Goal: Answer question/provide support: Answer question/provide support

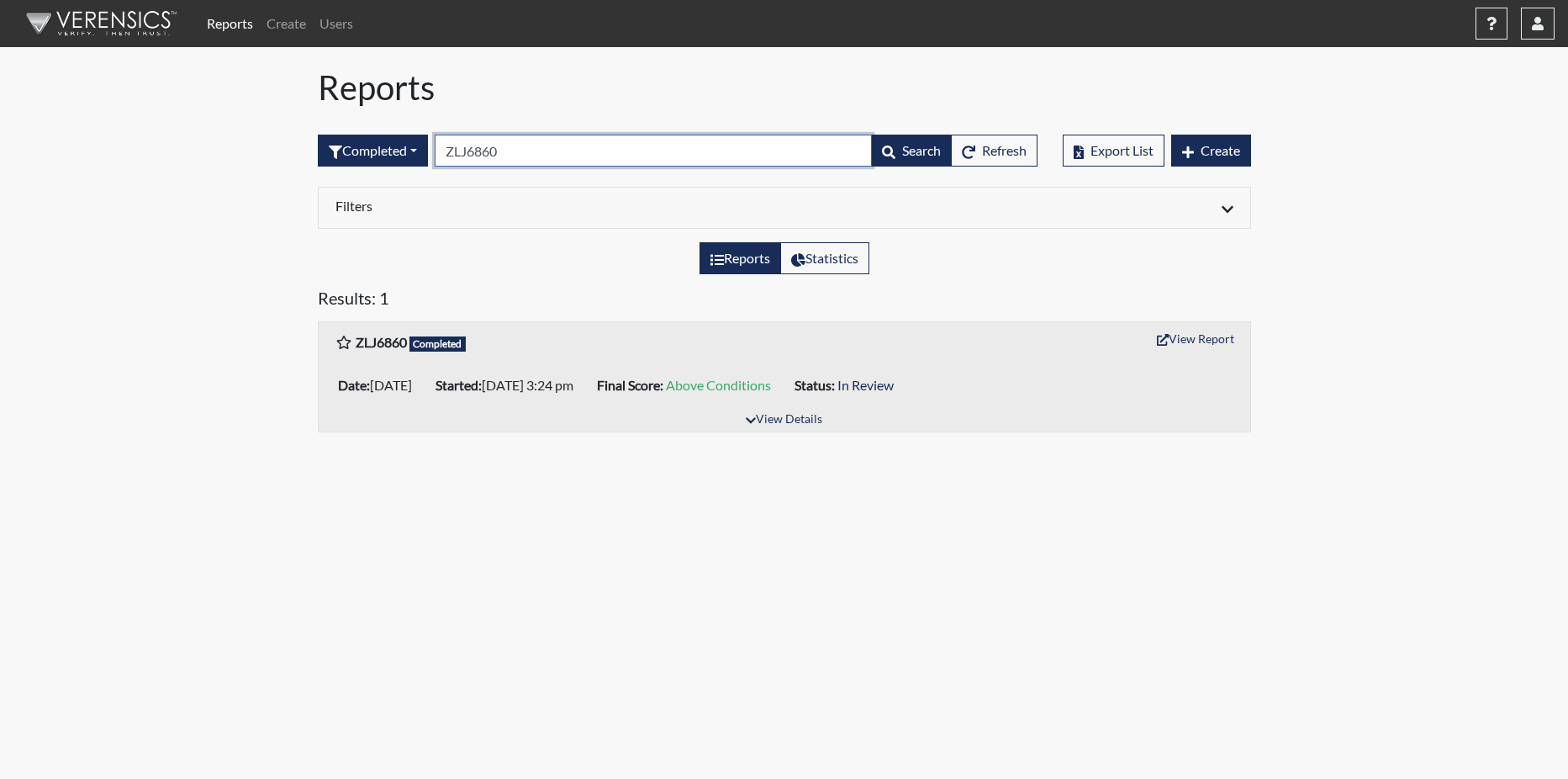
click at [513, 149] on input "ZLJ6860" at bounding box center [653, 151] width 437 height 32
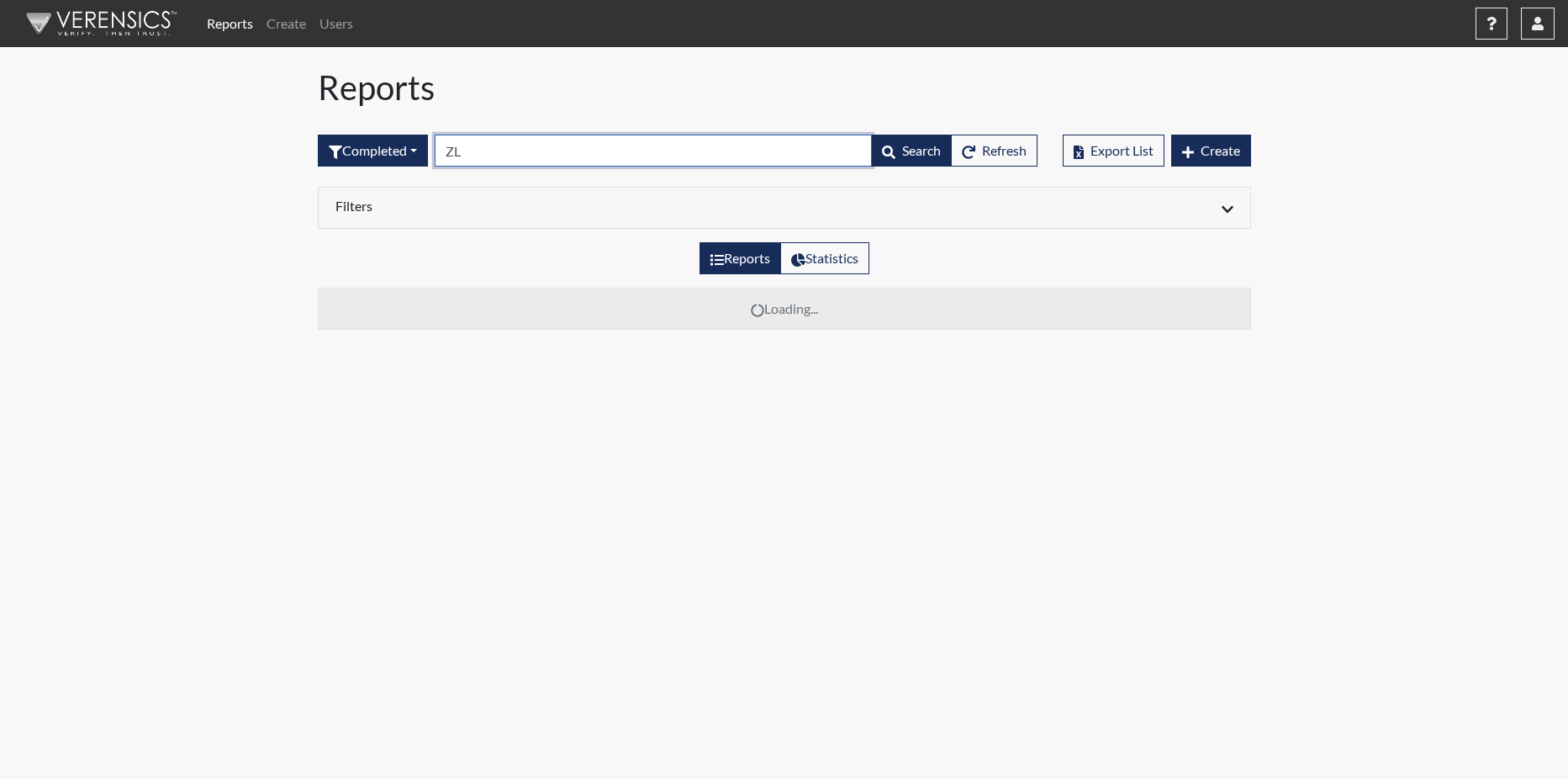
type input "Z"
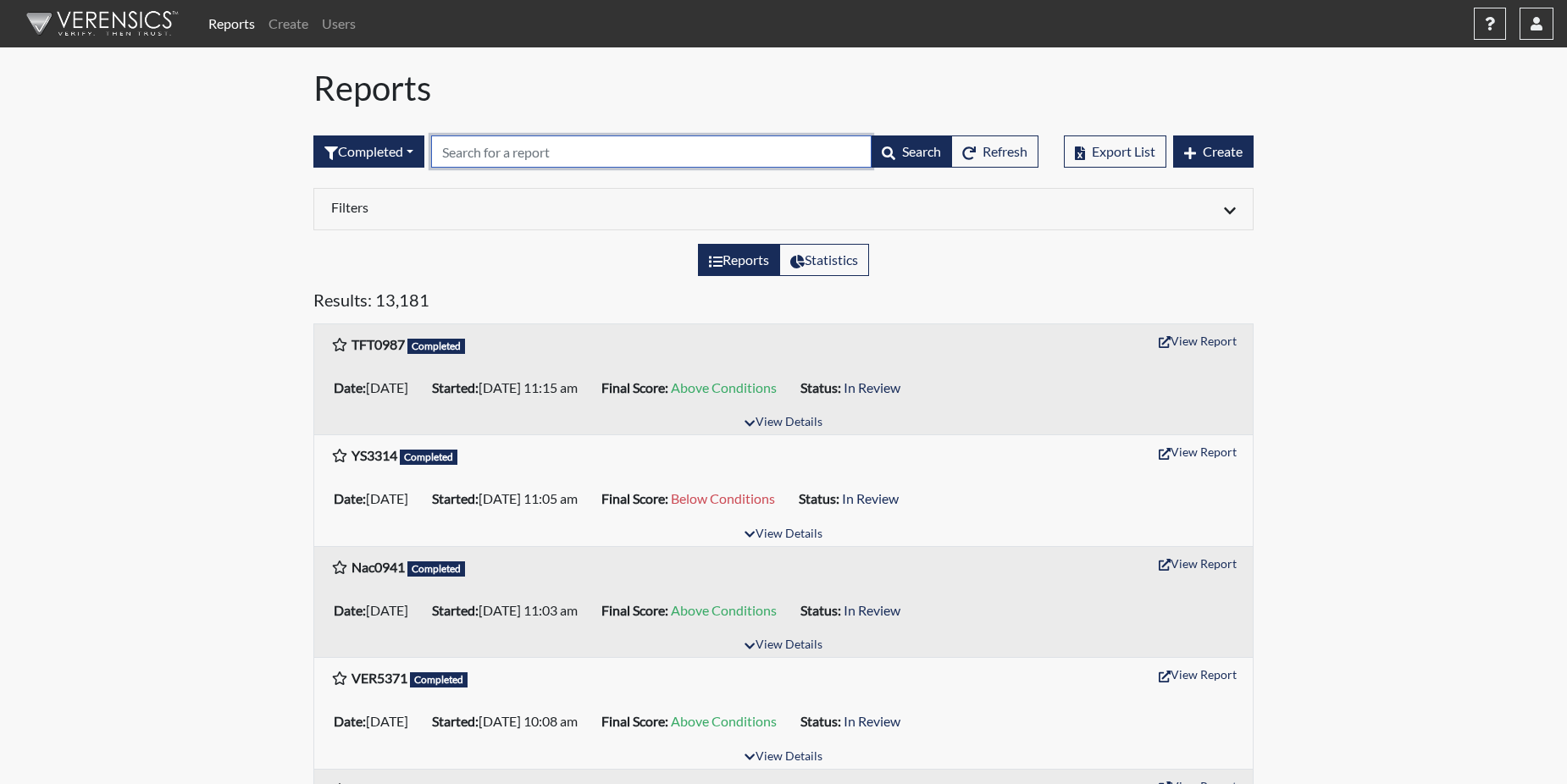
paste input "YS3314"
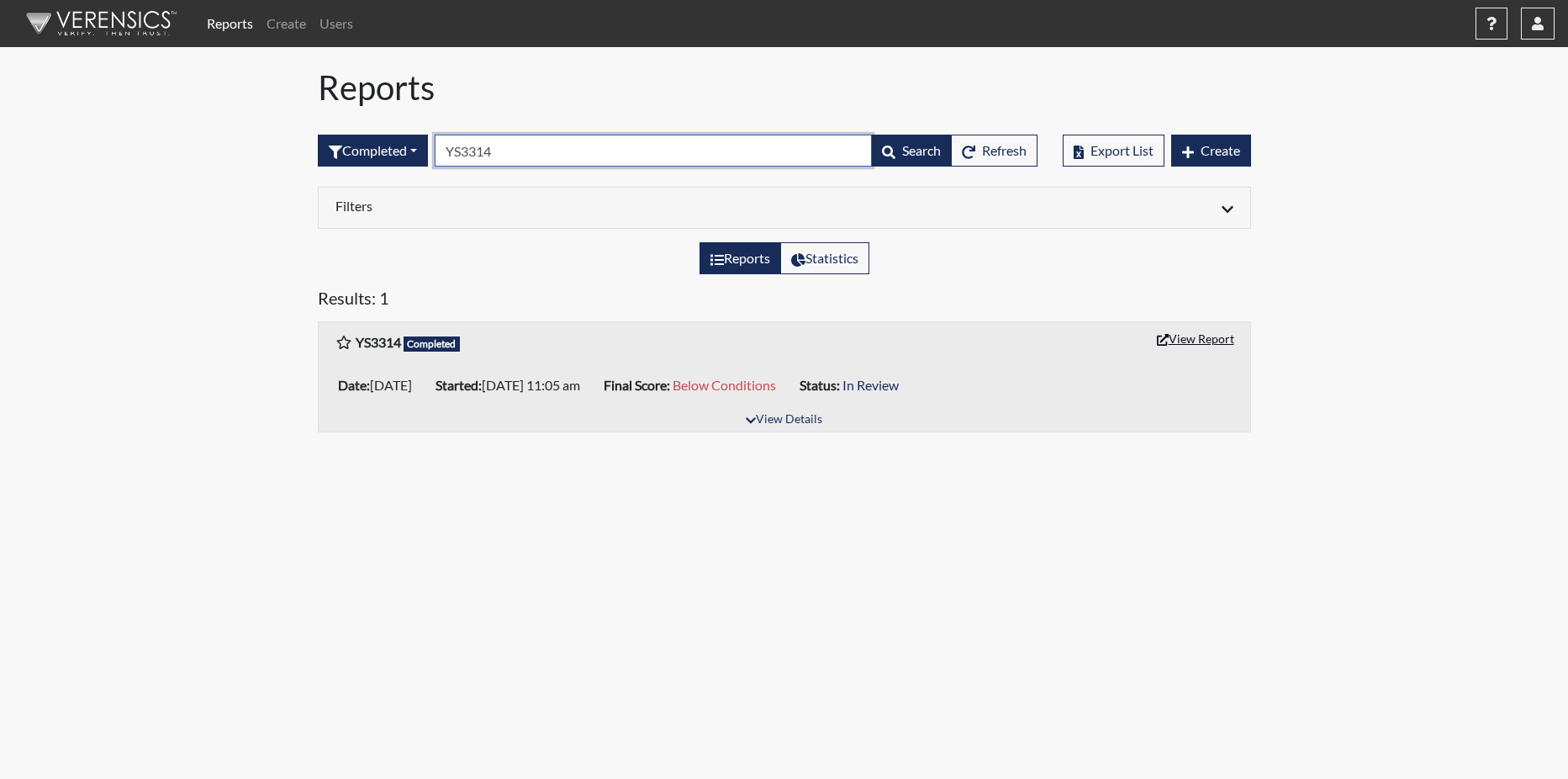
type input "YS3314"
click at [1187, 339] on button "View Report" at bounding box center [1195, 338] width 93 height 26
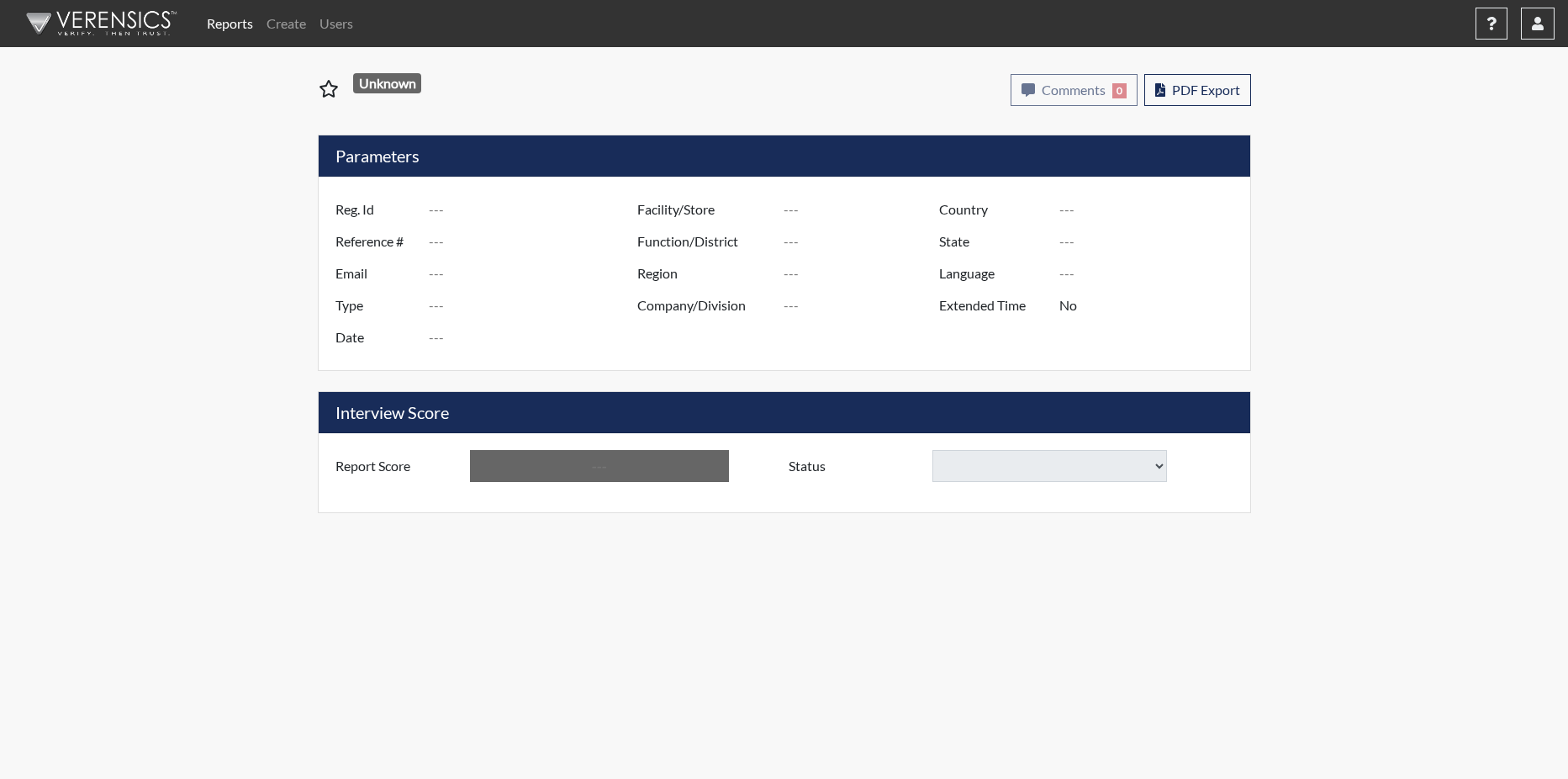
type input "YS3314"
type input "51586"
type input "---"
type input "Corrections Pre-Employment"
type input "[DATE]"
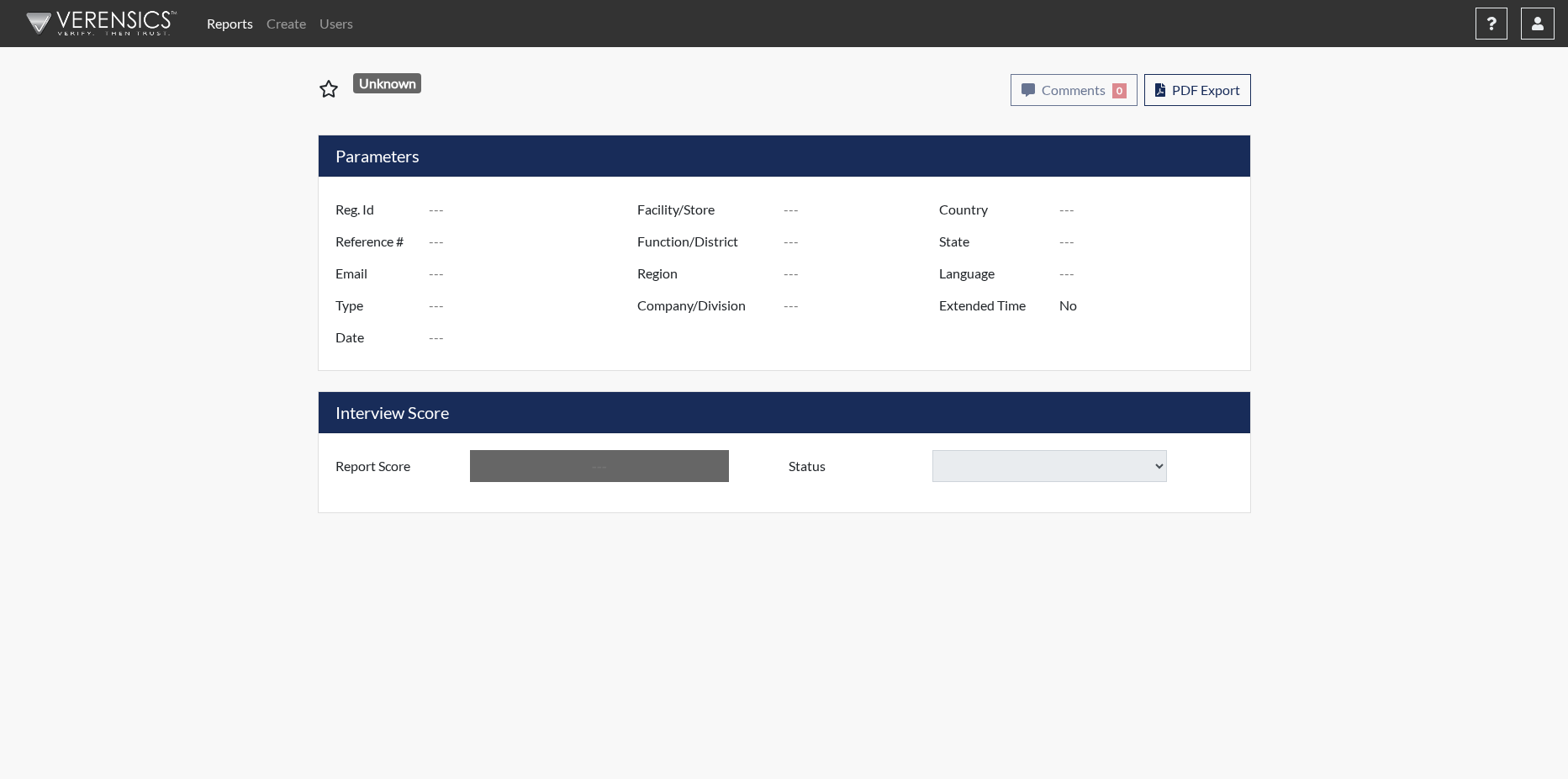
type input "[US_STATE] SP"
type input "[GEOGRAPHIC_DATA]"
type input "[US_STATE]"
type input "English"
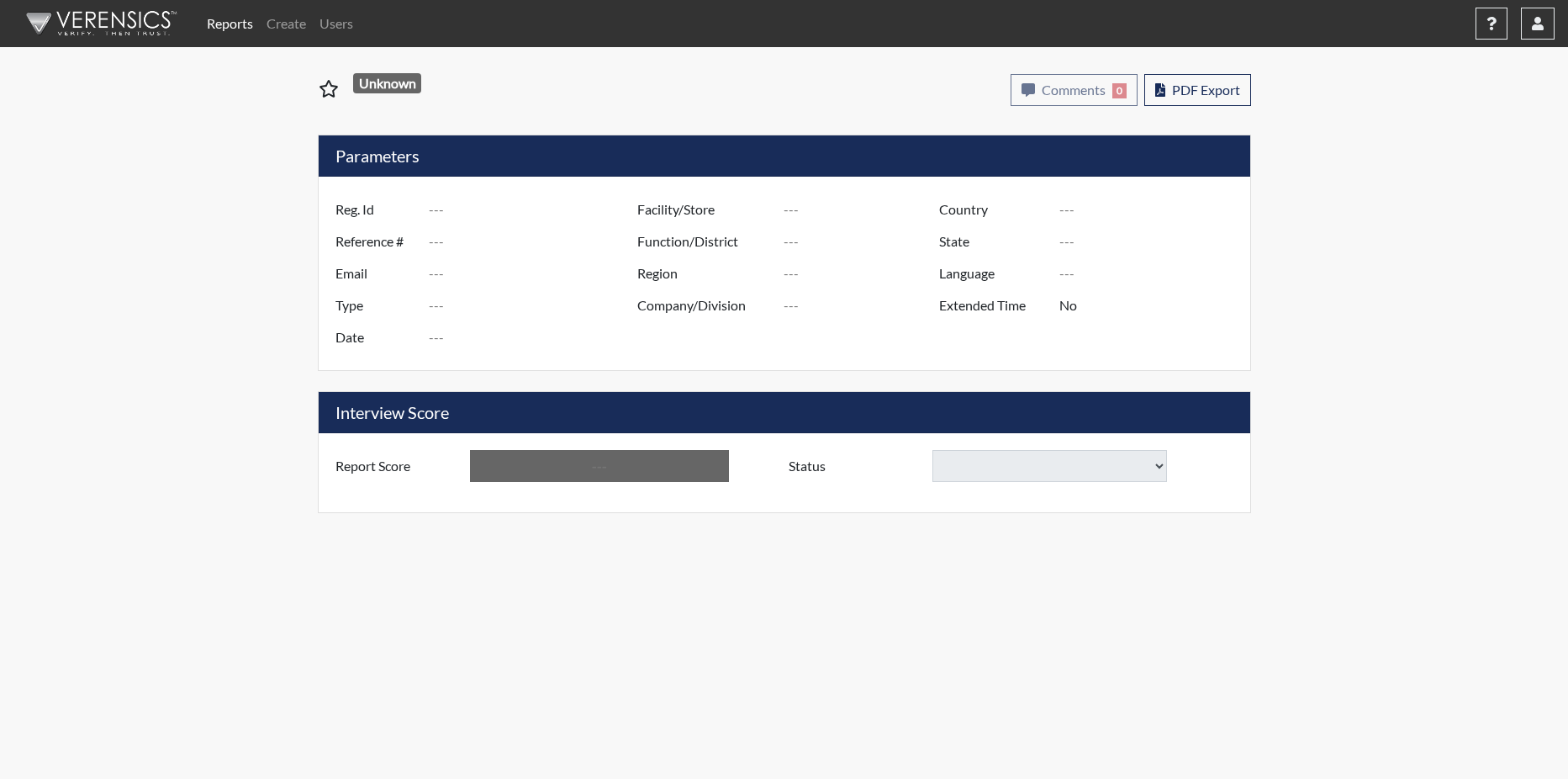
type input "Below Conditions"
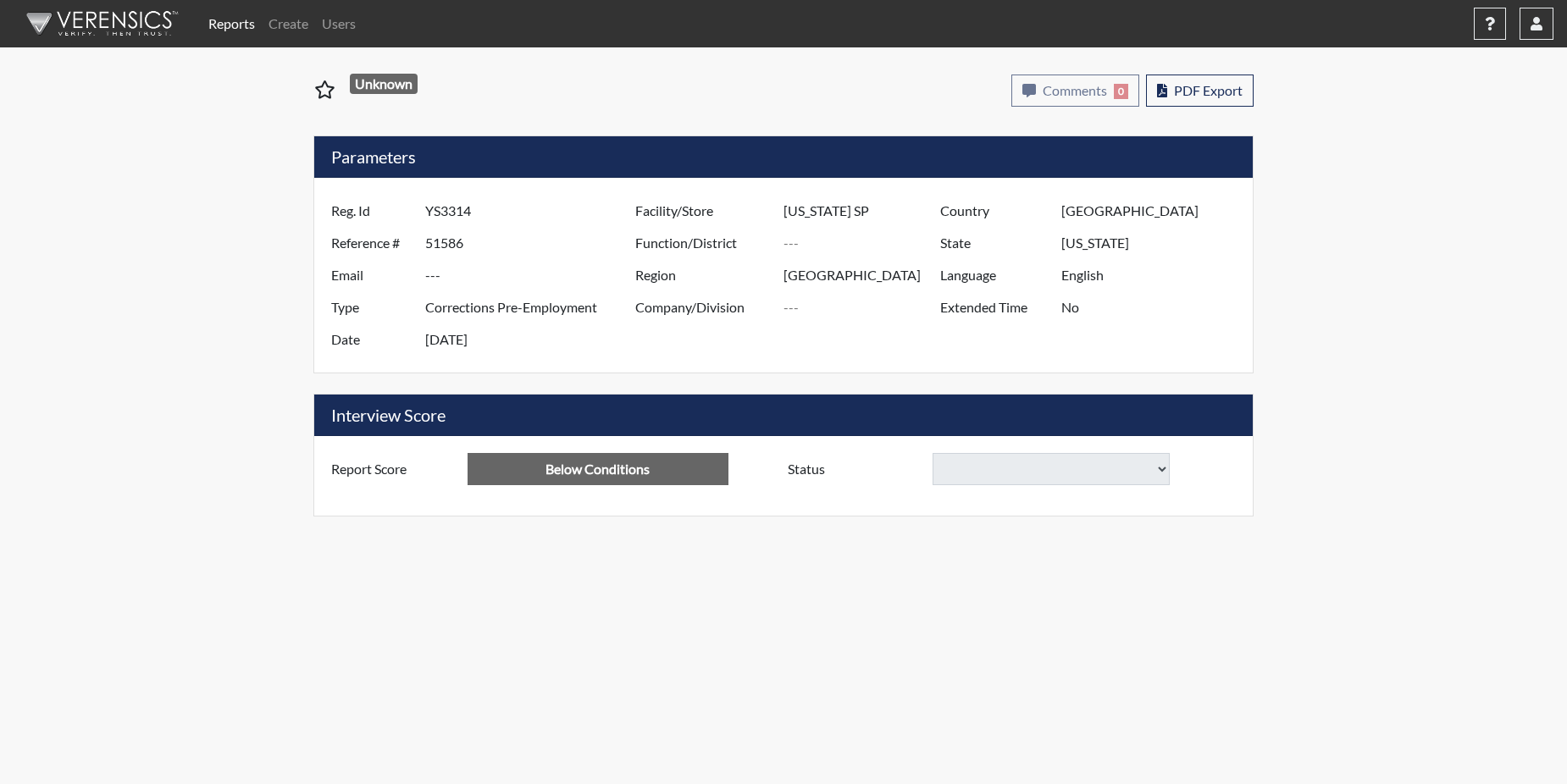
select select
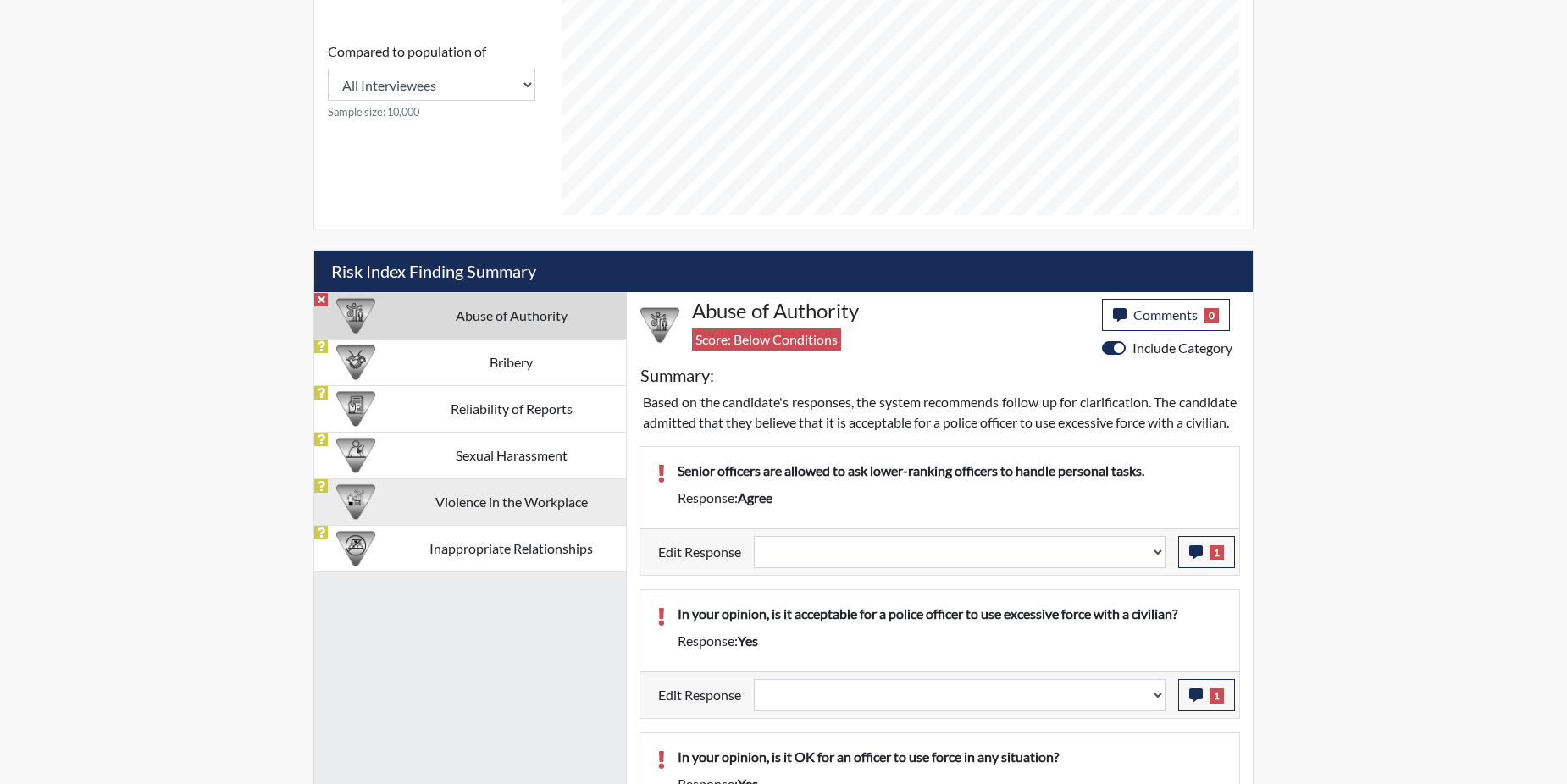
scroll to position [932, 0]
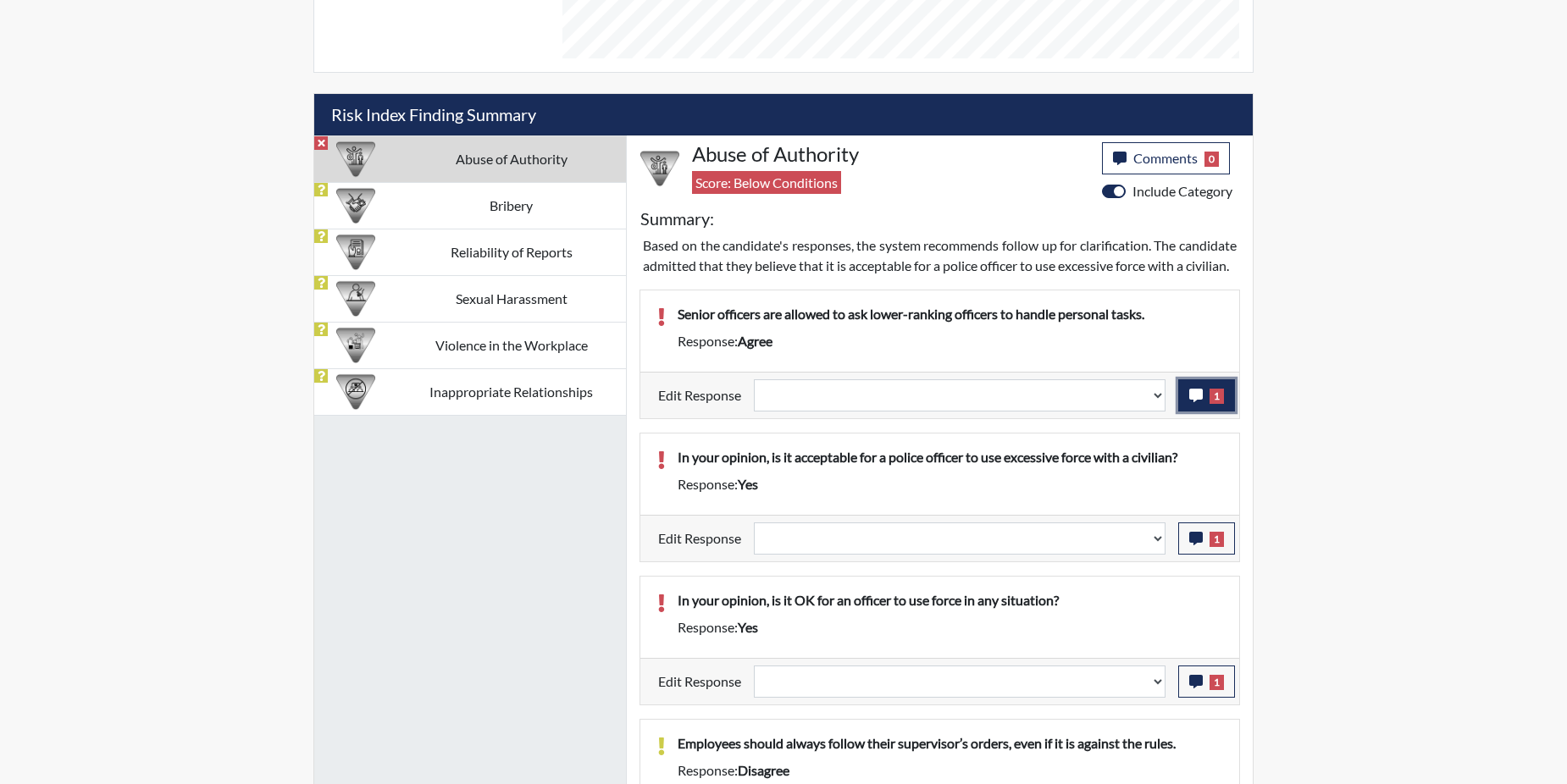
click at [1197, 402] on icon "button" at bounding box center [1196, 395] width 14 height 14
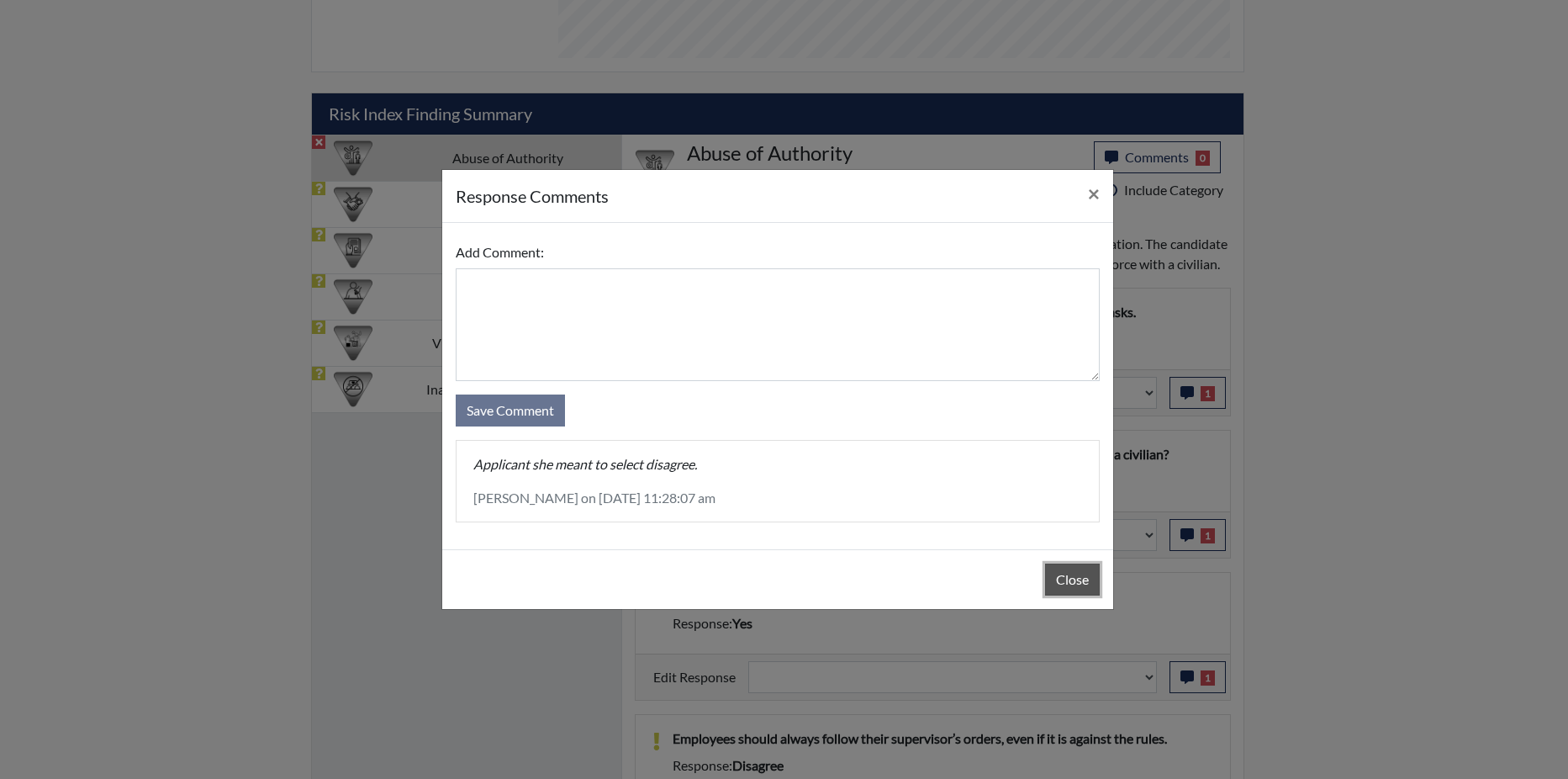
click at [1076, 571] on button "Close" at bounding box center [1072, 580] width 55 height 32
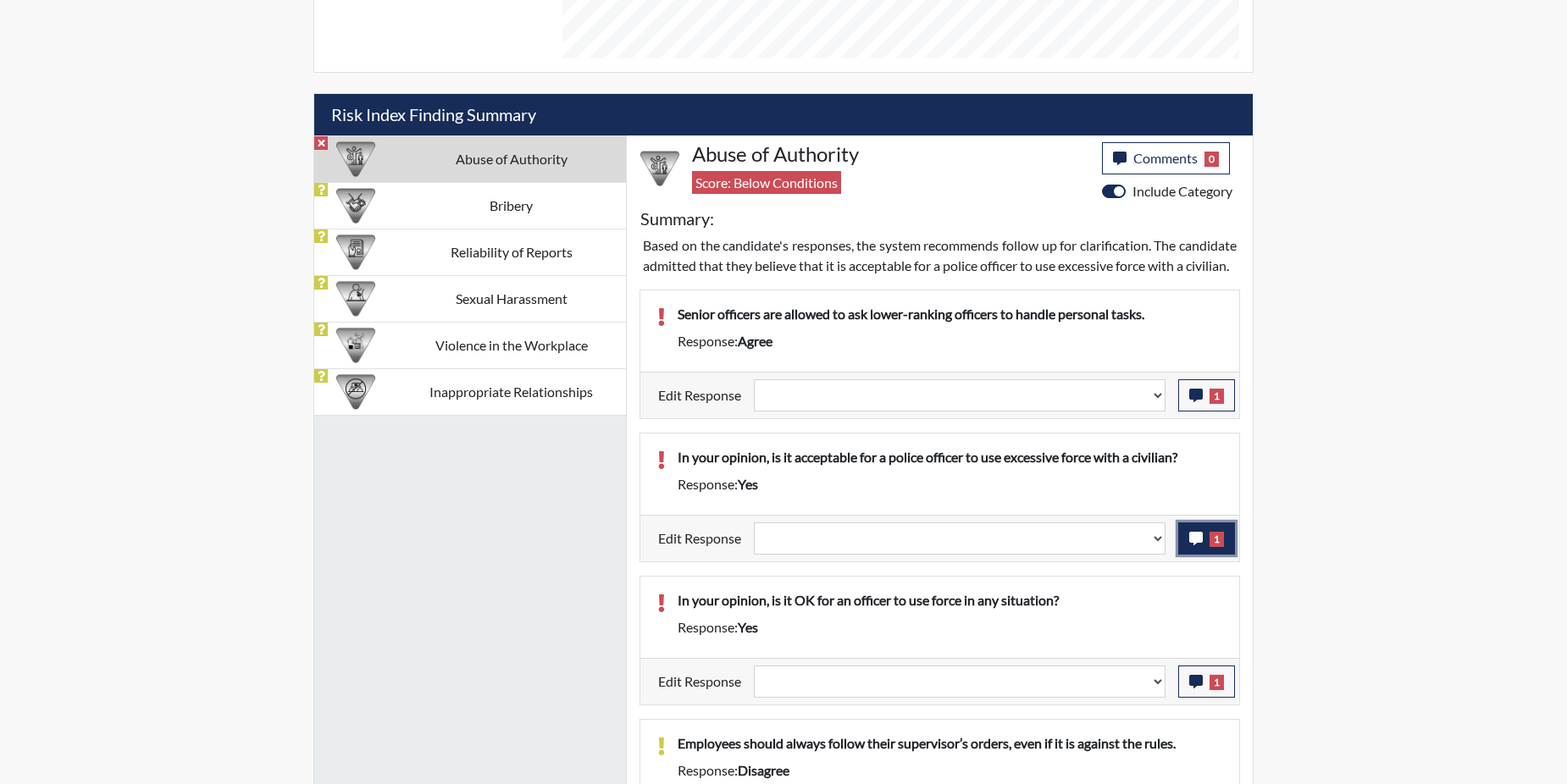
click at [1201, 545] on icon "button" at bounding box center [1196, 538] width 14 height 14
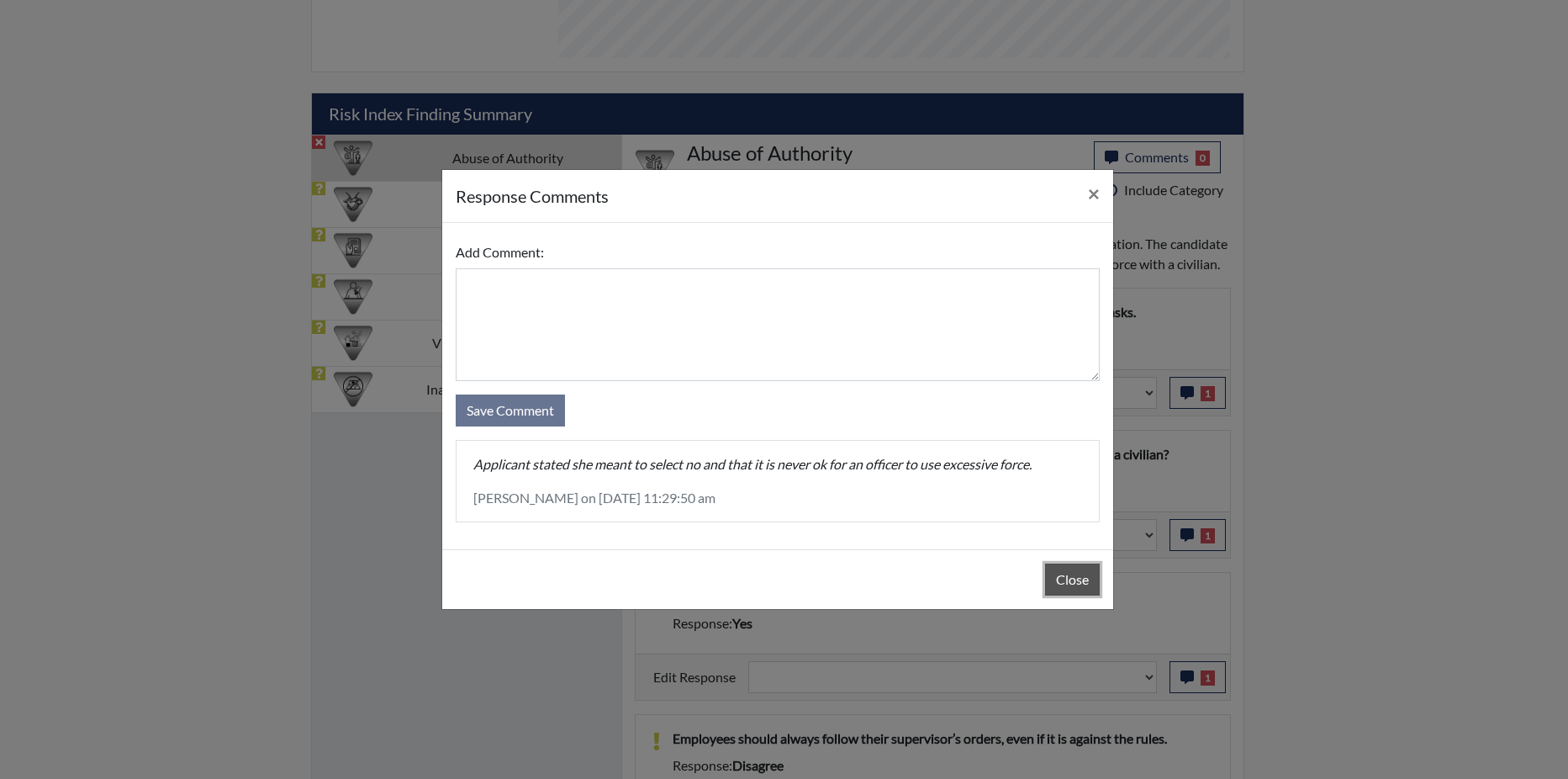
click at [1052, 581] on button "Close" at bounding box center [1072, 580] width 55 height 32
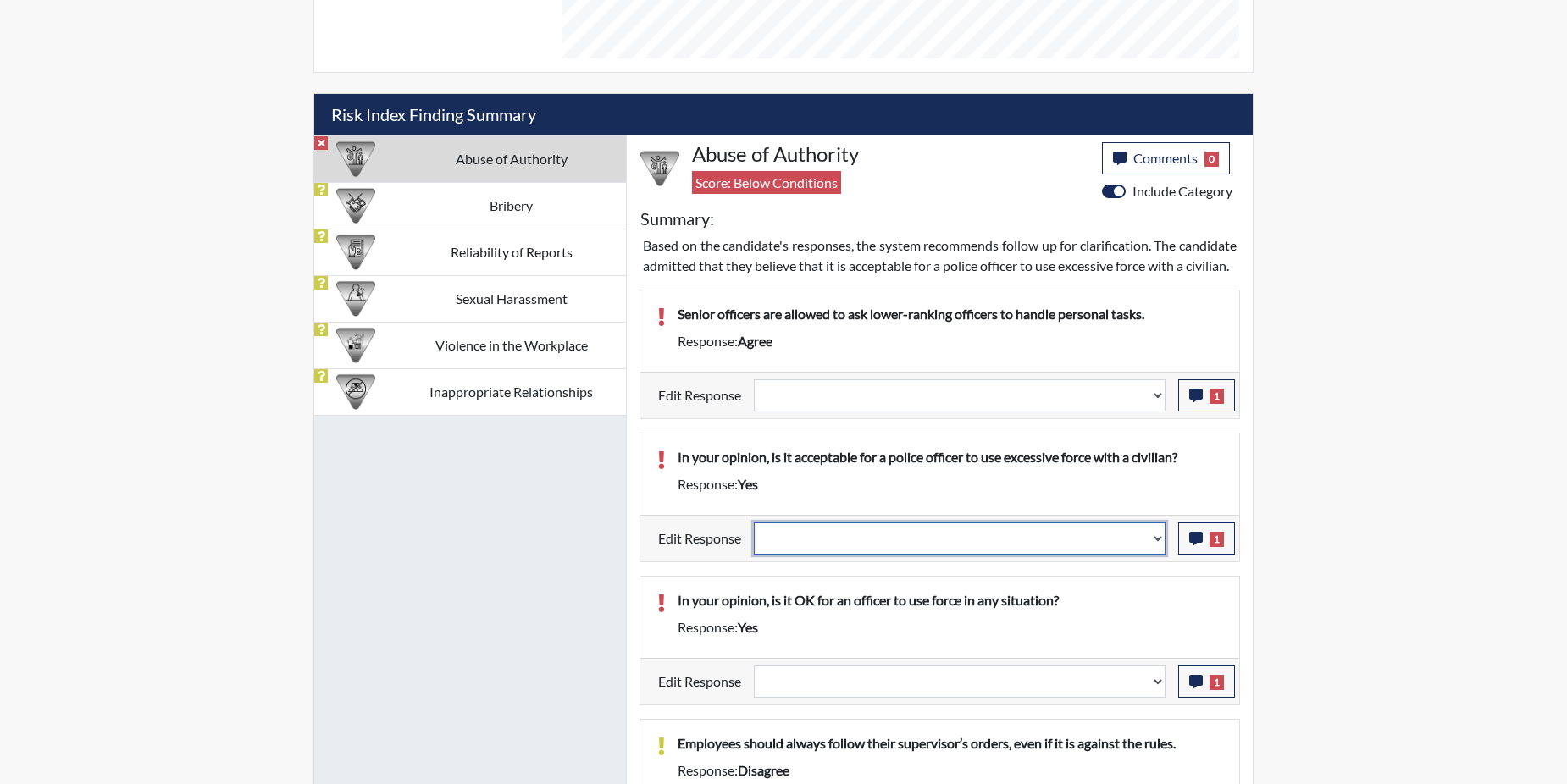
click at [1155, 555] on select "Question is not relevant. Results will be updated. Reasonable explanation provi…" at bounding box center [959, 539] width 411 height 33
select select "reasonable-explanation-provided"
click at [755, 542] on select "Question is not relevant. Results will be updated. Reasonable explanation provi…" at bounding box center [959, 539] width 411 height 33
select select
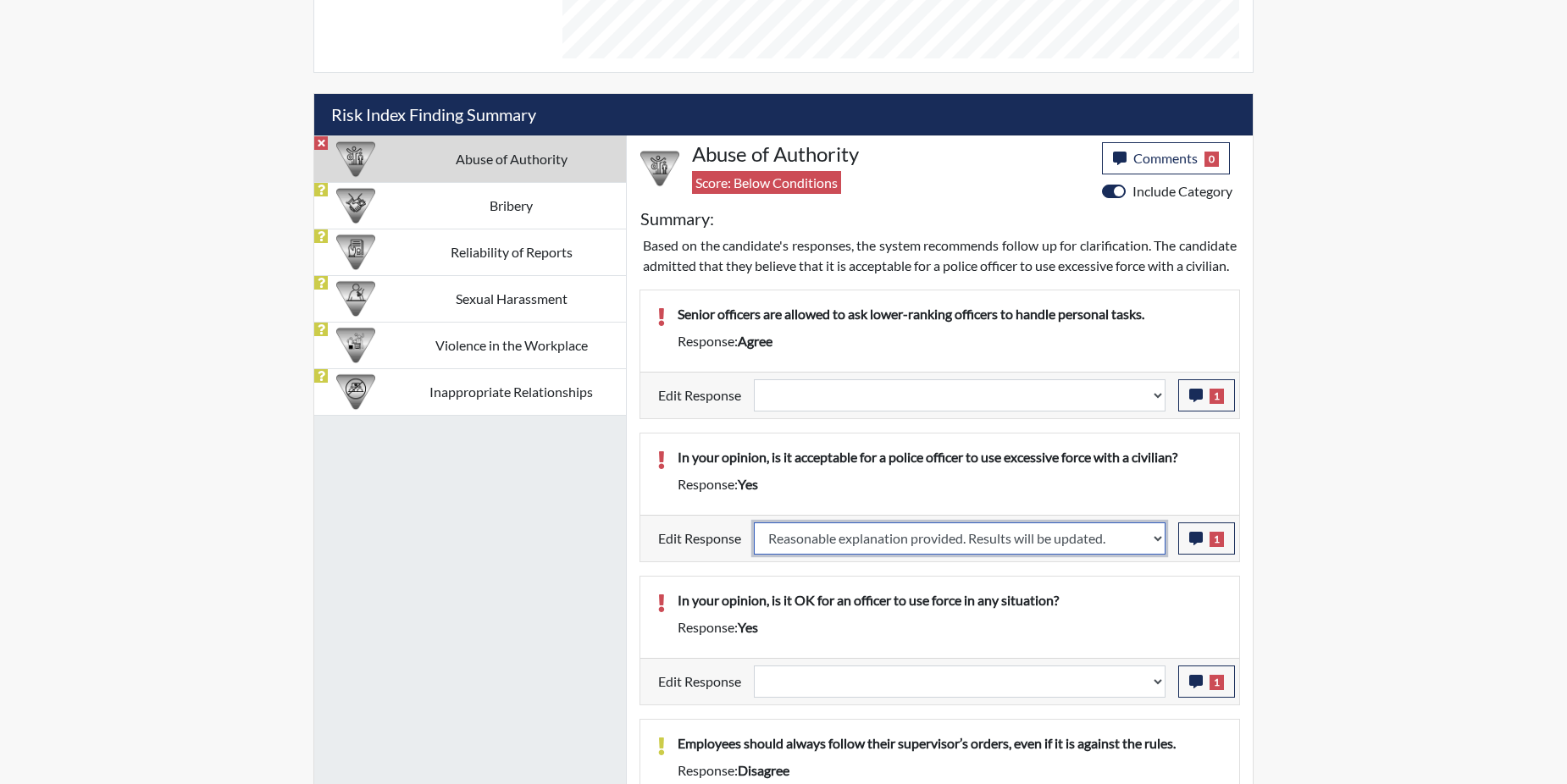
select select
click at [1123, 610] on p "In your opinion, is it OK for an officer to use force in any situation?" at bounding box center [949, 600] width 544 height 20
select select
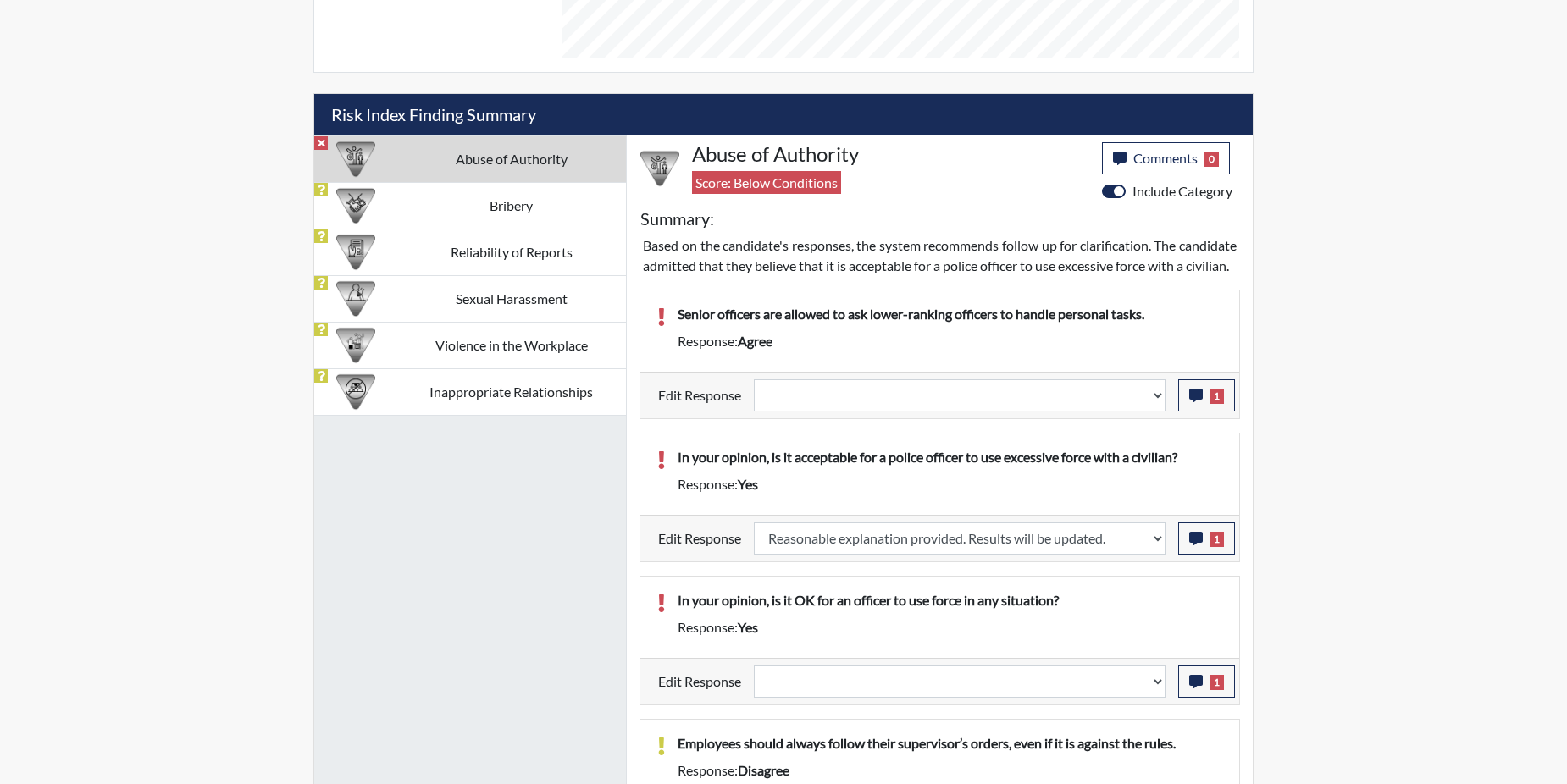
type input "Above Conditions"
select select
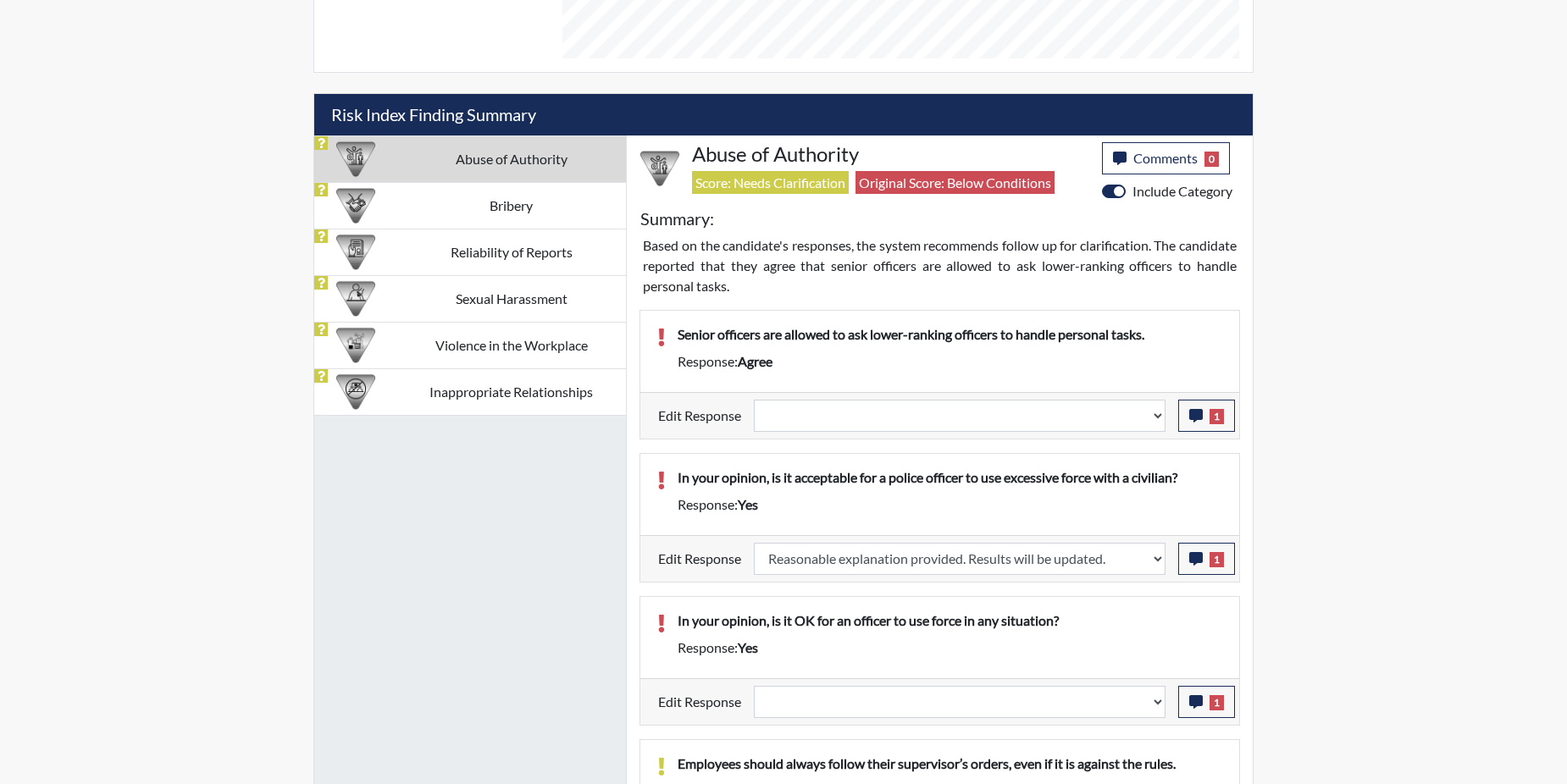
scroll to position [281, 704]
click at [1157, 416] on select "Question is not relevant. Results will be updated. Reasonable explanation provi…" at bounding box center [959, 416] width 411 height 33
select select "reasonable-explanation-provided"
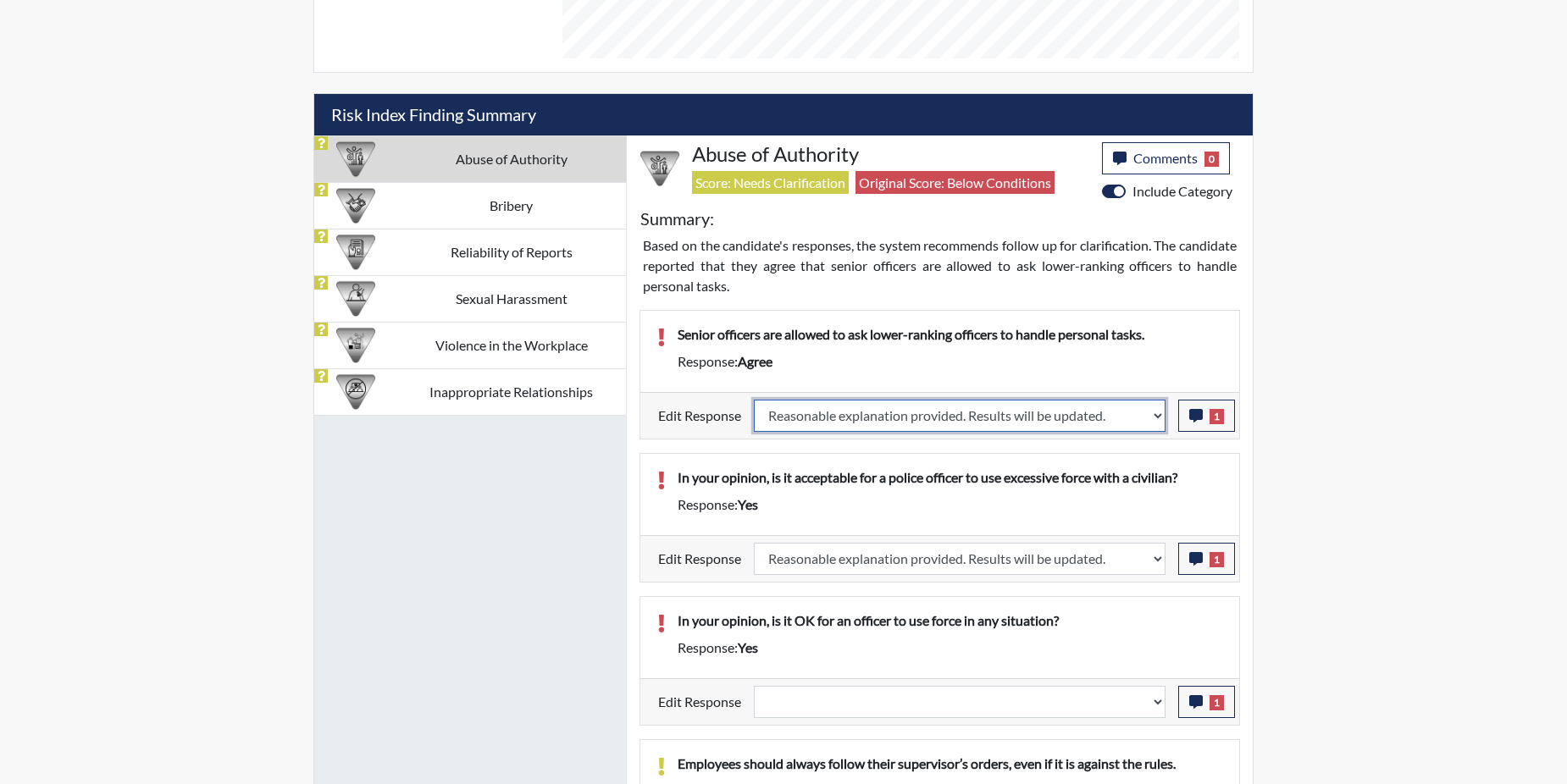
click at [755, 399] on select "Question is not relevant. Results will be updated. Reasonable explanation provi…" at bounding box center [959, 416] width 411 height 33
select select
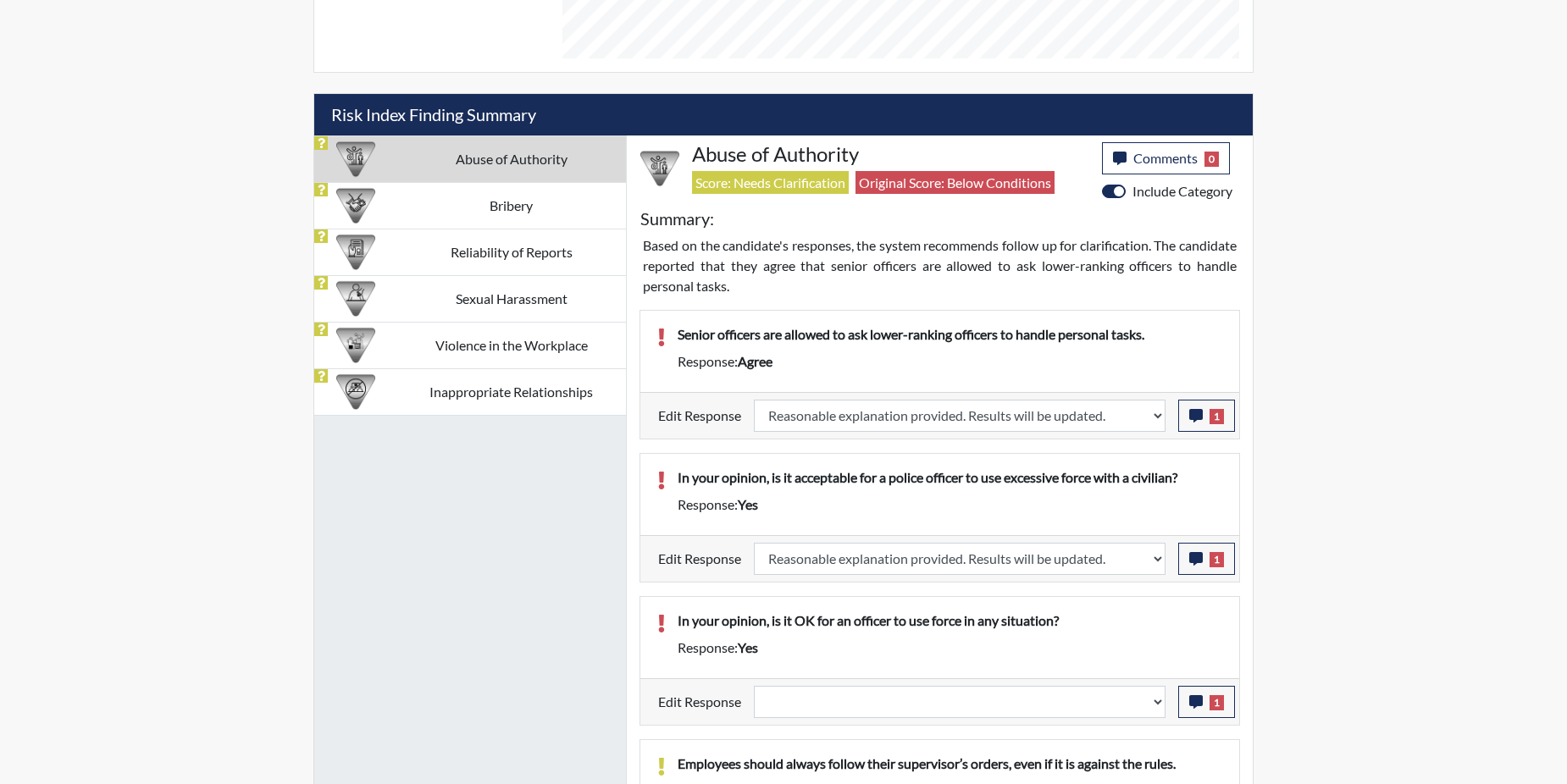
select select
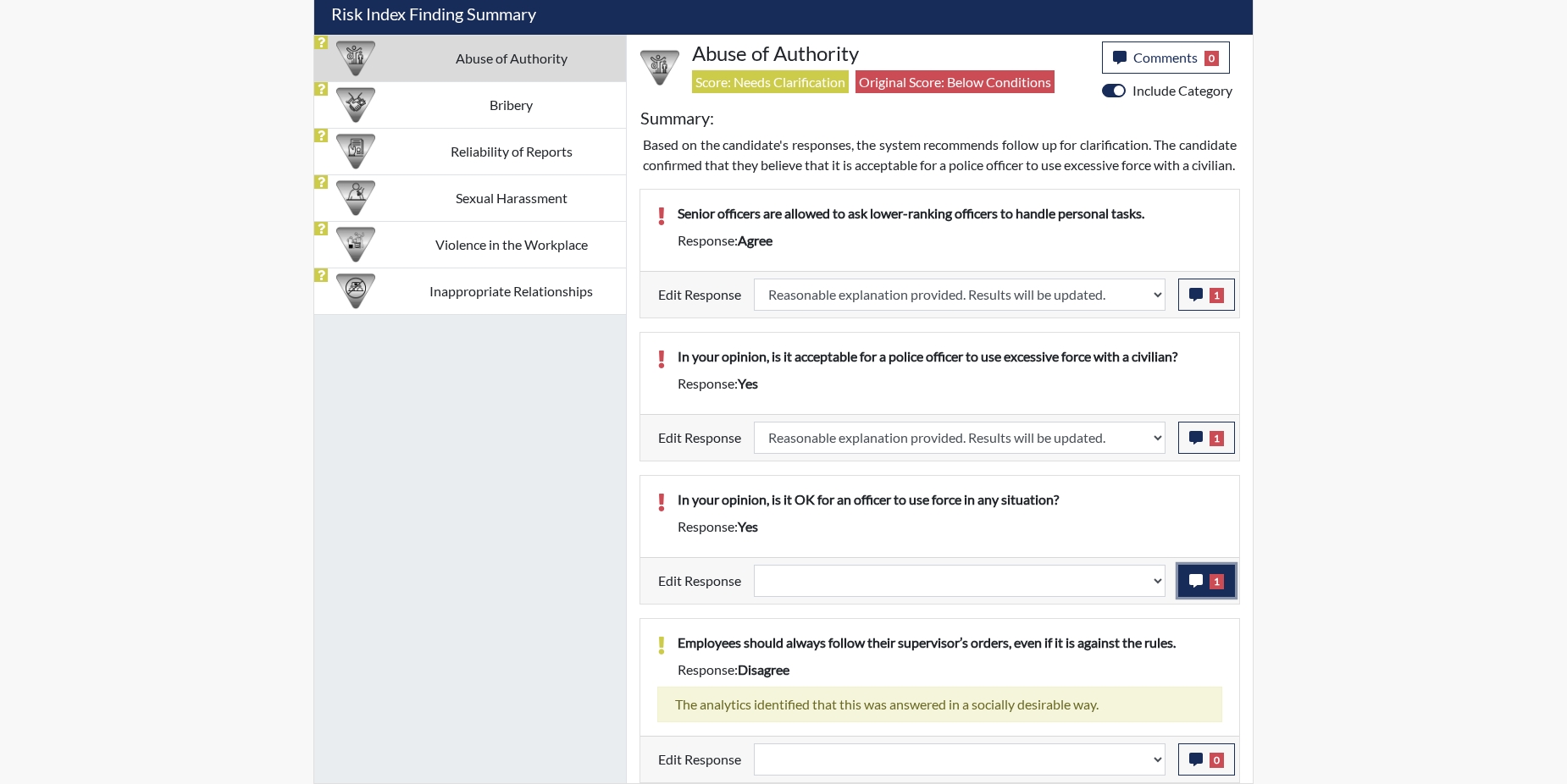
click at [1208, 584] on button "1" at bounding box center [1206, 581] width 57 height 33
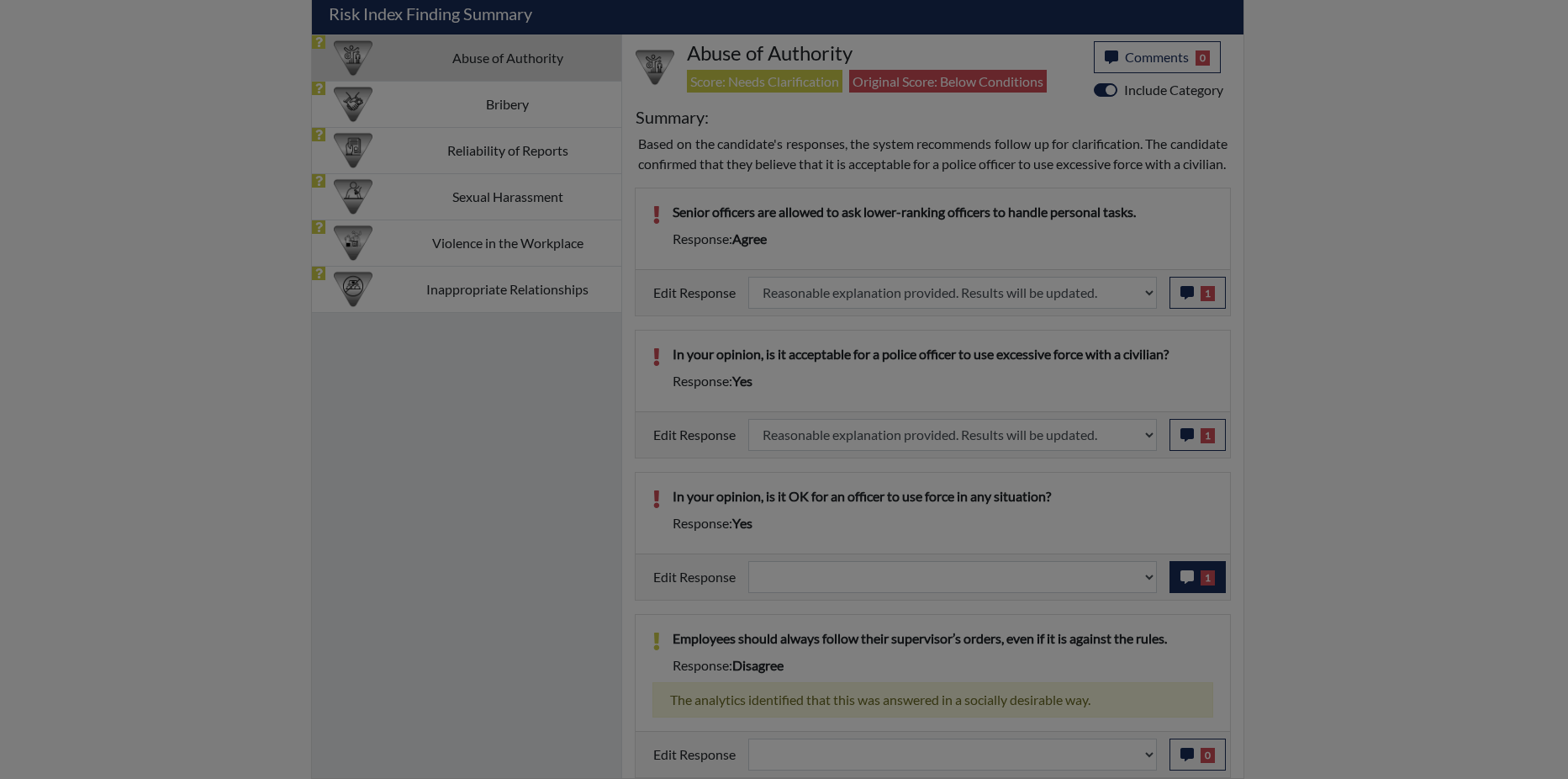
click at [1199, 580] on div at bounding box center [784, 390] width 1568 height 779
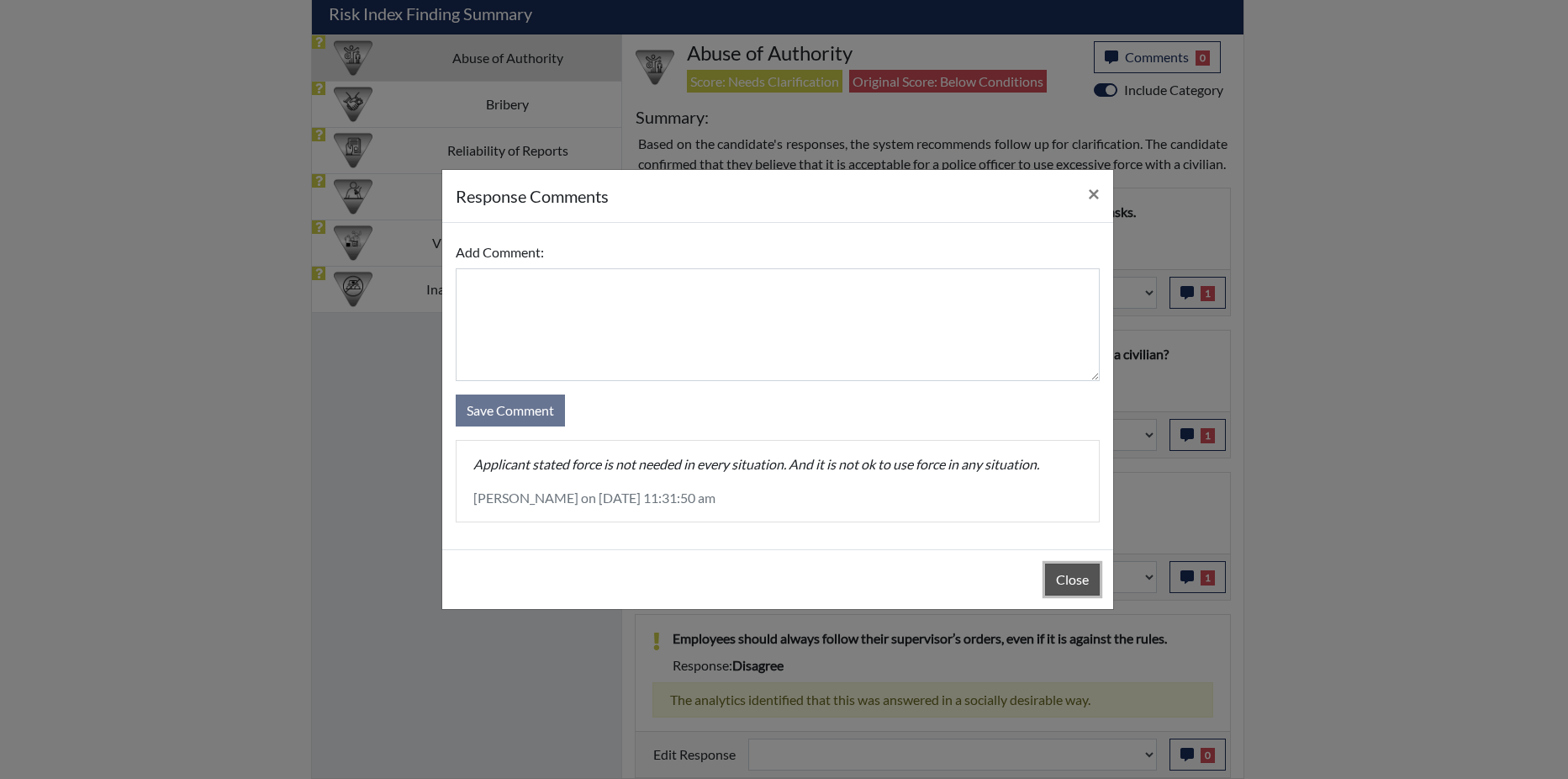
click at [1082, 583] on button "Close" at bounding box center [1072, 580] width 55 height 32
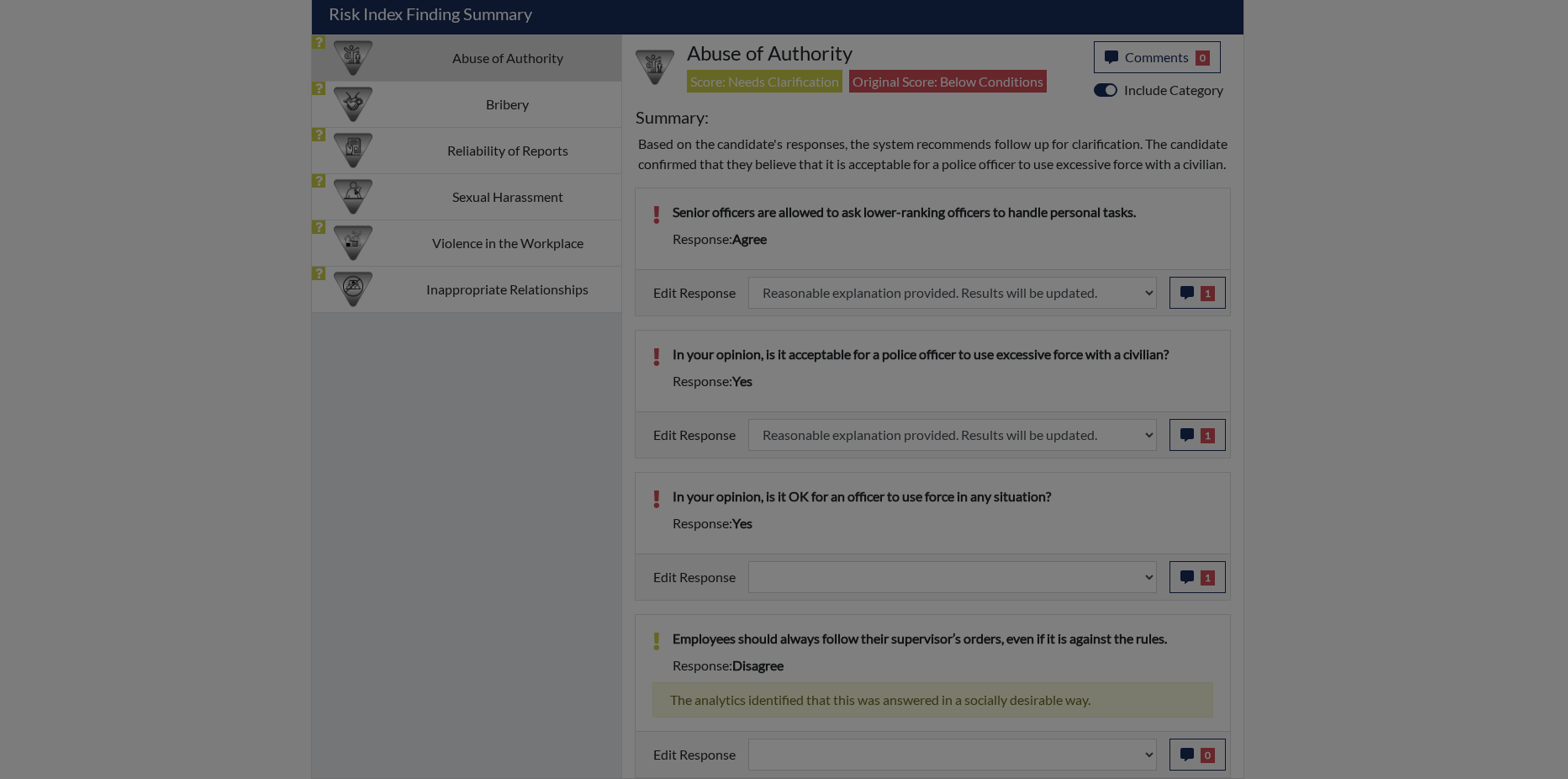
click at [1080, 553] on button "Close" at bounding box center [1072, 538] width 55 height 32
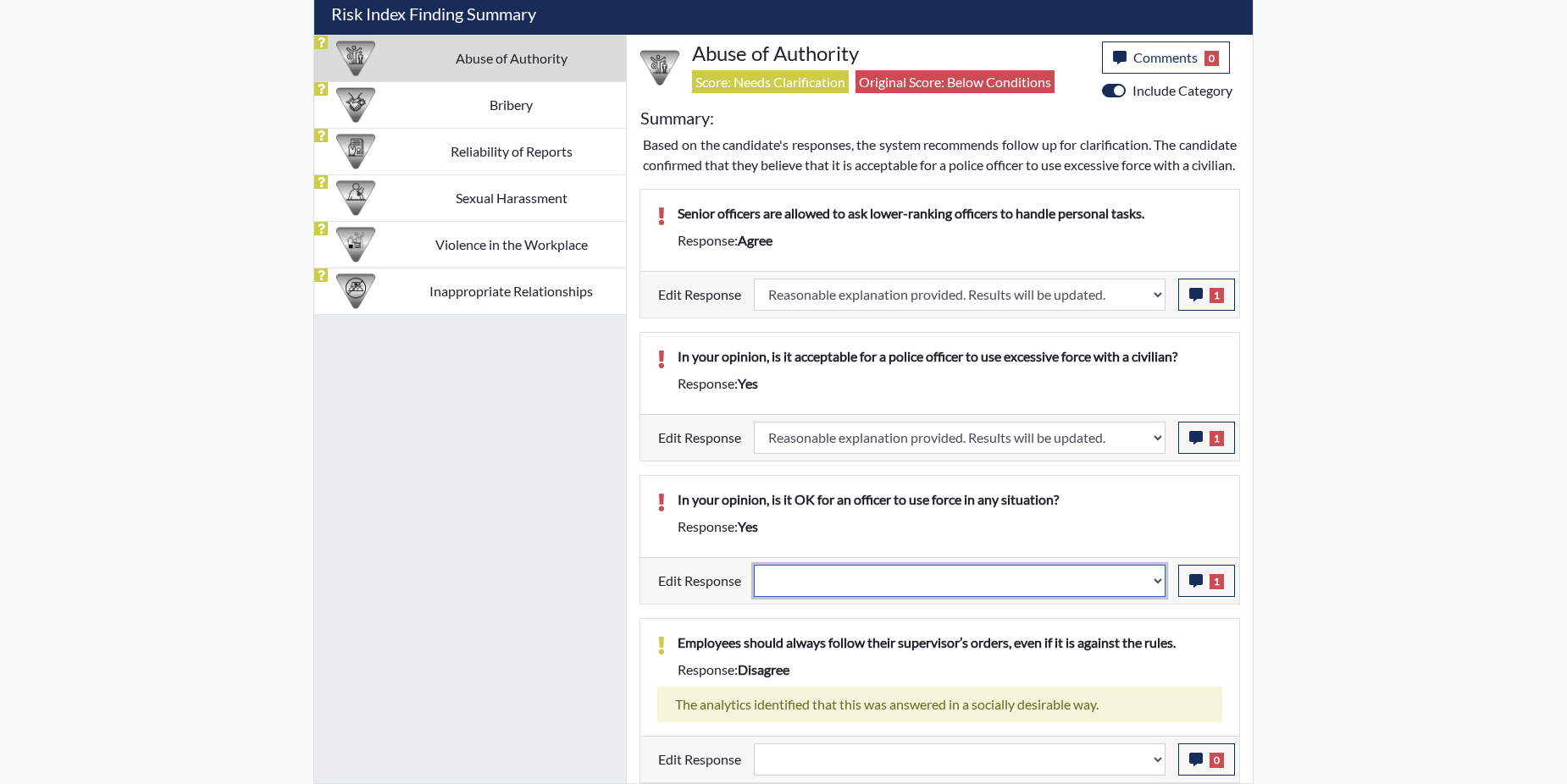
click at [1158, 577] on select "Question is not relevant. Results will be updated. Reasonable explanation provi…" at bounding box center [959, 581] width 411 height 33
select select "reasonable-explanation-provided"
click at [755, 565] on select "Question is not relevant. Results will be updated. Reasonable explanation provi…" at bounding box center [959, 581] width 411 height 33
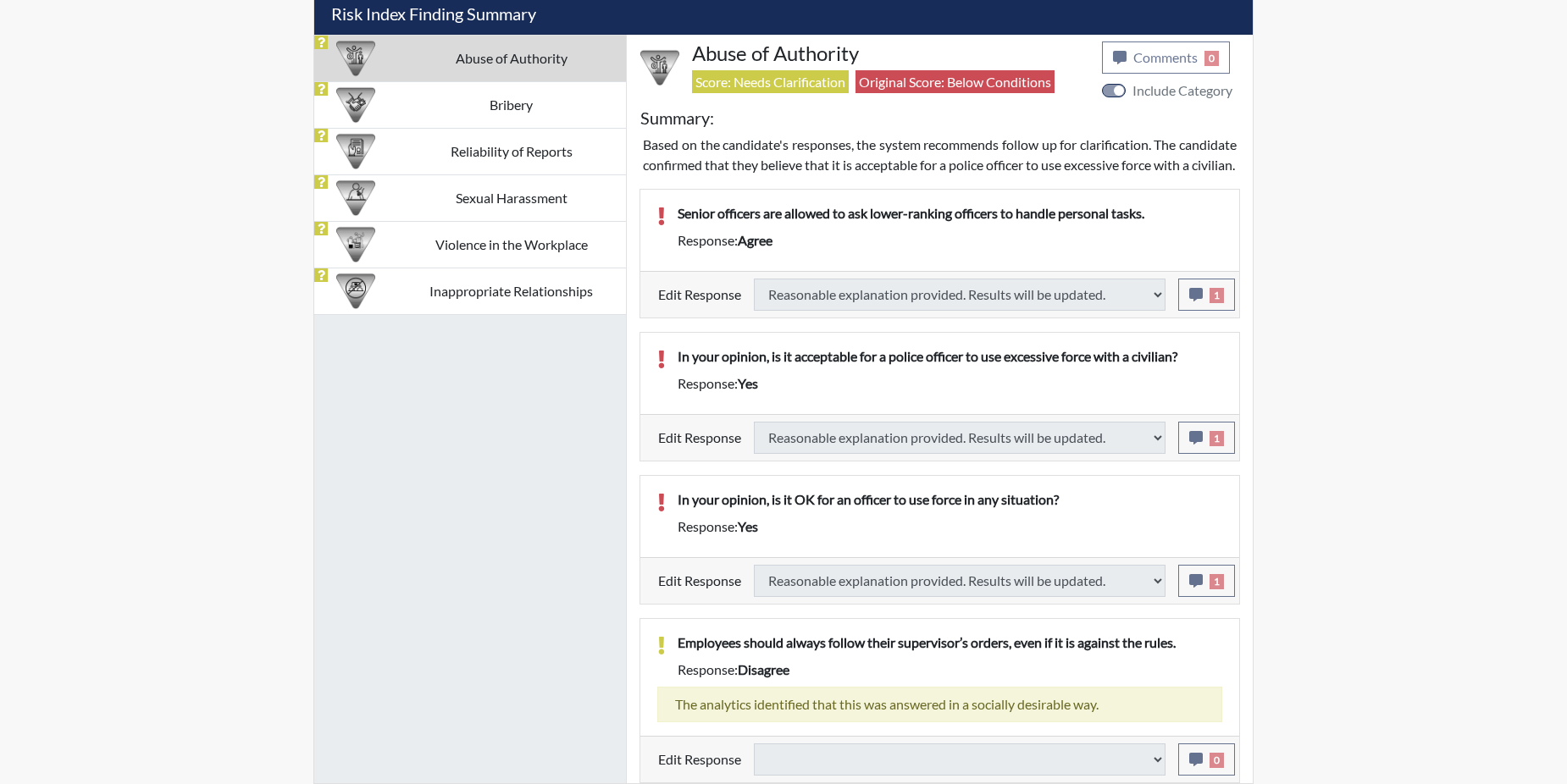
select select
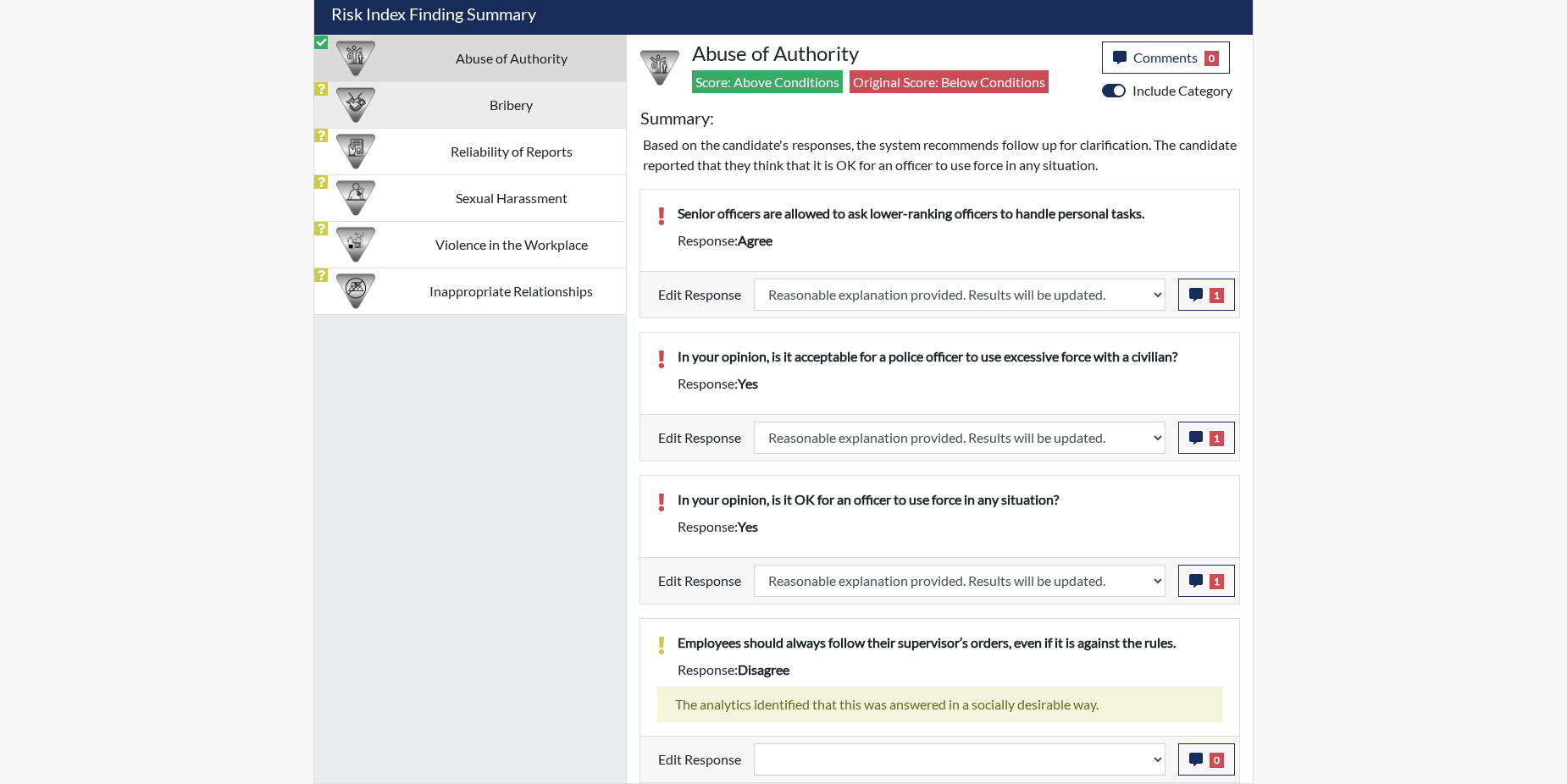
click at [401, 103] on td "Bribery" at bounding box center [511, 104] width 229 height 46
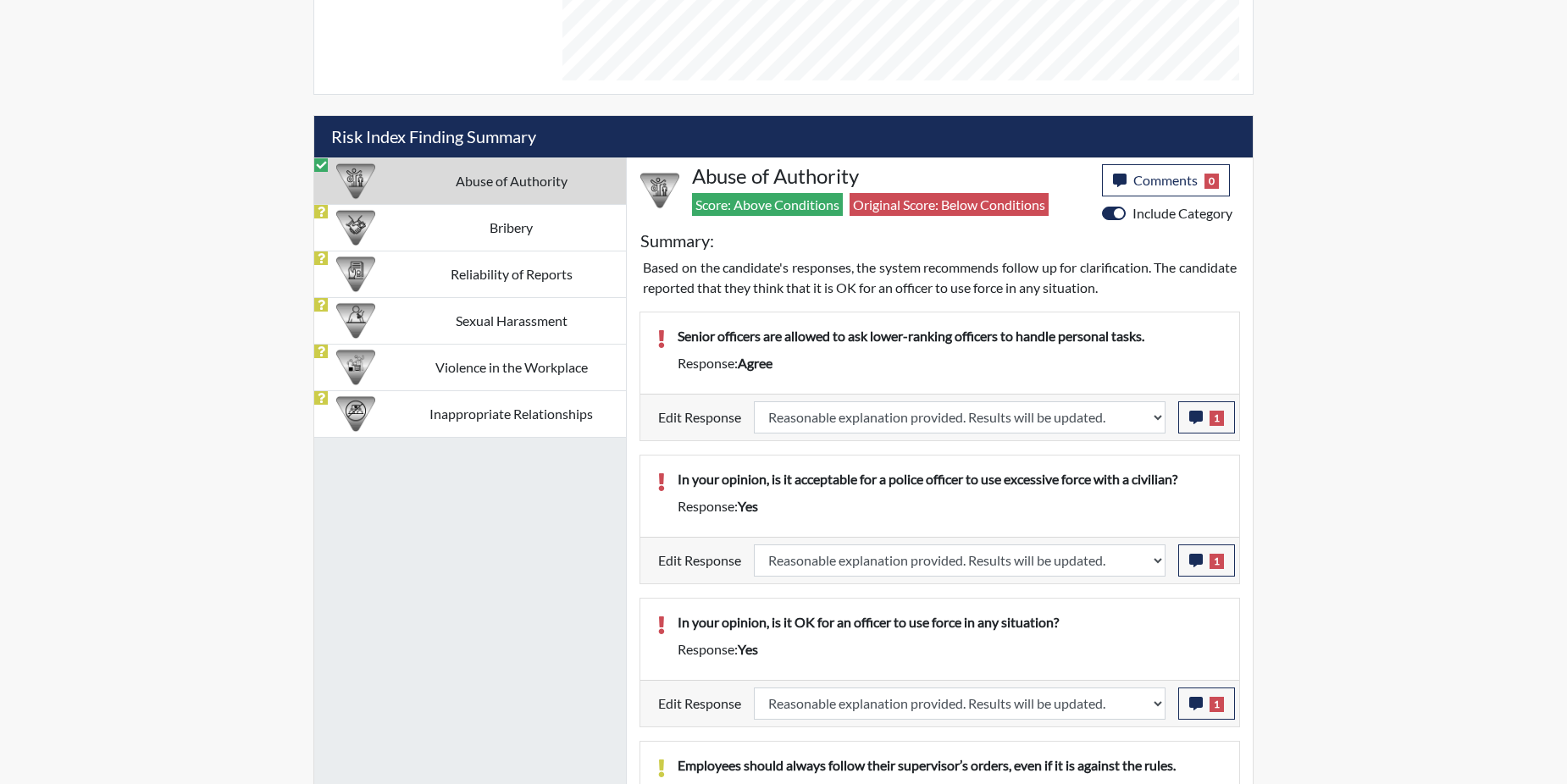
select select
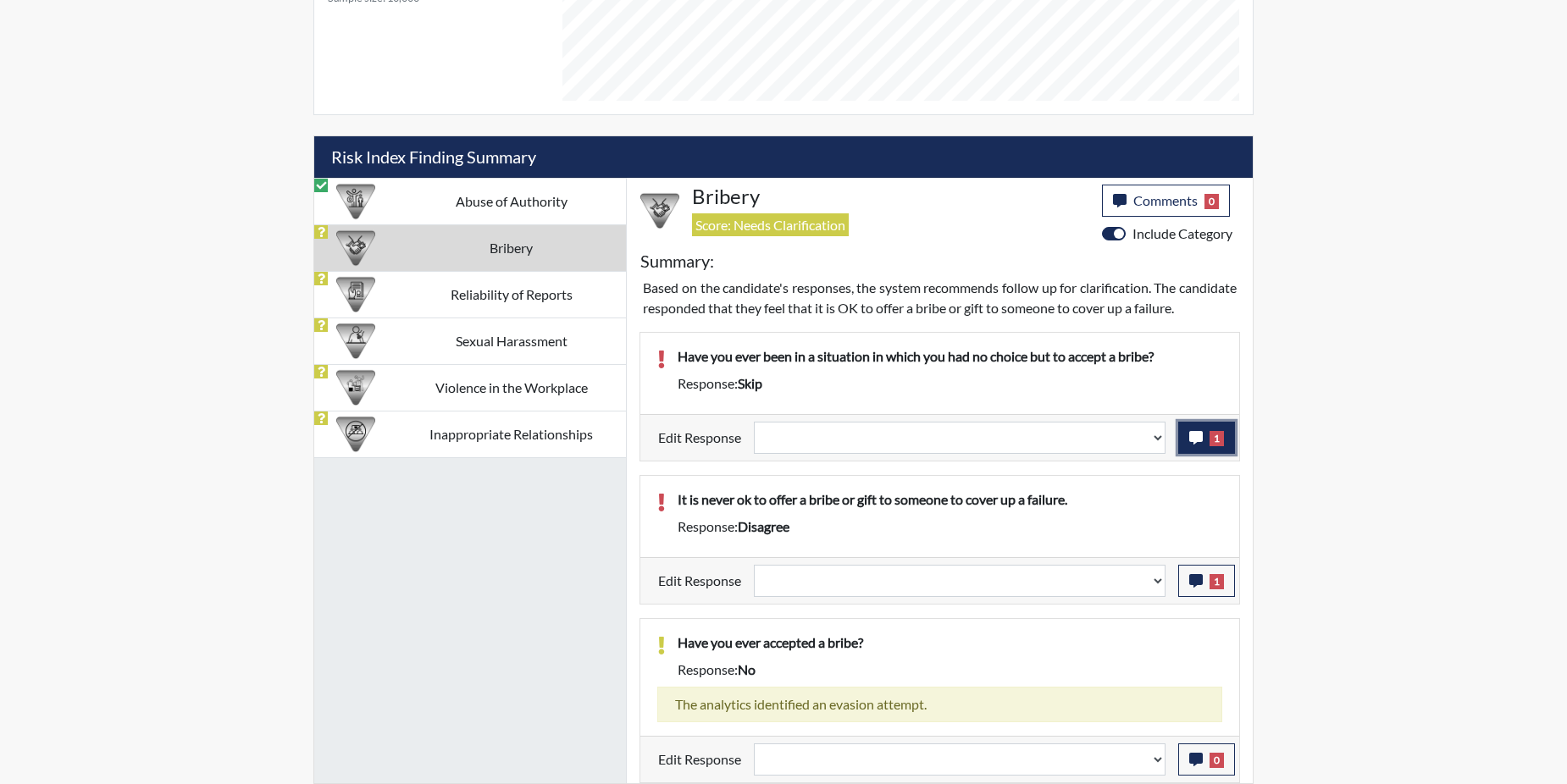
click at [1206, 435] on button "1" at bounding box center [1206, 438] width 57 height 33
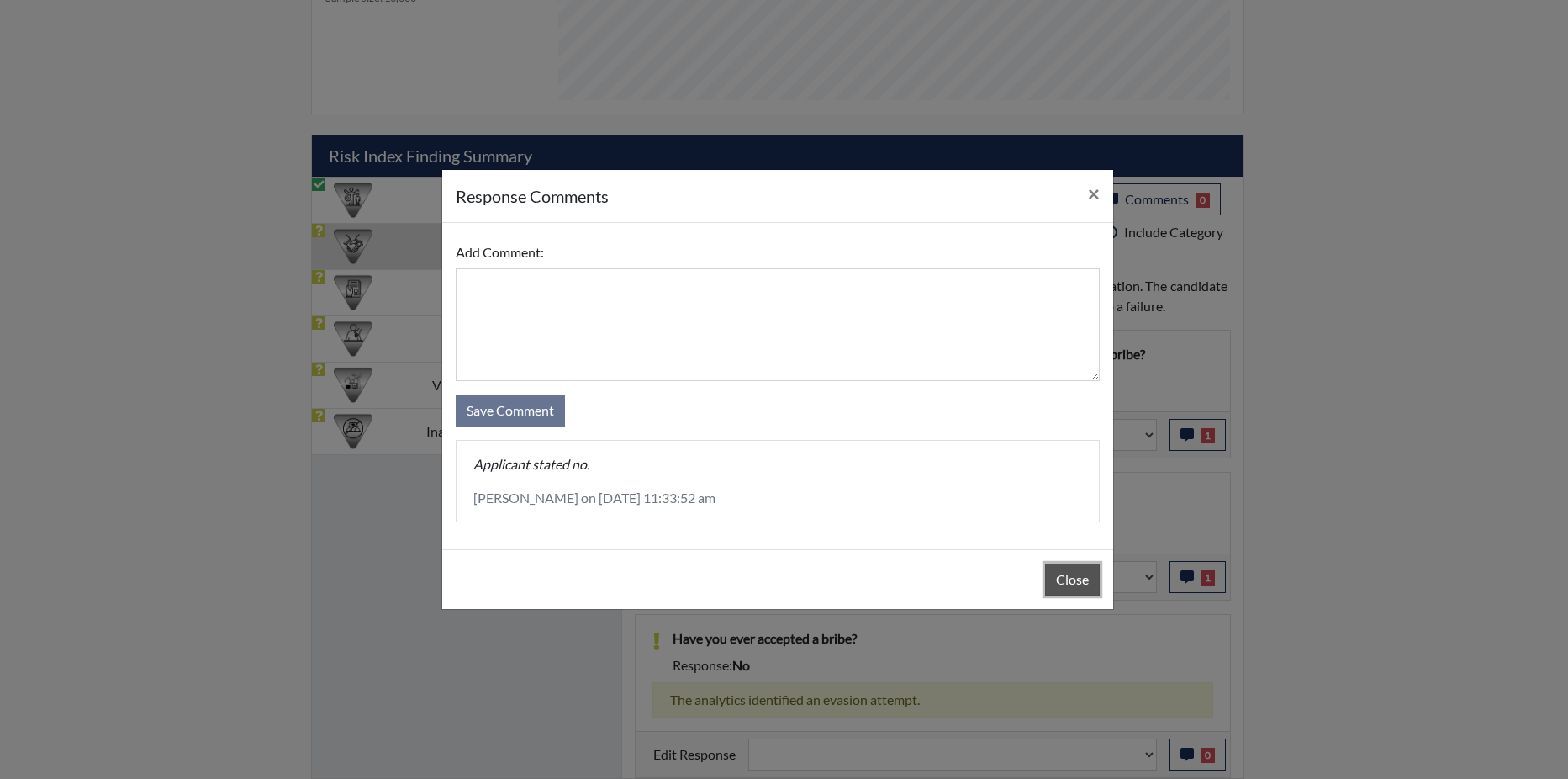
drag, startPoint x: 1082, startPoint y: 585, endPoint x: 1078, endPoint y: 560, distance: 25.3
click at [1078, 580] on button "Close" at bounding box center [1072, 580] width 55 height 32
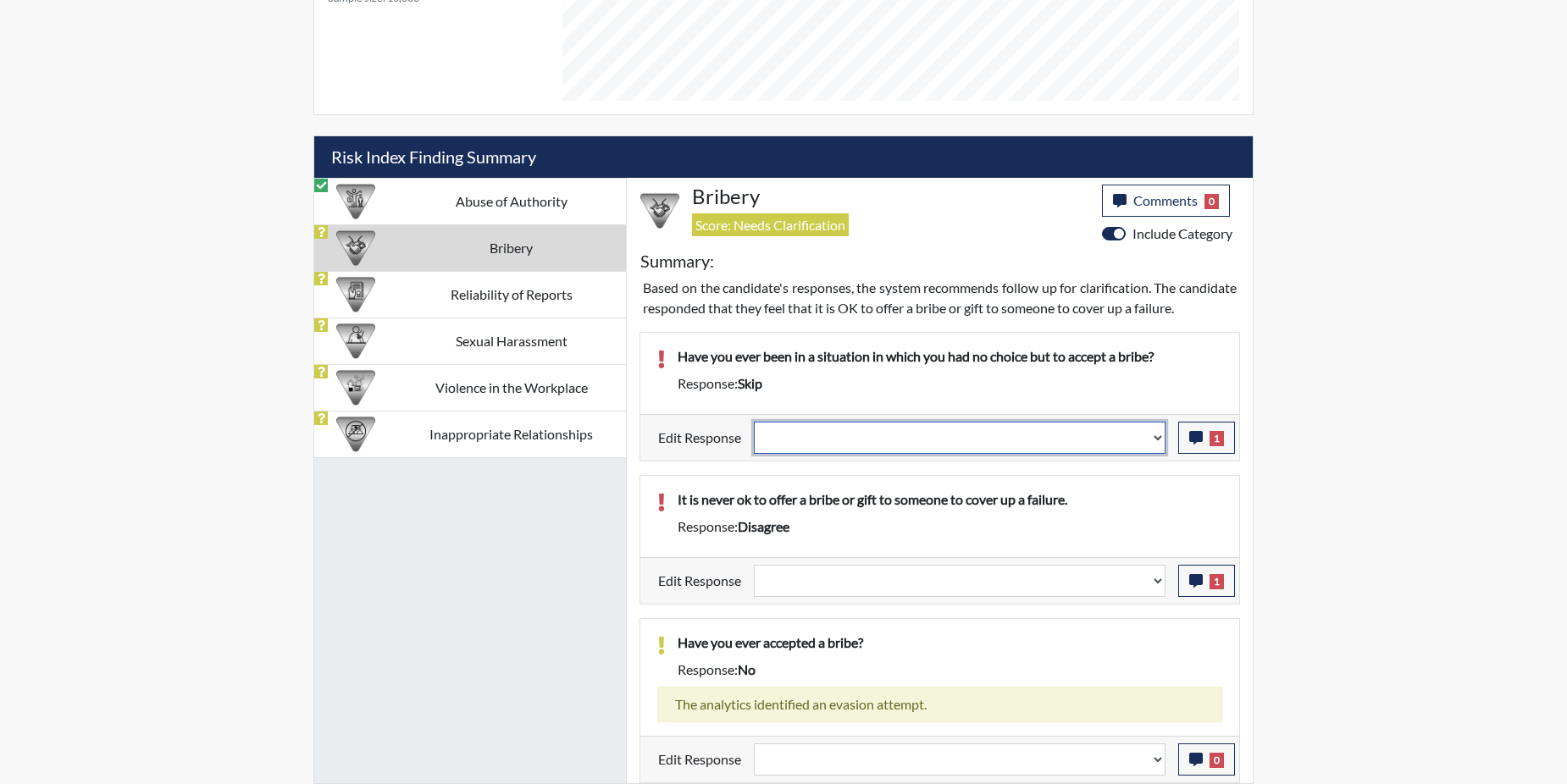
click at [1154, 437] on select "Question is not relevant. Results will be updated. Reasonable explanation provi…" at bounding box center [959, 438] width 411 height 33
click at [1158, 435] on select "Question is not relevant. Results will be updated. Reasonable explanation provi…" at bounding box center [959, 438] width 411 height 33
select select "reasonable-explanation-provided"
click at [755, 422] on select "Question is not relevant. Results will be updated. Reasonable explanation provi…" at bounding box center [959, 438] width 411 height 33
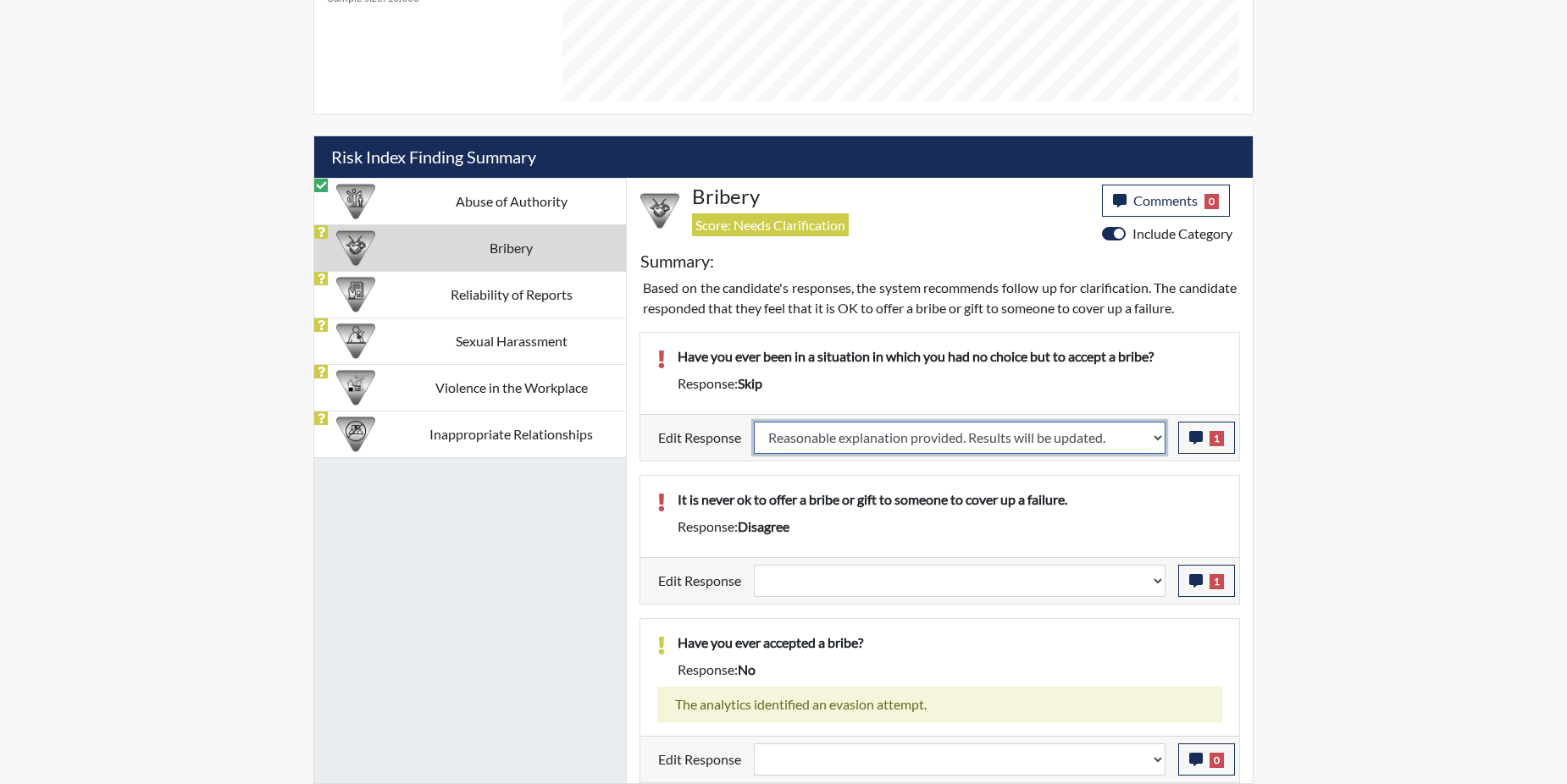
select select
click at [1147, 490] on p "It is never ok to offer a bribe or gift to someone to cover up a failure." at bounding box center [949, 500] width 544 height 20
select select
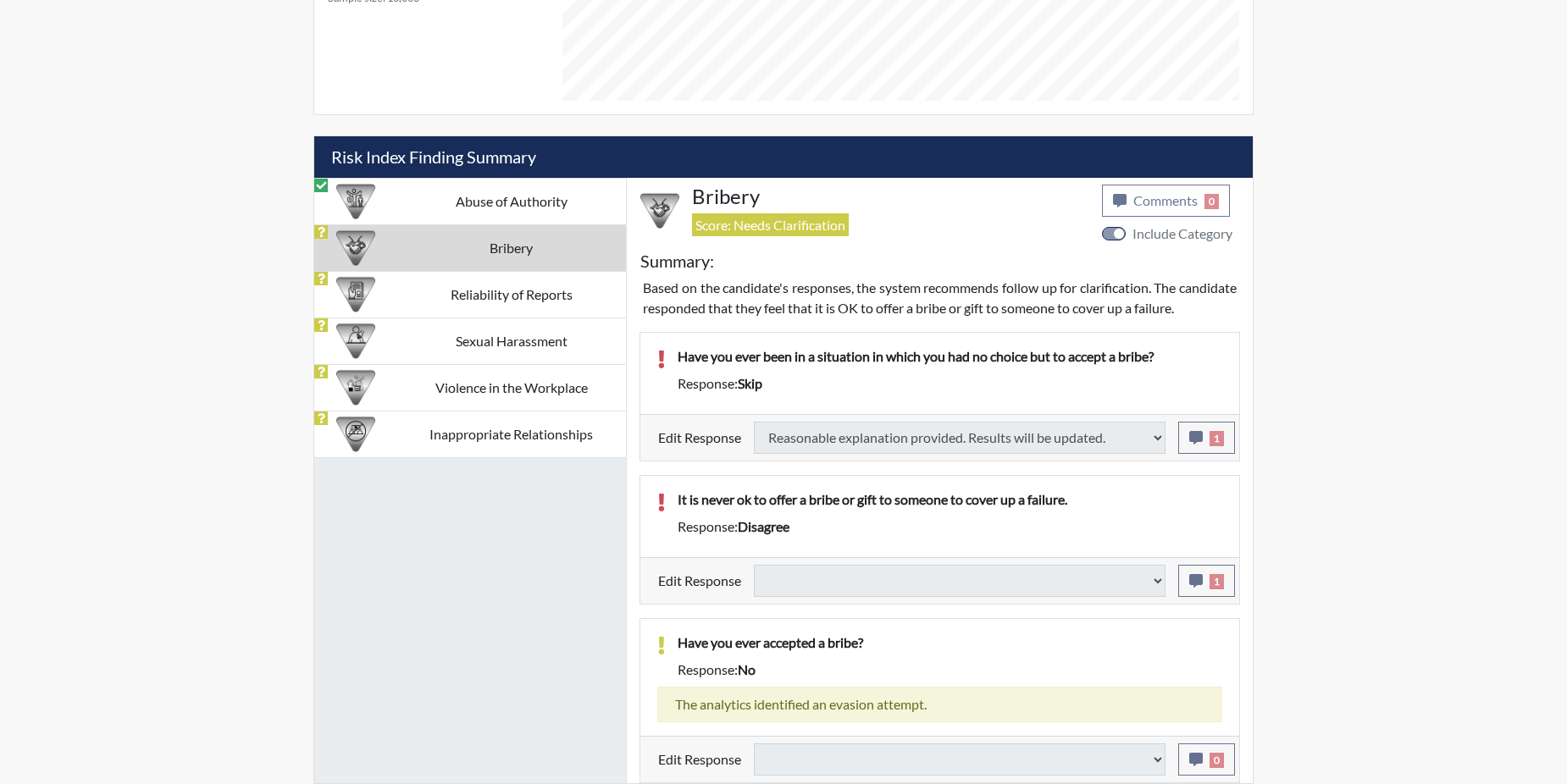
select select
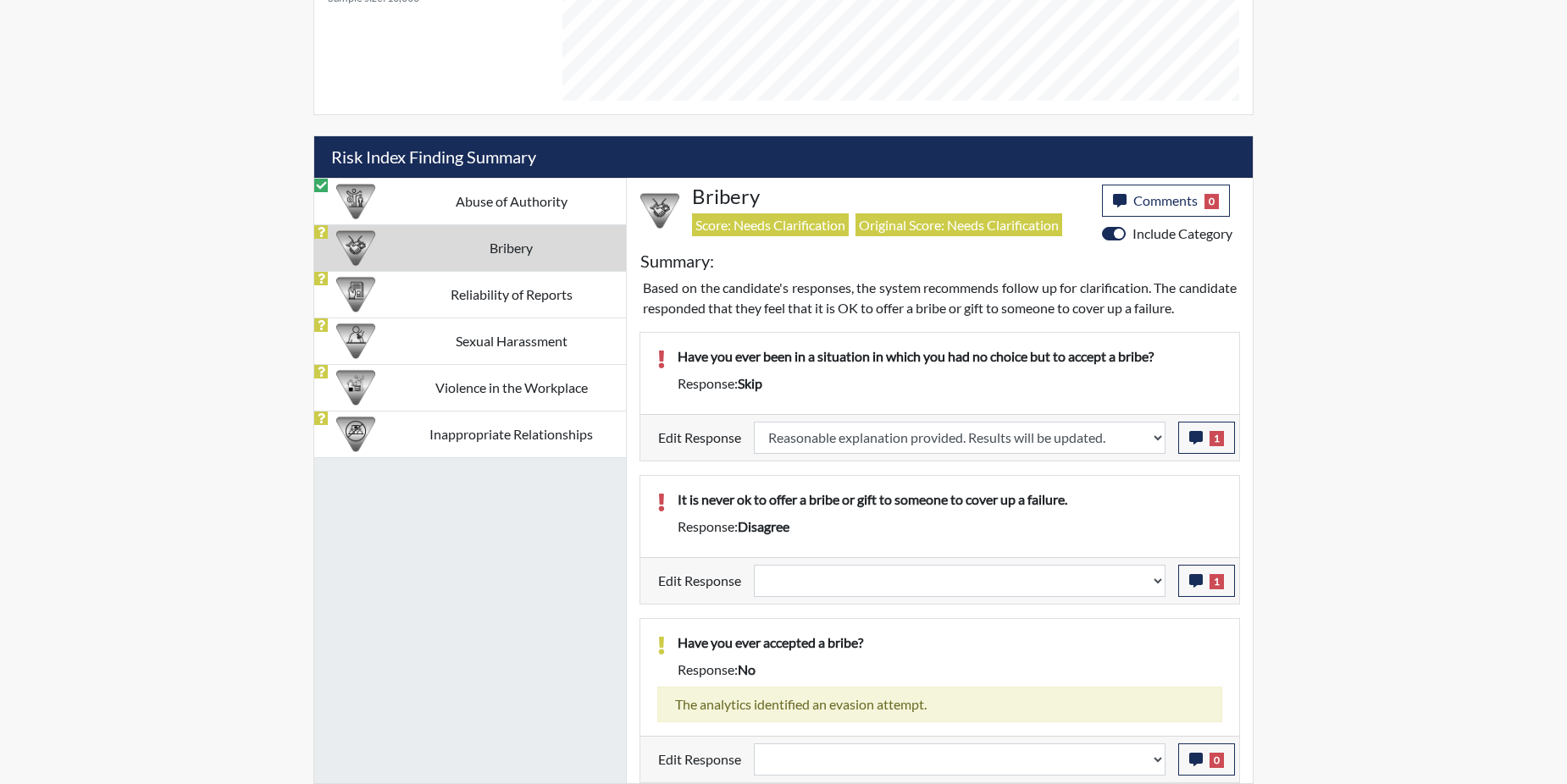
scroll to position [281, 704]
click at [1209, 583] on button "1" at bounding box center [1206, 581] width 57 height 33
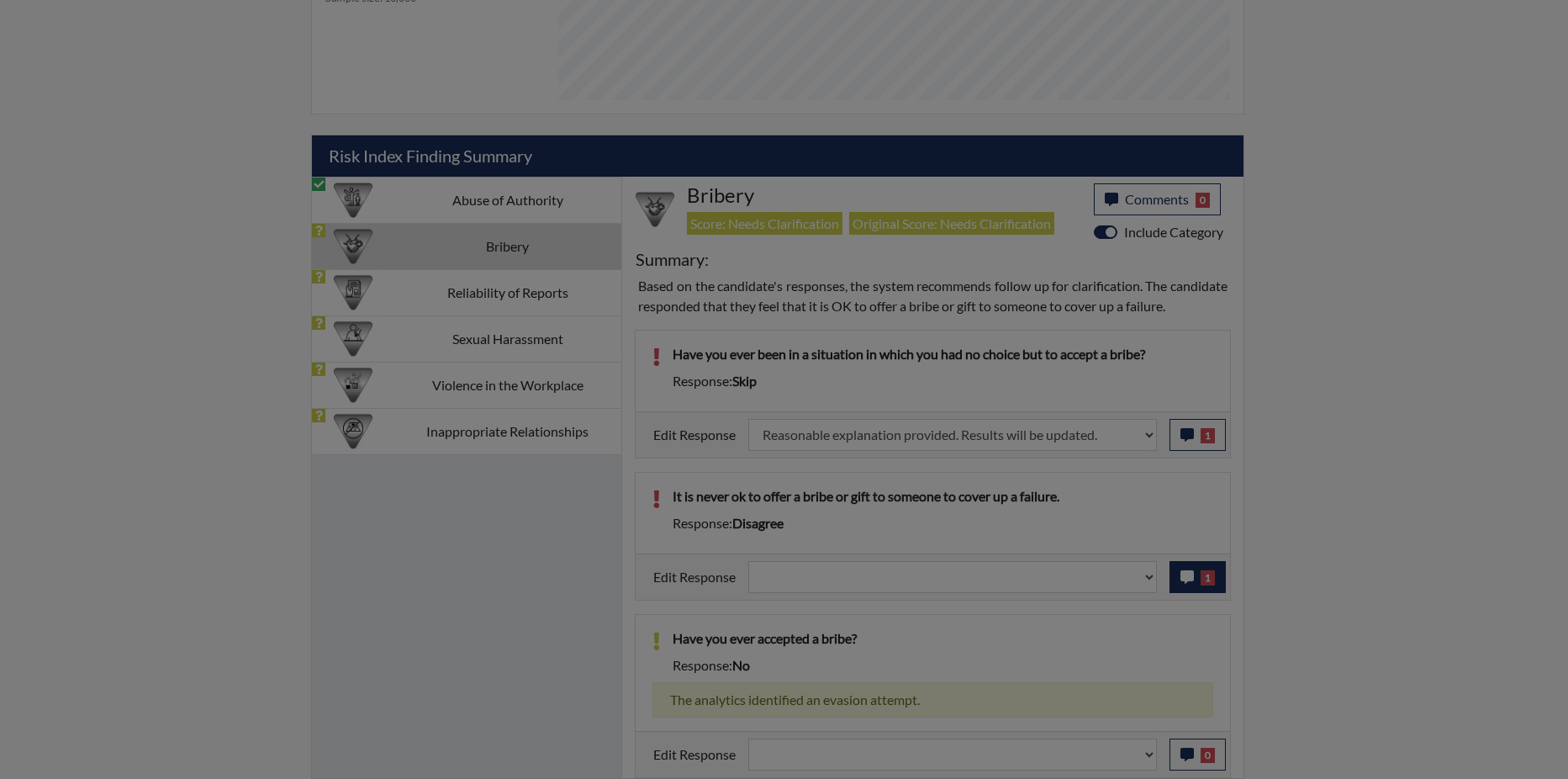
click at [1200, 579] on div at bounding box center [784, 390] width 1568 height 779
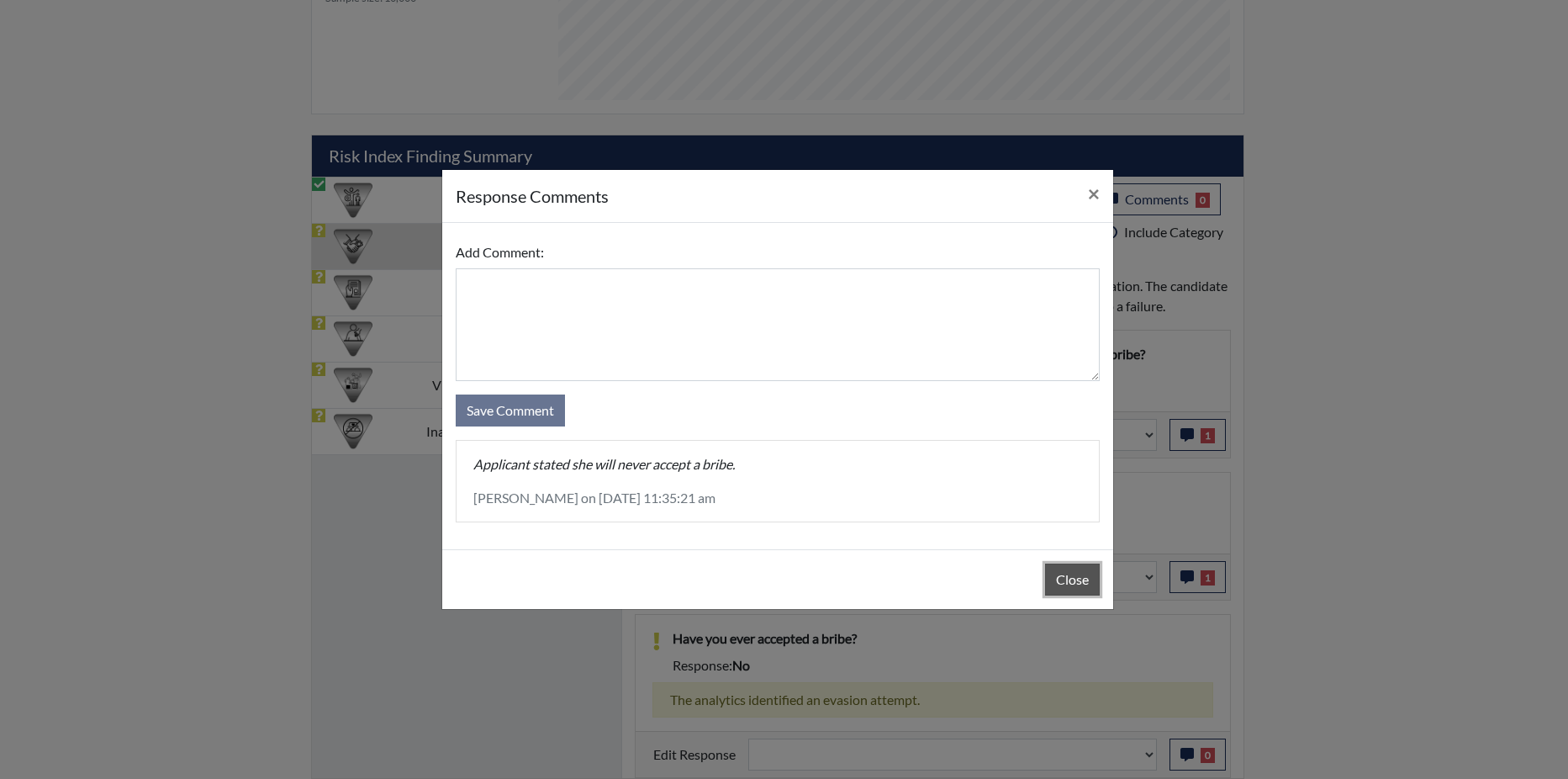
click at [1059, 574] on button "Close" at bounding box center [1072, 580] width 55 height 32
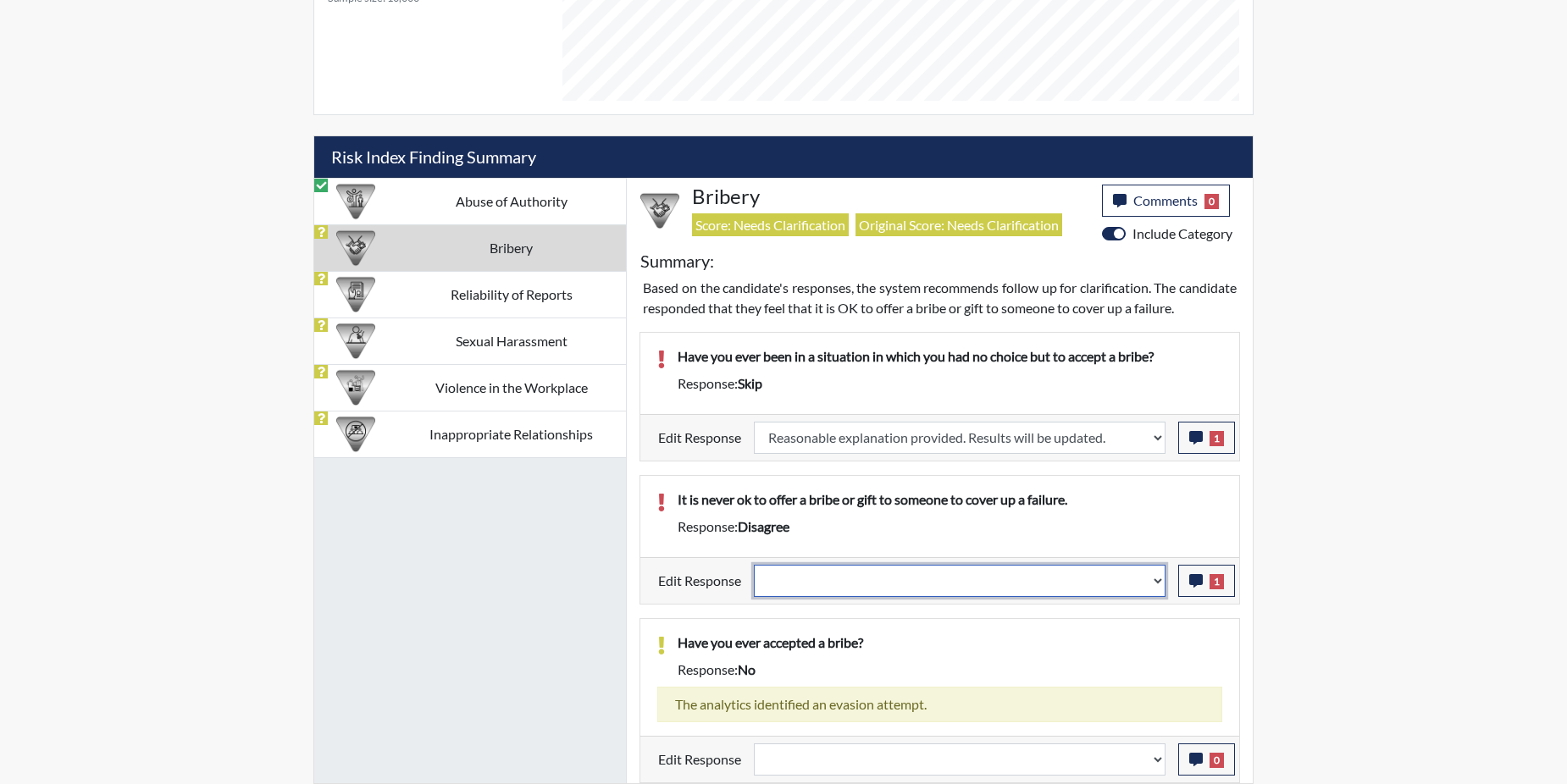
click at [1157, 578] on select "Question is not relevant. Results will be updated. Reasonable explanation provi…" at bounding box center [959, 581] width 411 height 33
select select "reasonable-explanation-provided"
click at [755, 565] on select "Question is not relevant. Results will be updated. Reasonable explanation provi…" at bounding box center [959, 581] width 411 height 33
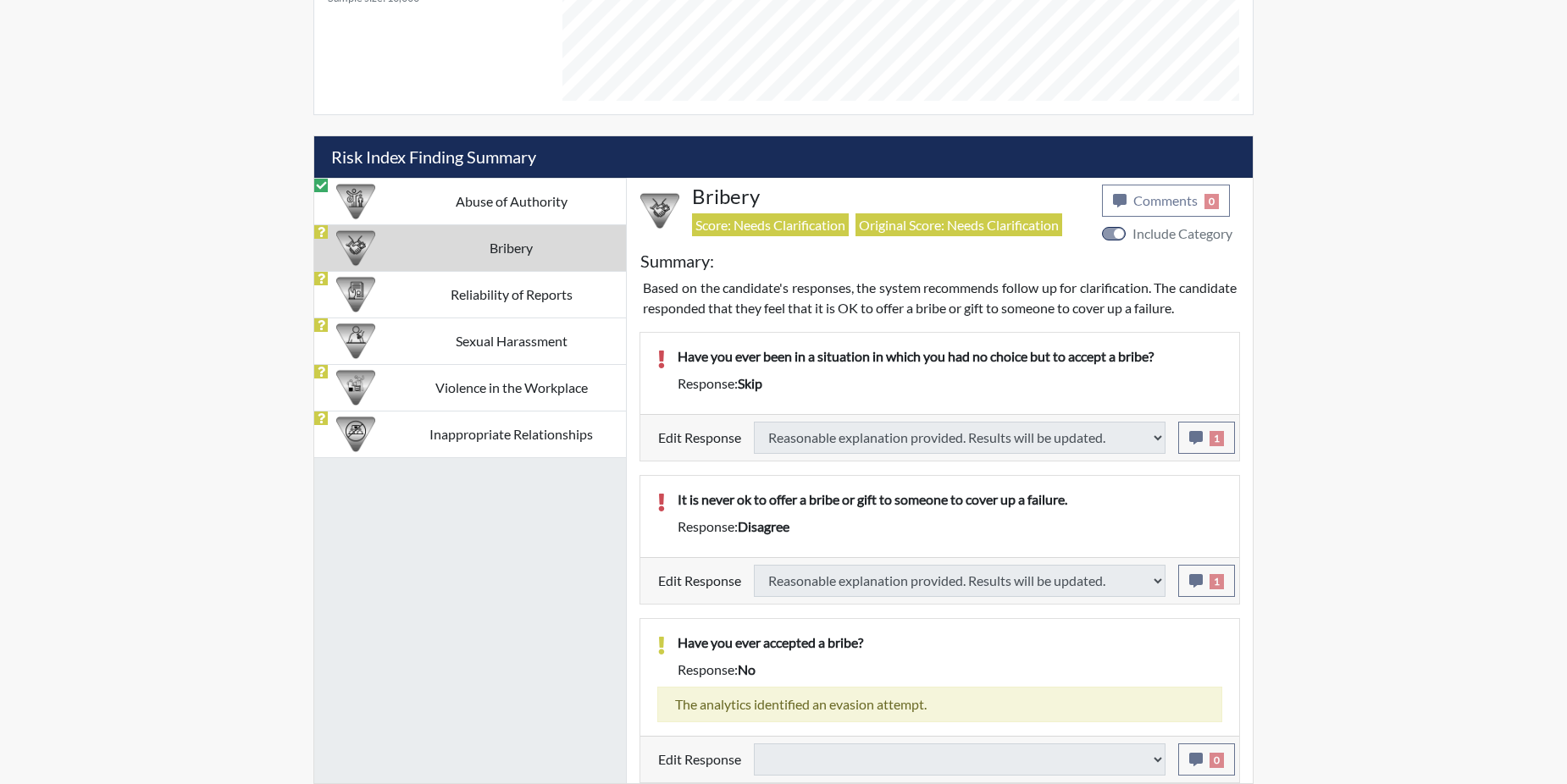
select select
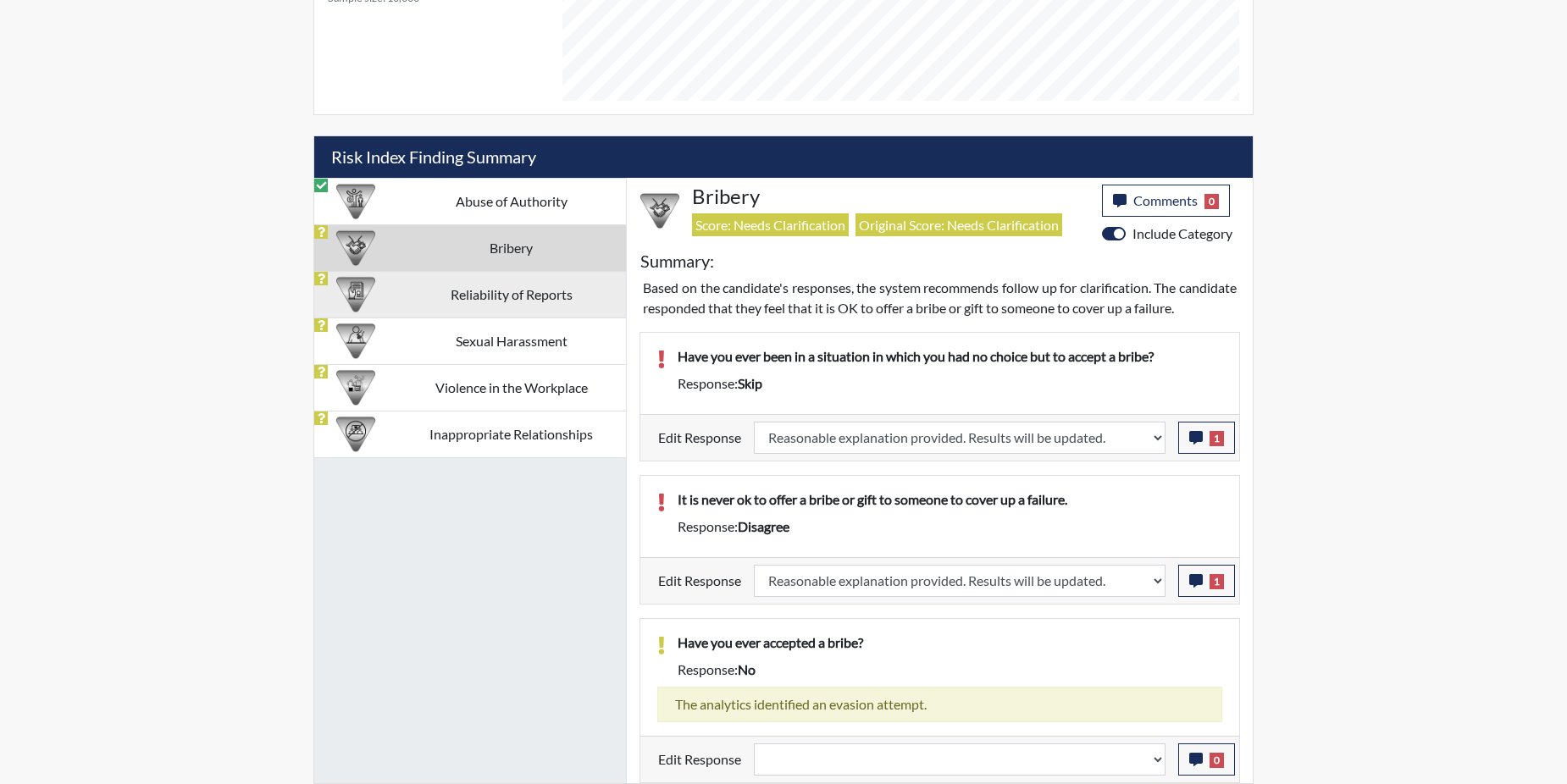
click at [444, 271] on td "Reliability of Reports" at bounding box center [511, 293] width 229 height 46
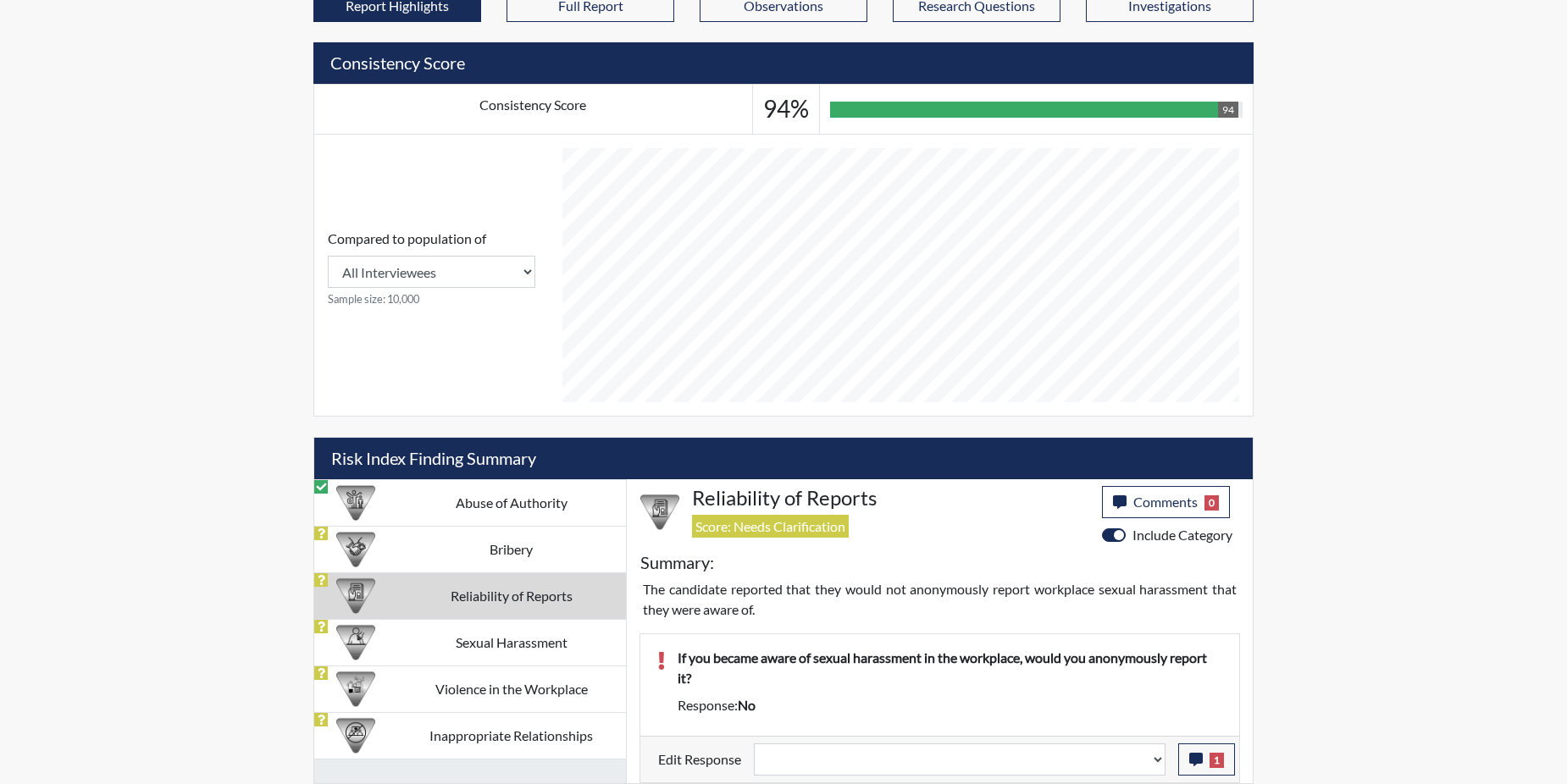
scroll to position [588, 0]
click at [1188, 757] on button "1" at bounding box center [1206, 760] width 57 height 33
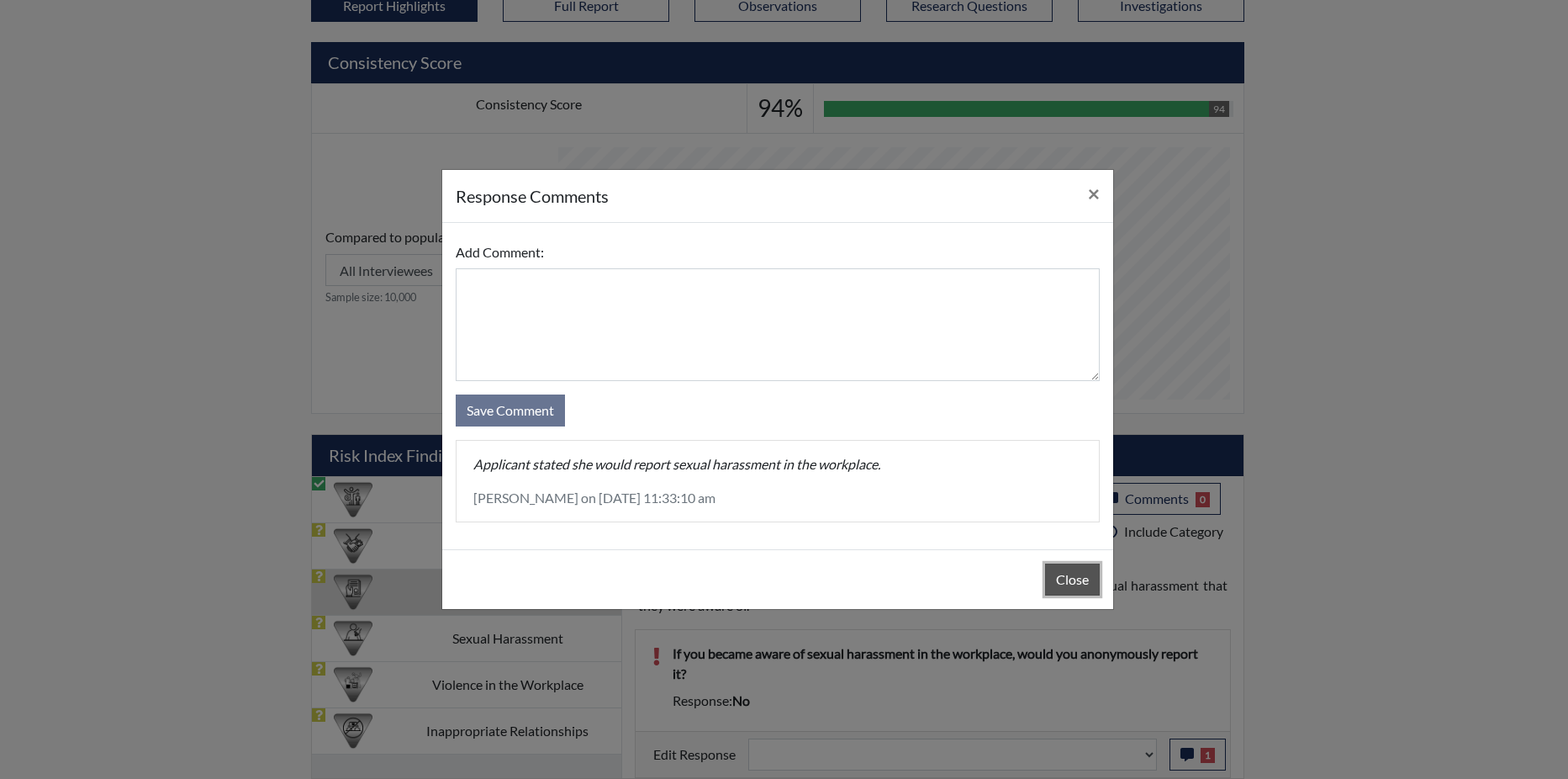
click at [1057, 578] on button "Close" at bounding box center [1072, 580] width 55 height 32
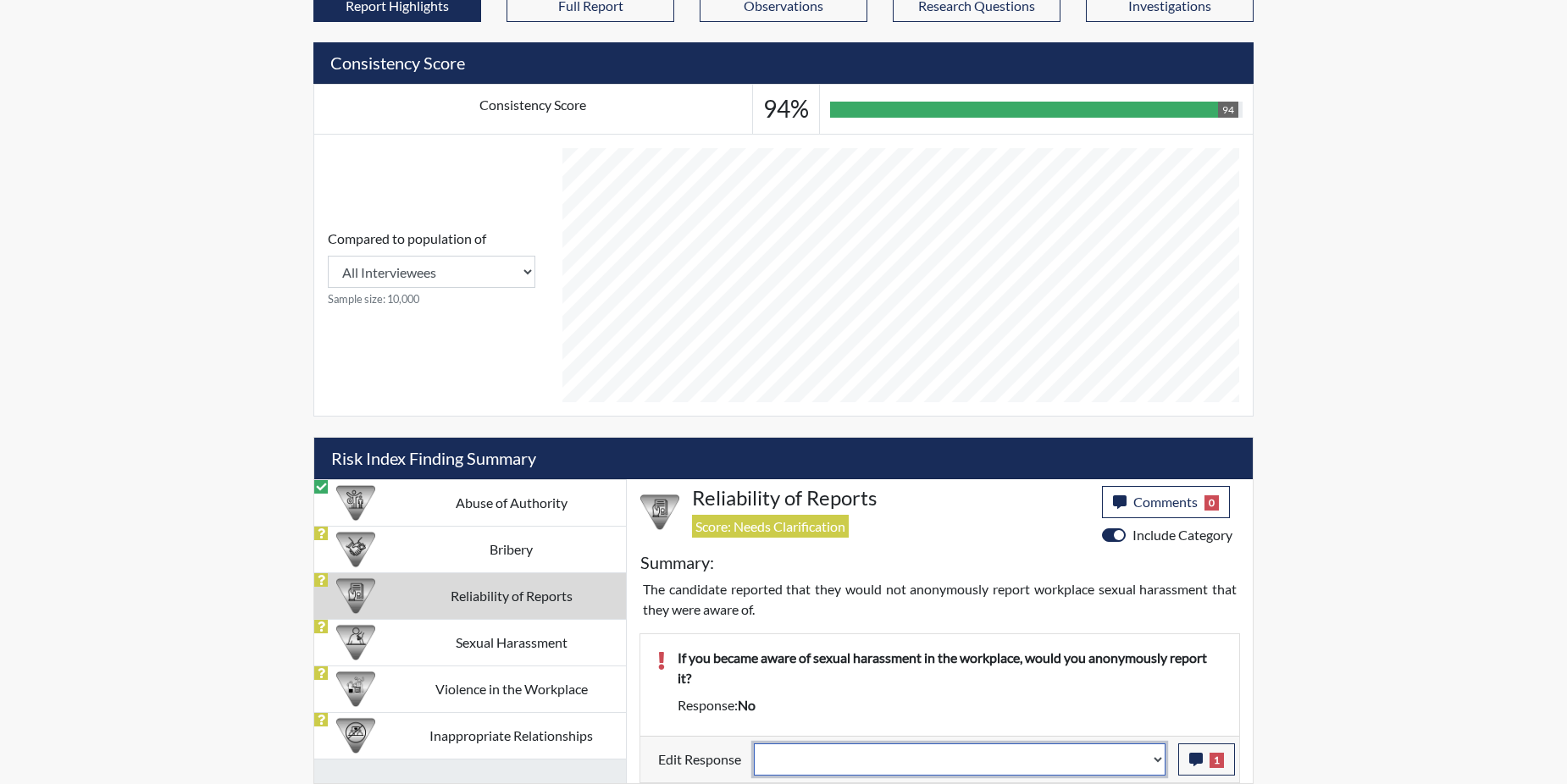
click at [1155, 757] on select "Question is not relevant. Results will be updated. Reasonable explanation provi…" at bounding box center [959, 760] width 411 height 33
select select "reasonable-explanation-provided"
click at [755, 743] on select "Question is not relevant. Results will be updated. Reasonable explanation provi…" at bounding box center [959, 760] width 411 height 33
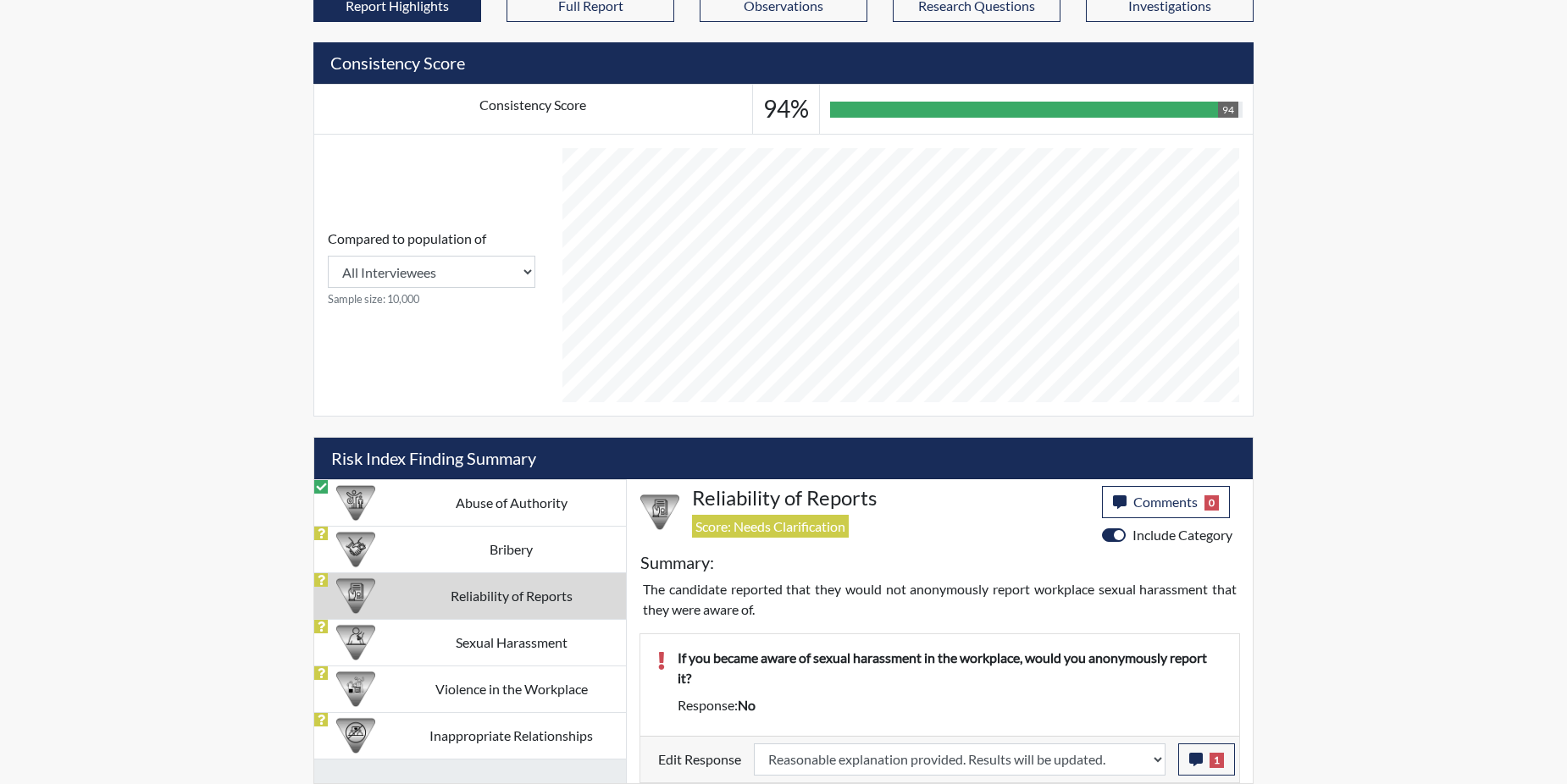
click at [1130, 689] on div "If you became aware of sexual harassment in the workplace, would you anonymousl…" at bounding box center [949, 671] width 570 height 47
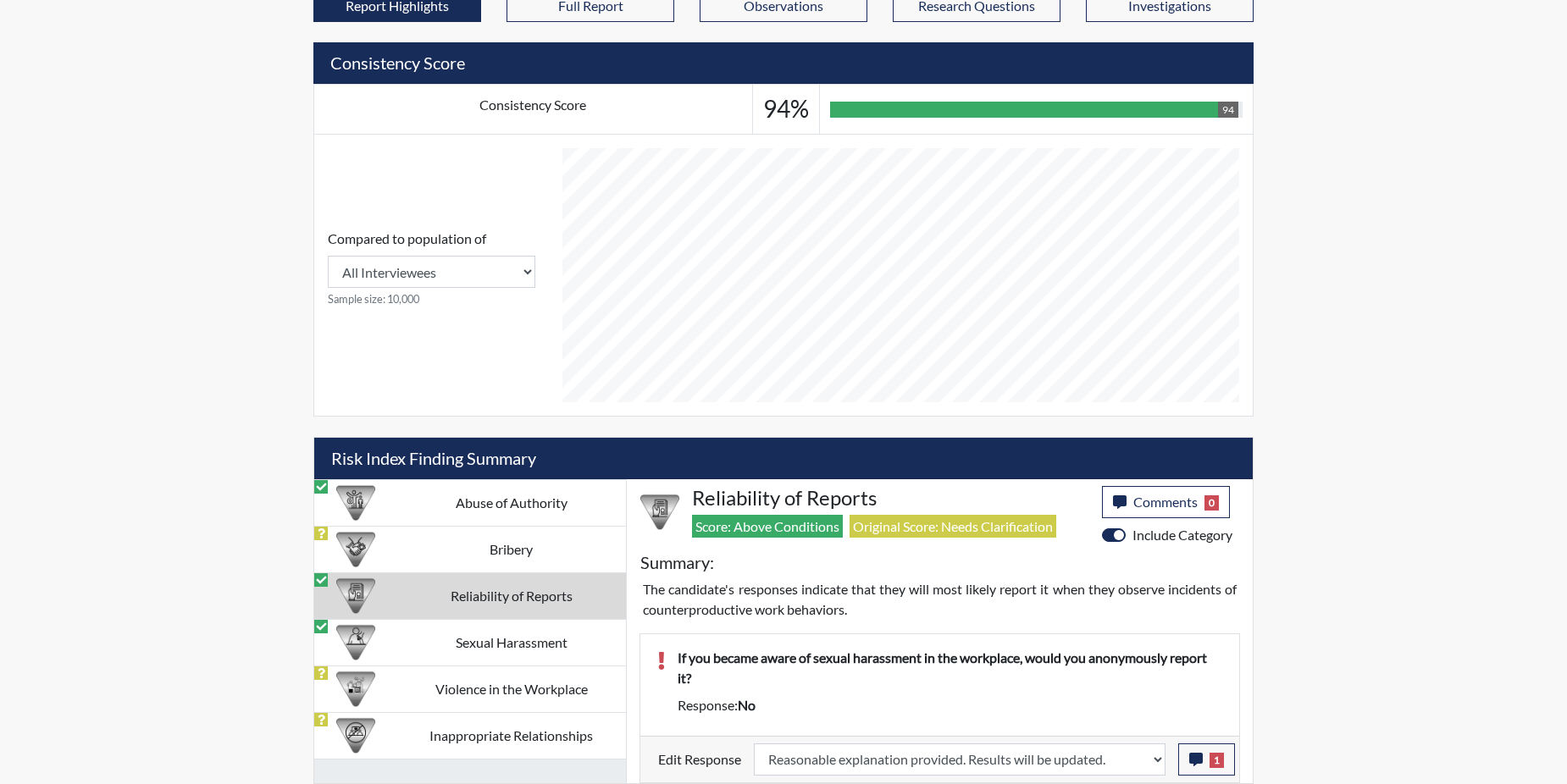
scroll to position [281, 704]
click at [495, 641] on td "Sexual Harassment" at bounding box center [511, 642] width 229 height 46
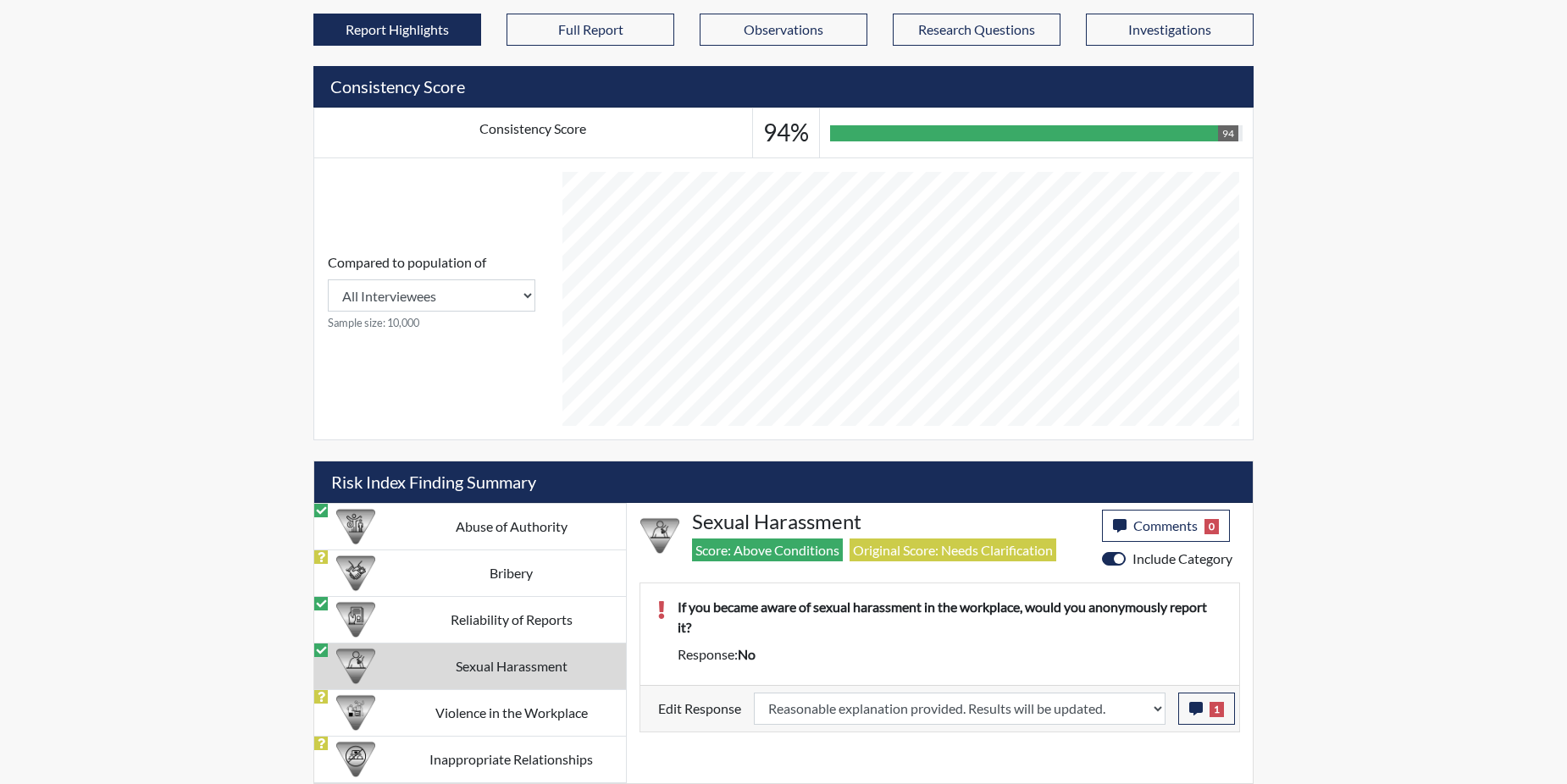
scroll to position [564, 0]
click at [481, 713] on td "Violence in the Workplace" at bounding box center [511, 712] width 229 height 46
click at [481, 736] on td "Inappropriate Relationships" at bounding box center [511, 759] width 229 height 46
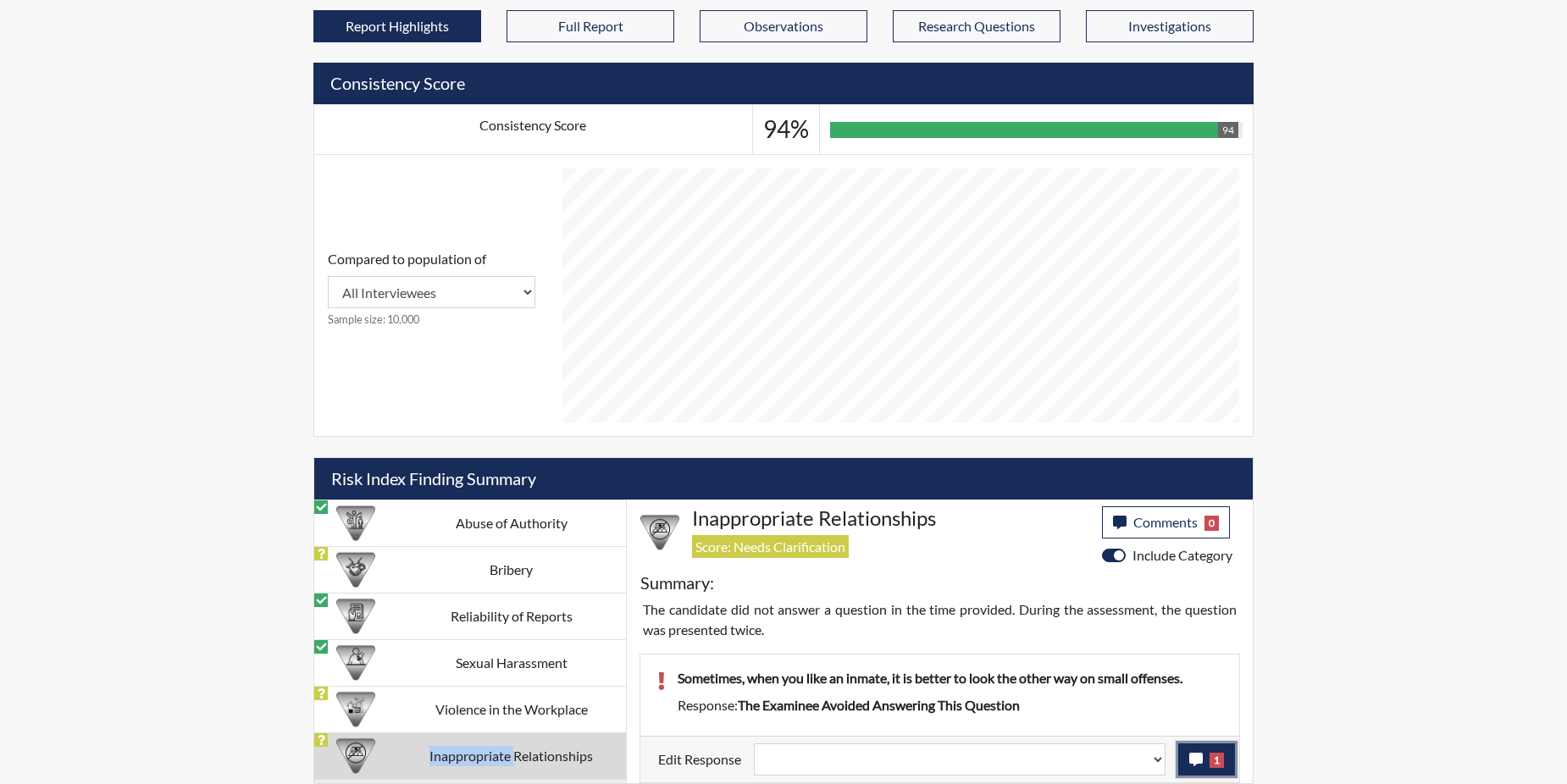
click at [1195, 763] on icon "button" at bounding box center [1196, 759] width 14 height 14
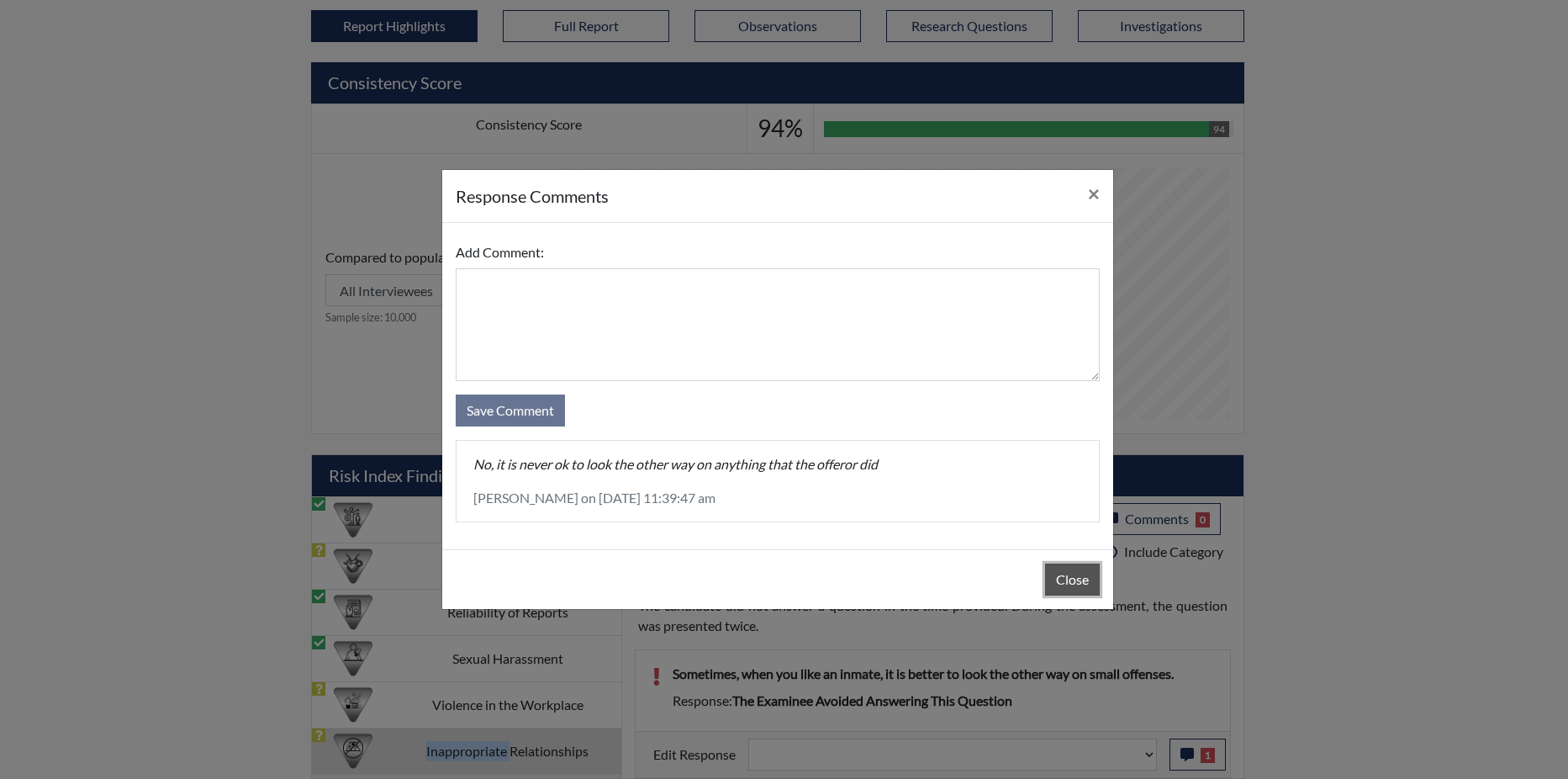
click at [1064, 569] on button "Close" at bounding box center [1072, 580] width 55 height 32
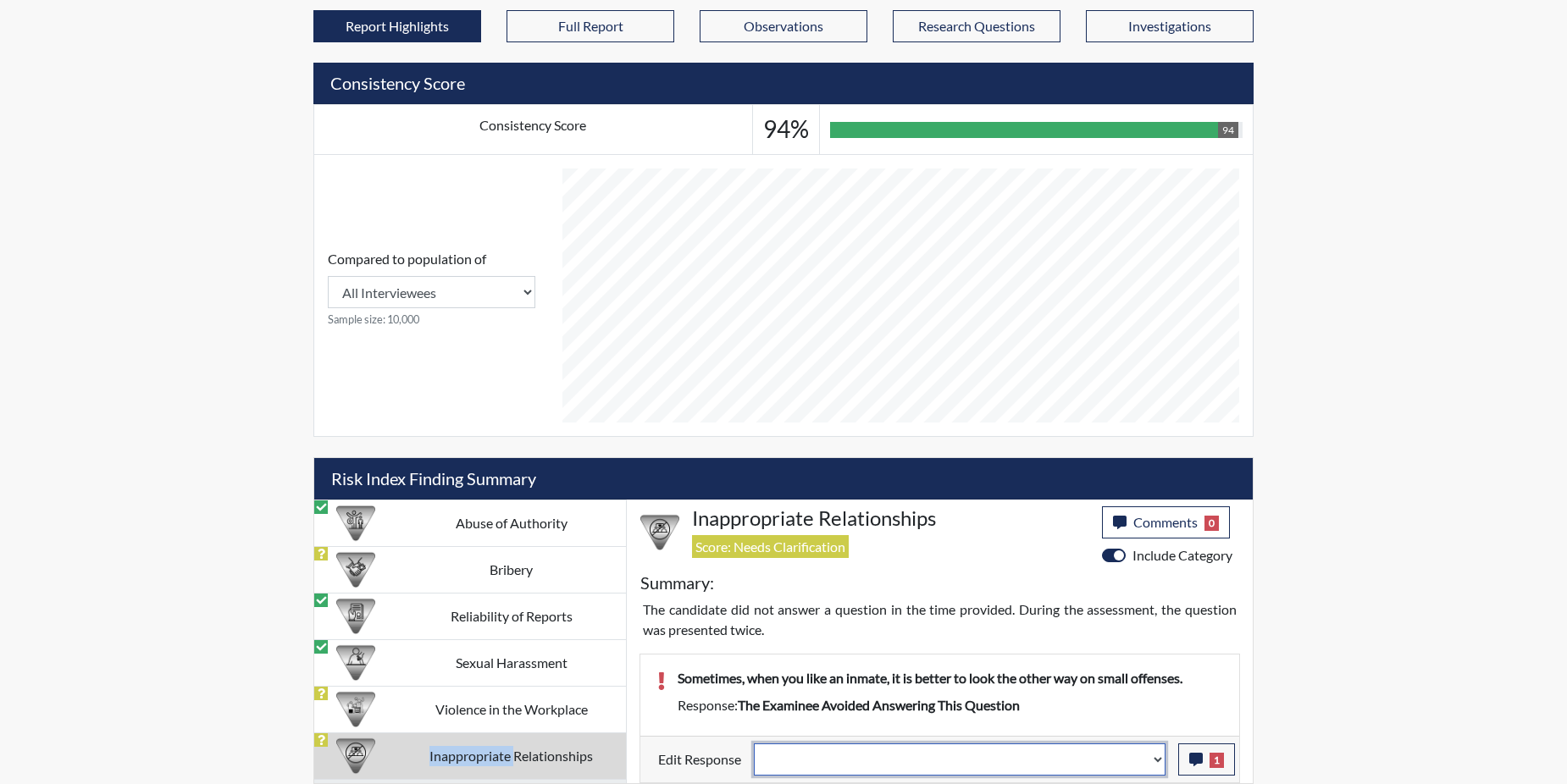
click at [1158, 751] on select "Question is not relevant. Results will be updated. Reasonable explanation provi…" at bounding box center [959, 760] width 411 height 33
click at [1156, 757] on select "Question is not relevant. Results will be updated. Reasonable explanation provi…" at bounding box center [959, 760] width 411 height 33
click at [1158, 761] on select "Question is not relevant. Results will be updated. Reasonable explanation provi…" at bounding box center [959, 760] width 411 height 33
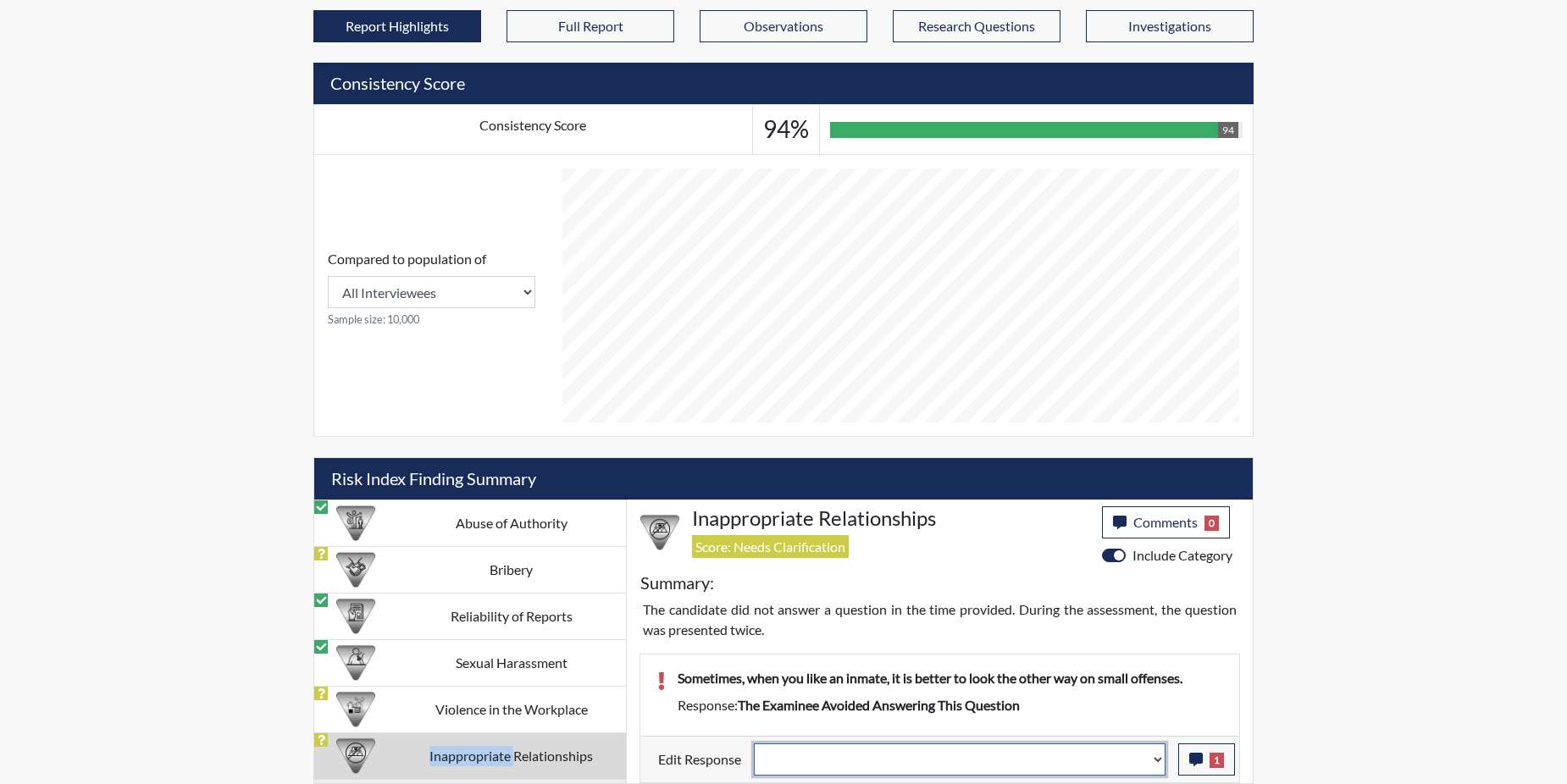
click at [1158, 761] on select "Question is not relevant. Results will be updated. Reasonable explanation provi…" at bounding box center [959, 760] width 411 height 33
select select "reasonable-explanation-provided"
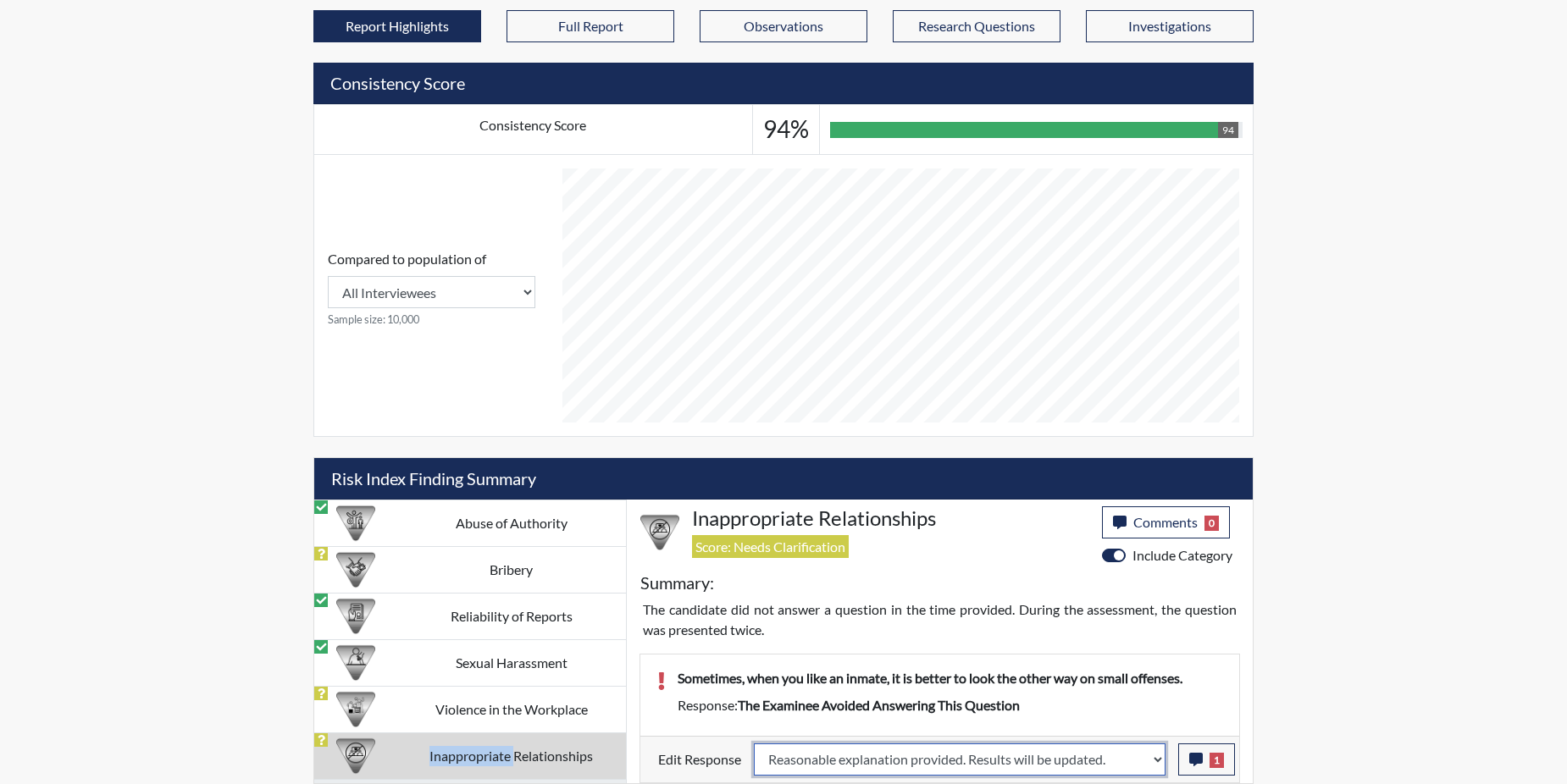
click at [755, 743] on select "Question is not relevant. Results will be updated. Reasonable explanation provi…" at bounding box center [959, 760] width 411 height 33
click at [1125, 686] on p "Sometimes, when you like an inmate, it is better to look the other way on small…" at bounding box center [949, 678] width 544 height 20
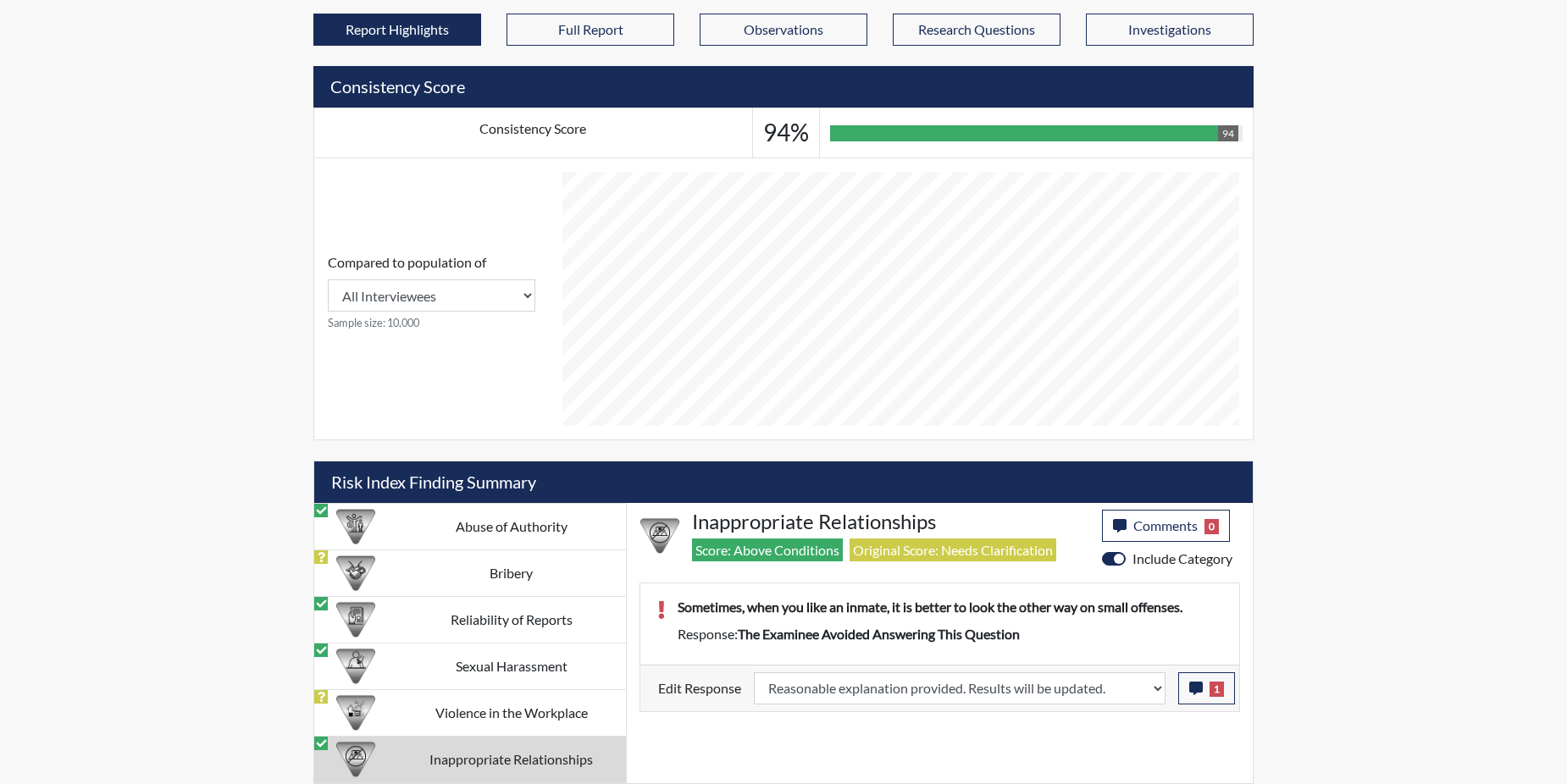
scroll to position [281, 704]
click at [449, 714] on td "Violence in the Workplace" at bounding box center [511, 712] width 229 height 46
select select
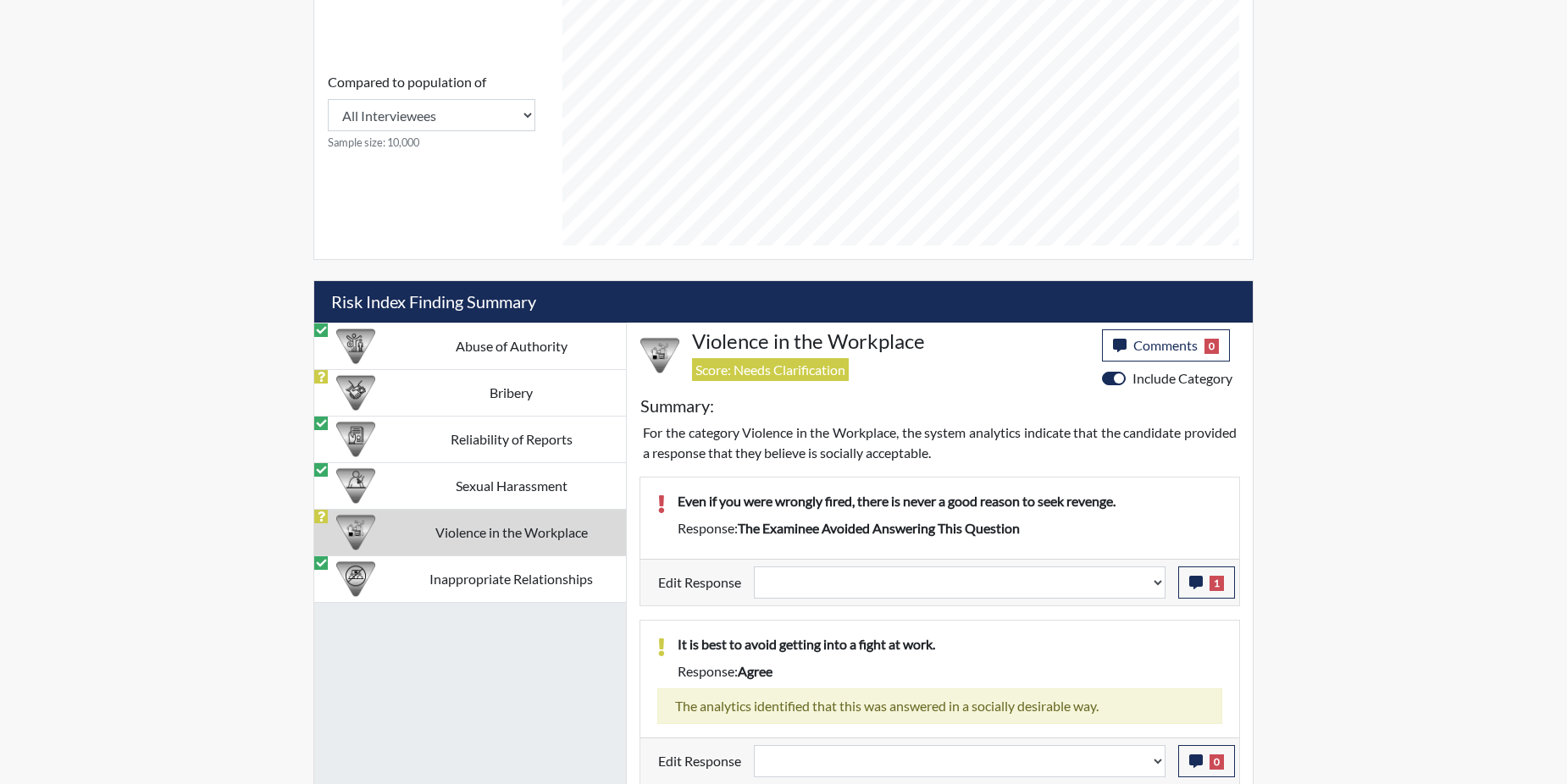
scroll to position [746, 0]
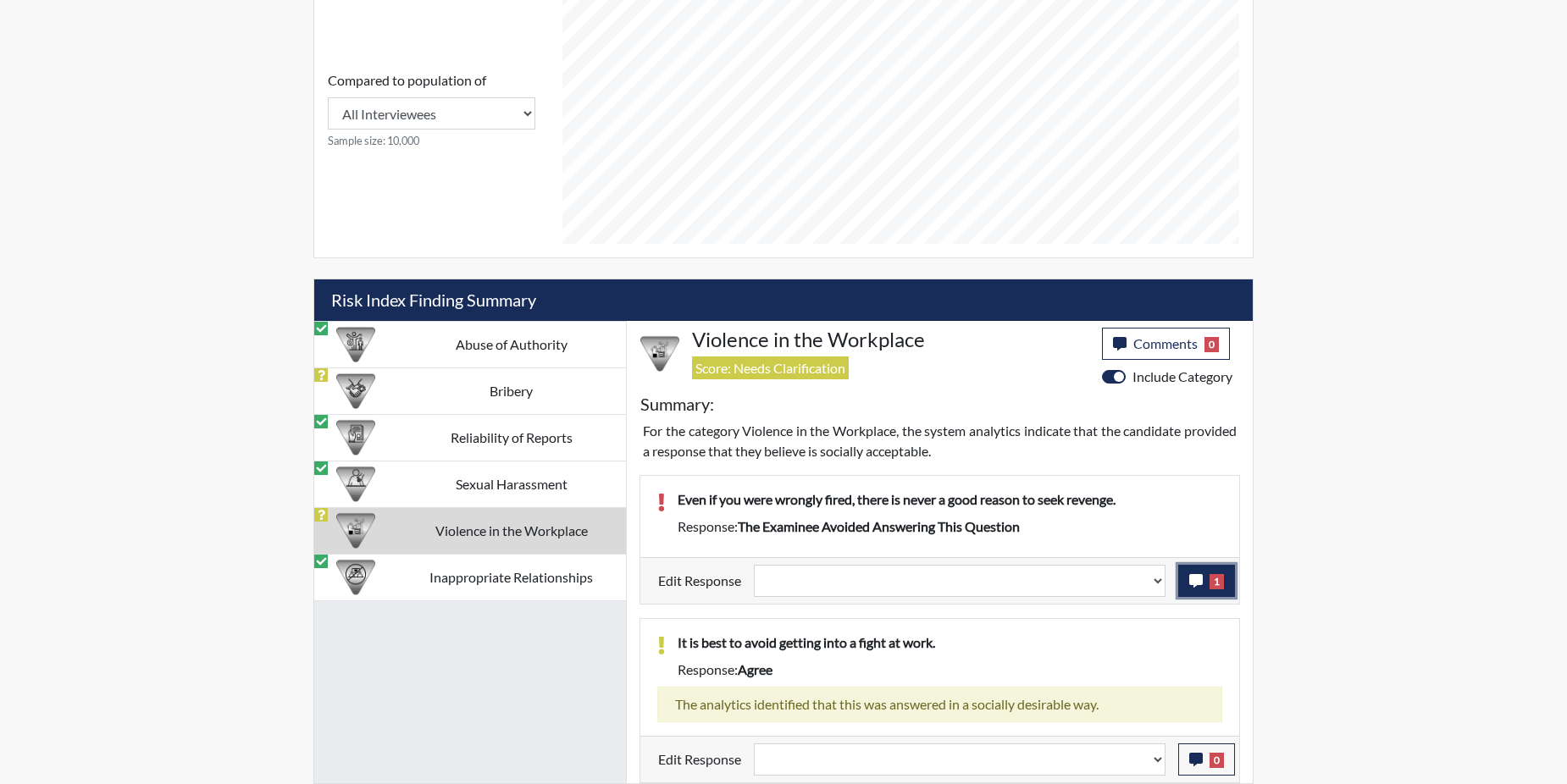
click at [1194, 586] on icon "button" at bounding box center [1196, 580] width 14 height 14
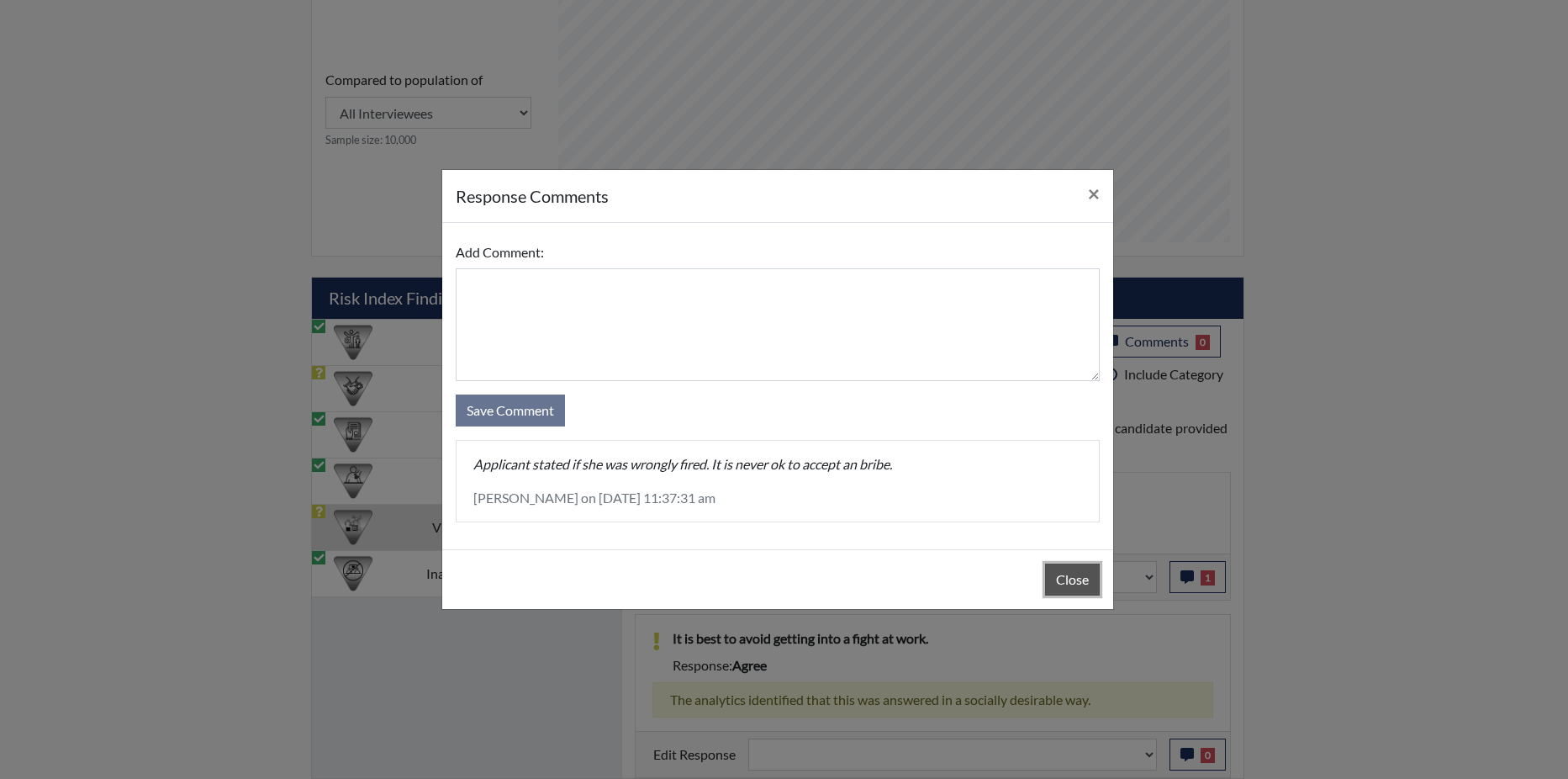
click at [1070, 572] on button "Close" at bounding box center [1072, 580] width 55 height 32
drag, startPoint x: 1070, startPoint y: 572, endPoint x: 1076, endPoint y: 566, distance: 8.5
click at [1070, 570] on button "Close" at bounding box center [1072, 580] width 55 height 32
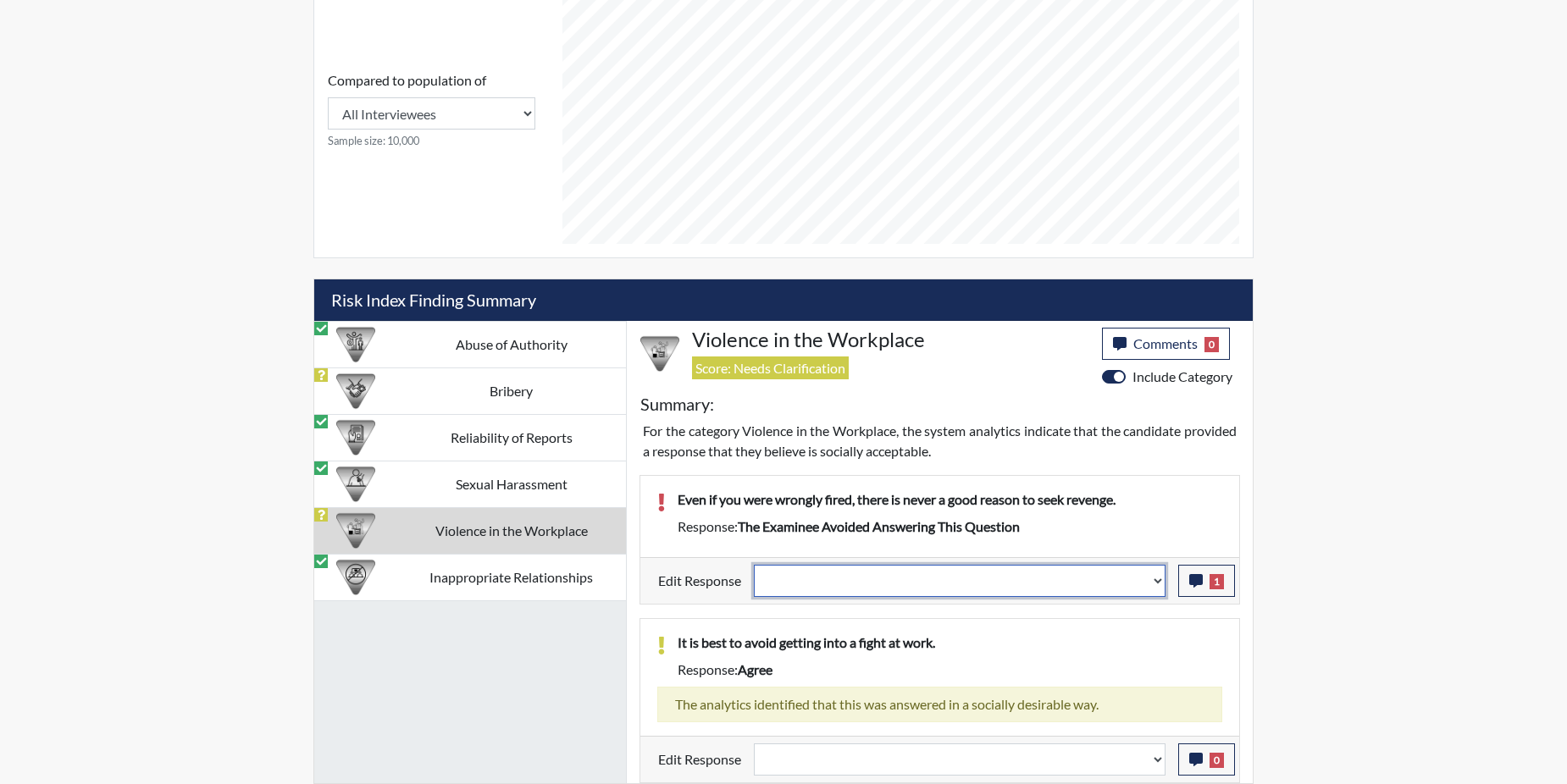
click at [1155, 583] on select "Question is not relevant. Results will be updated. Reasonable explanation provi…" at bounding box center [959, 581] width 411 height 33
select select "reasonable-explanation-provided"
click at [755, 565] on select "Question is not relevant. Results will be updated. Reasonable explanation provi…" at bounding box center [959, 581] width 411 height 33
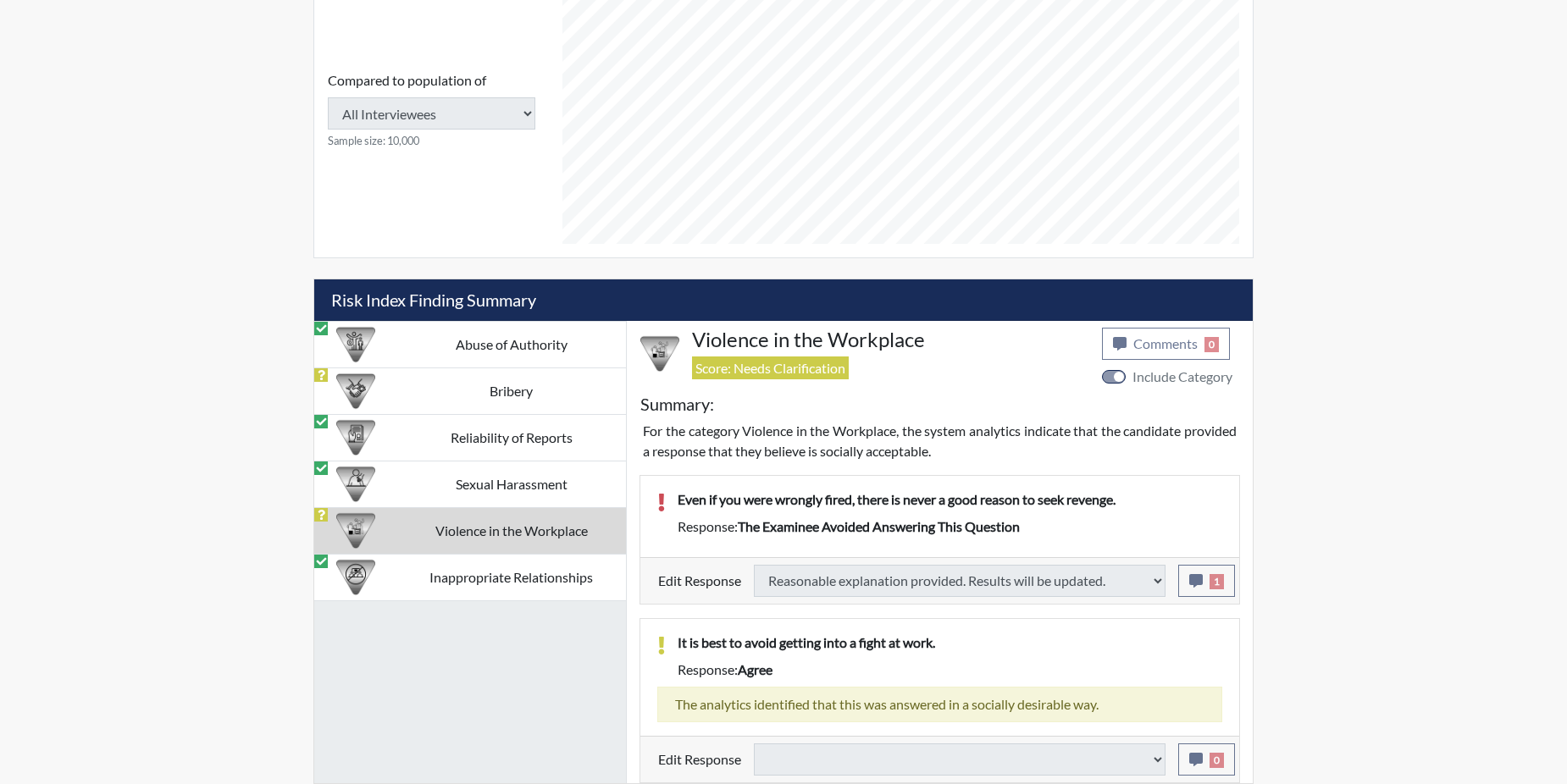
select select
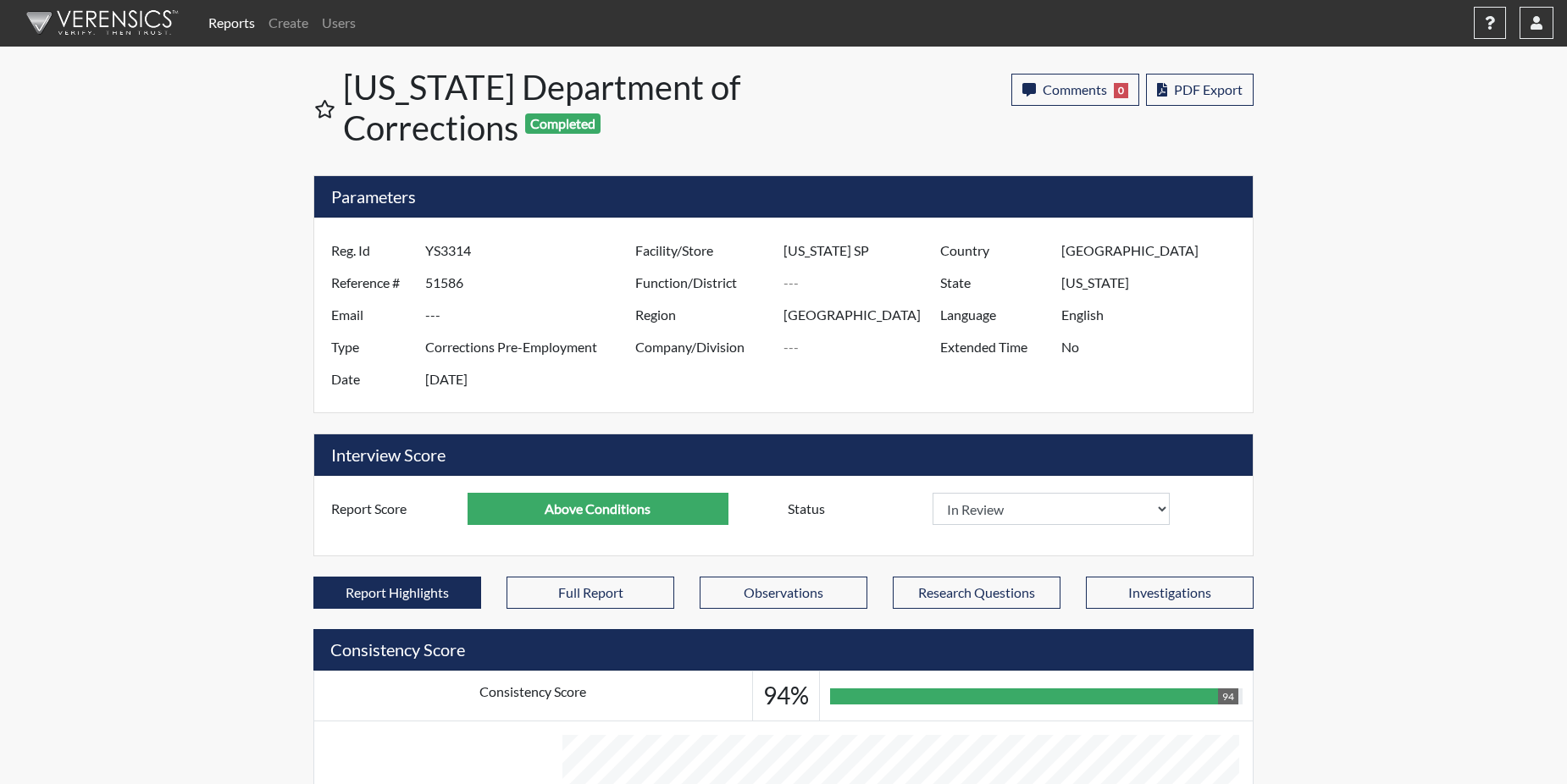
scroll to position [0, 0]
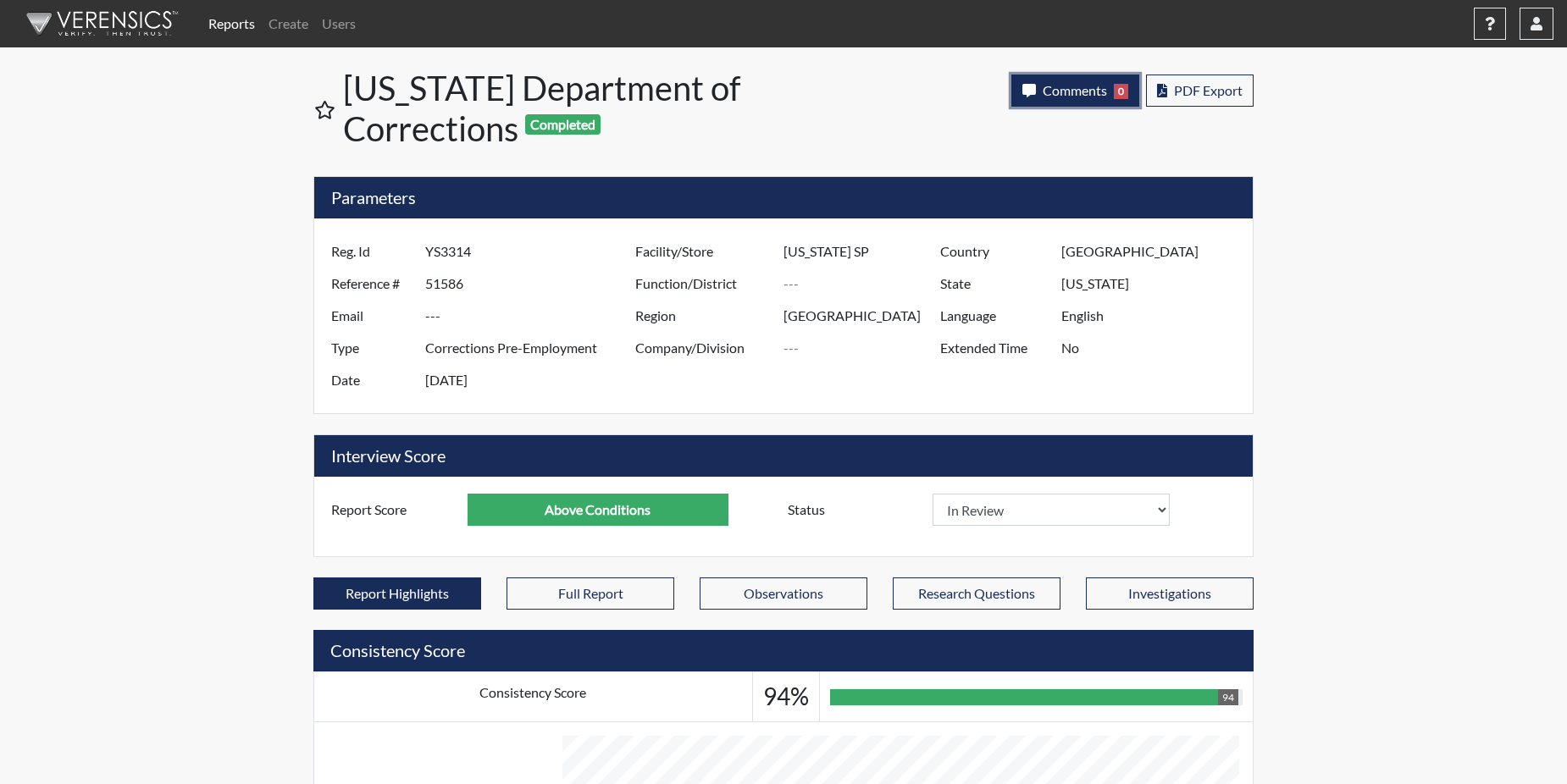
click at [1043, 83] on span "Comments" at bounding box center [1074, 91] width 64 height 16
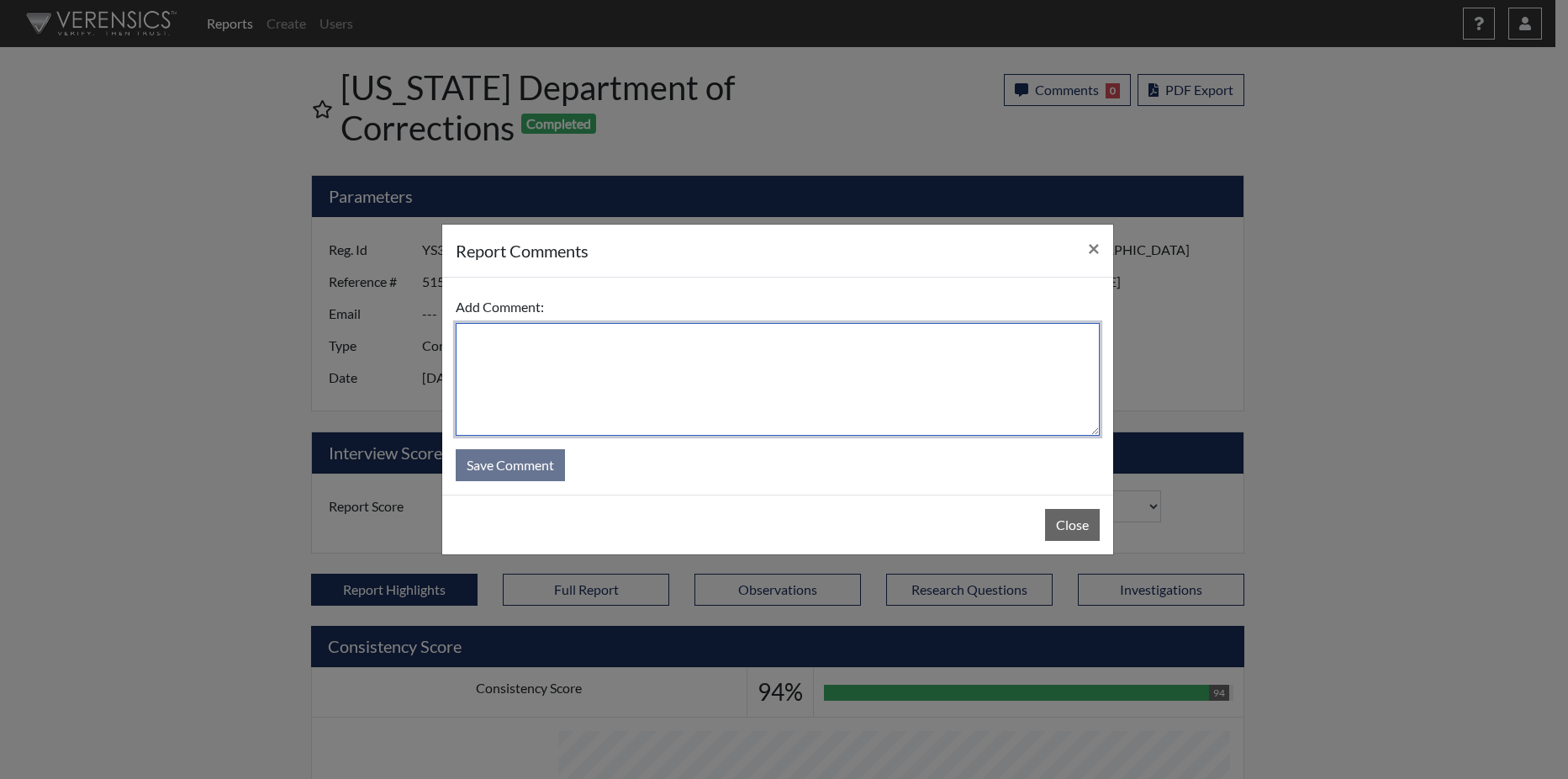
click at [640, 371] on textarea at bounding box center [778, 379] width 644 height 112
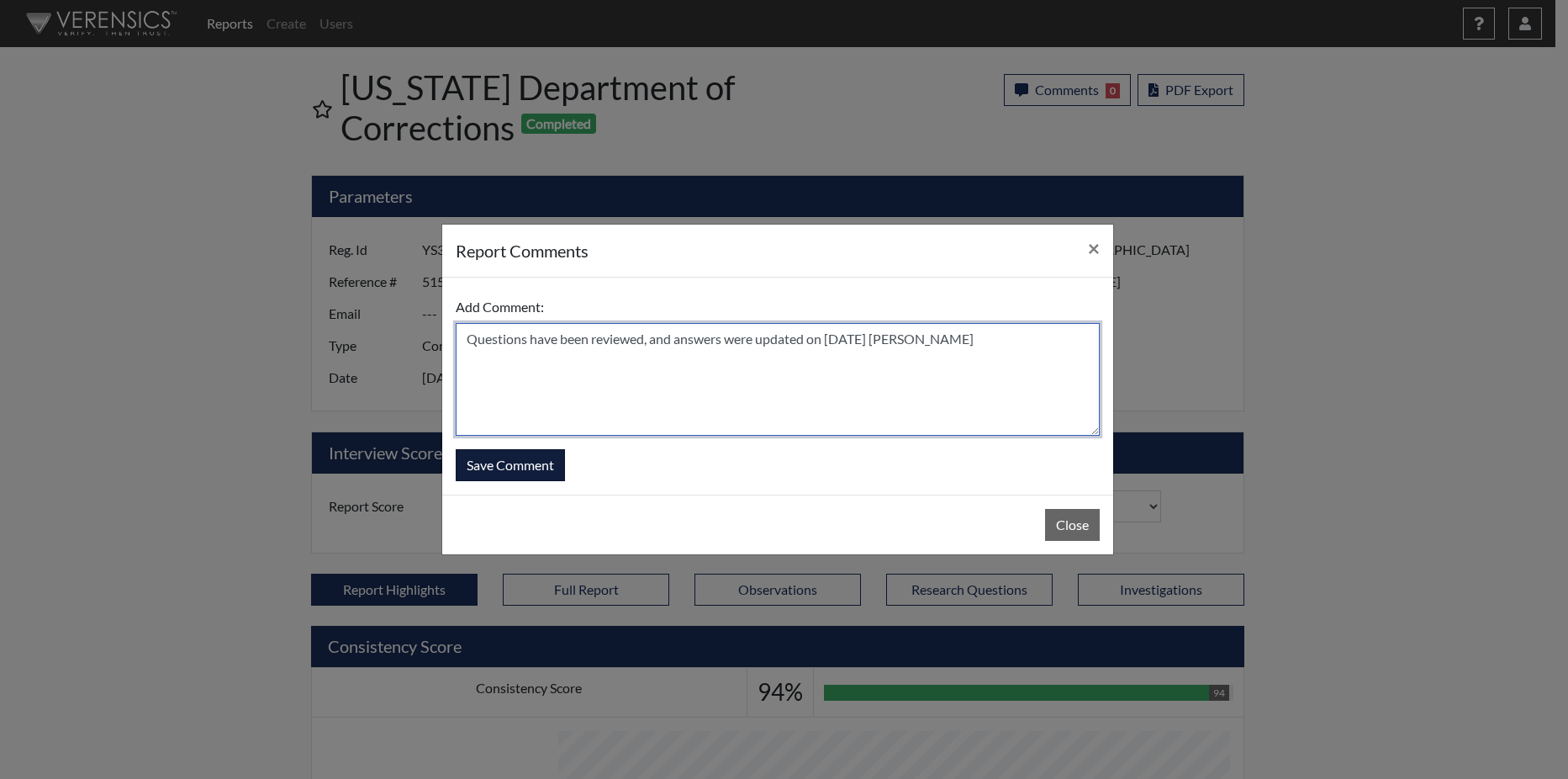
type textarea "Questions have been reviewed, and answers were updated on [DATE] [PERSON_NAME]"
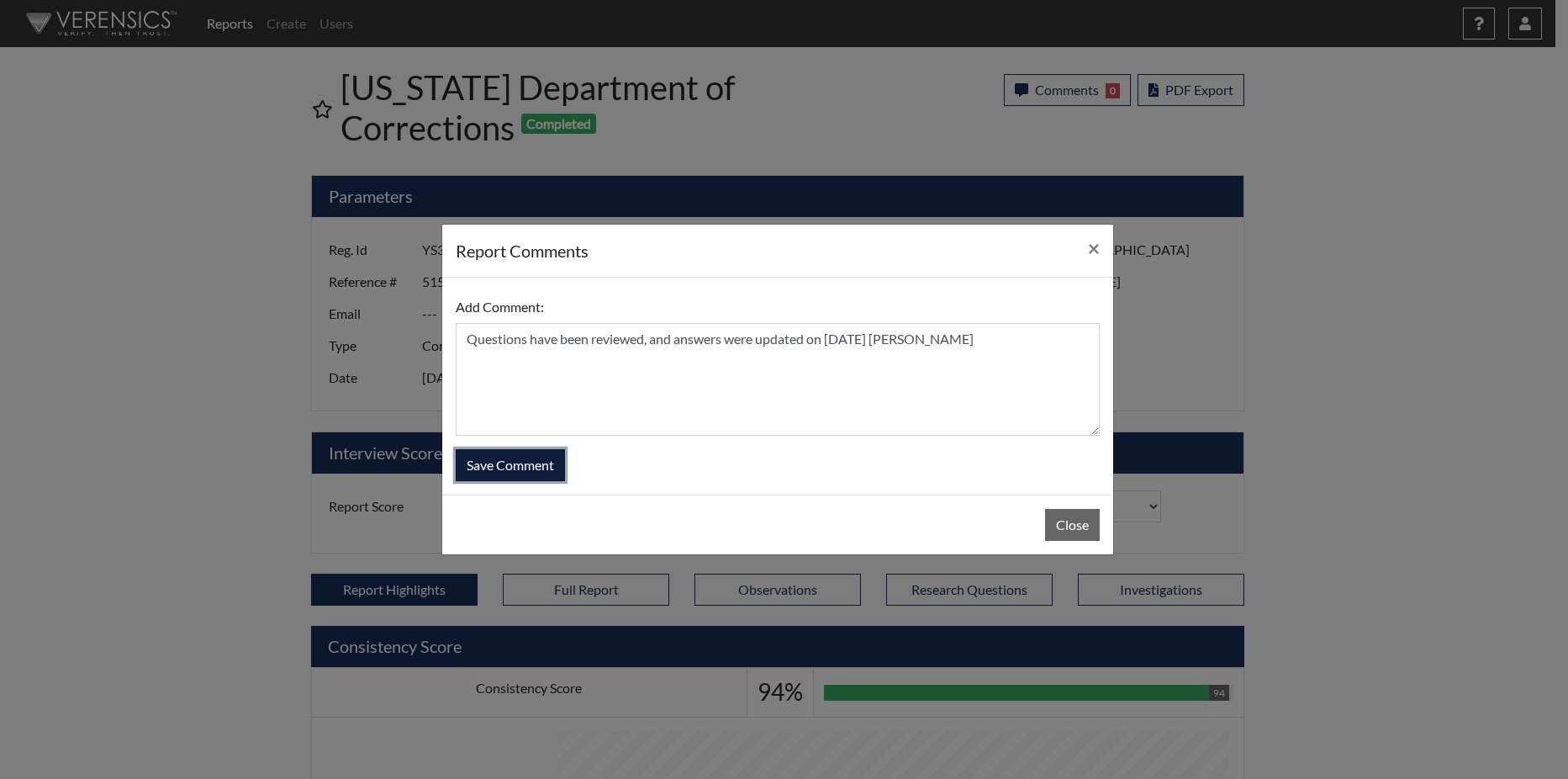
click at [528, 461] on button "Save Comment" at bounding box center [511, 465] width 110 height 32
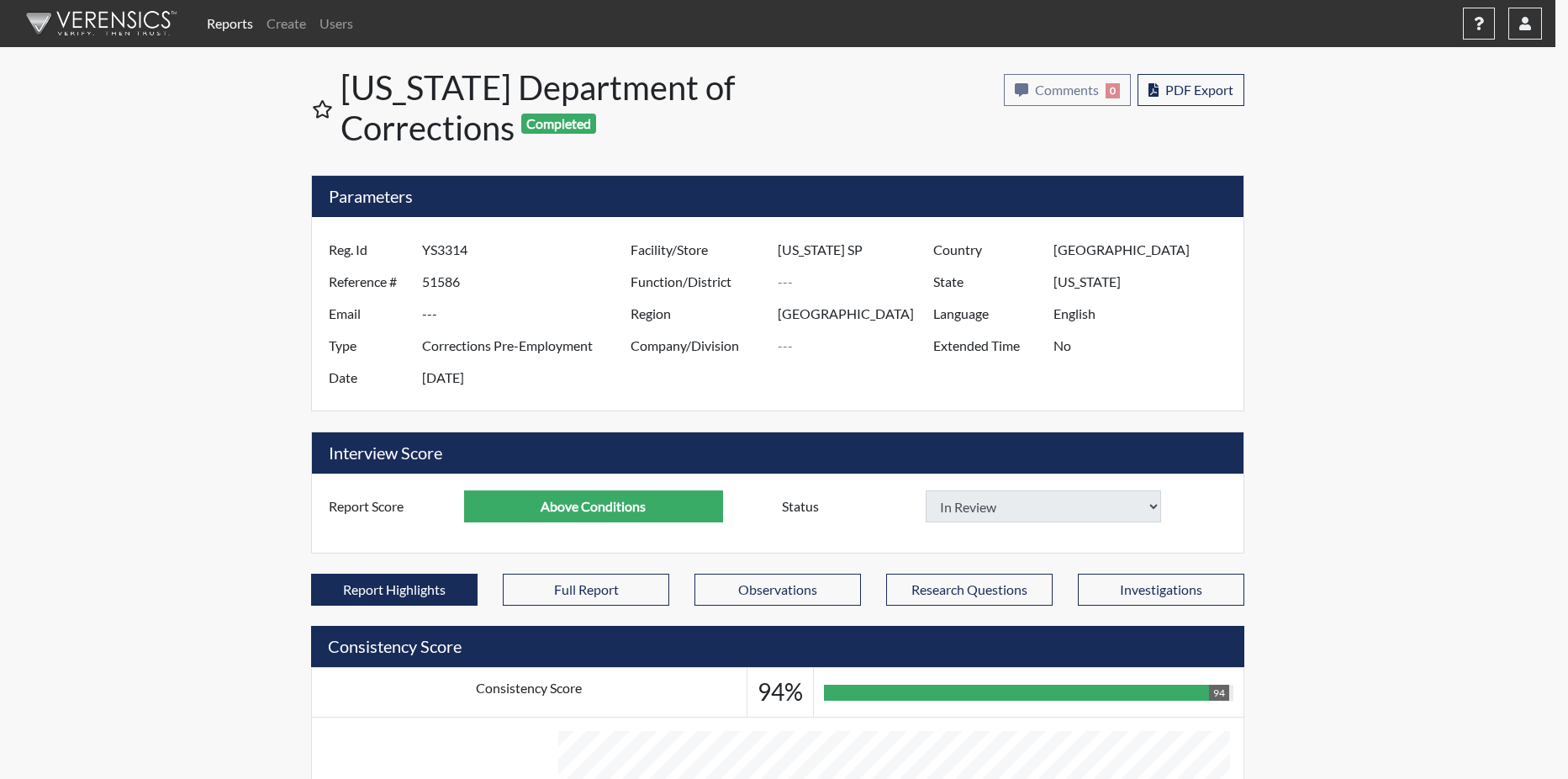
select select
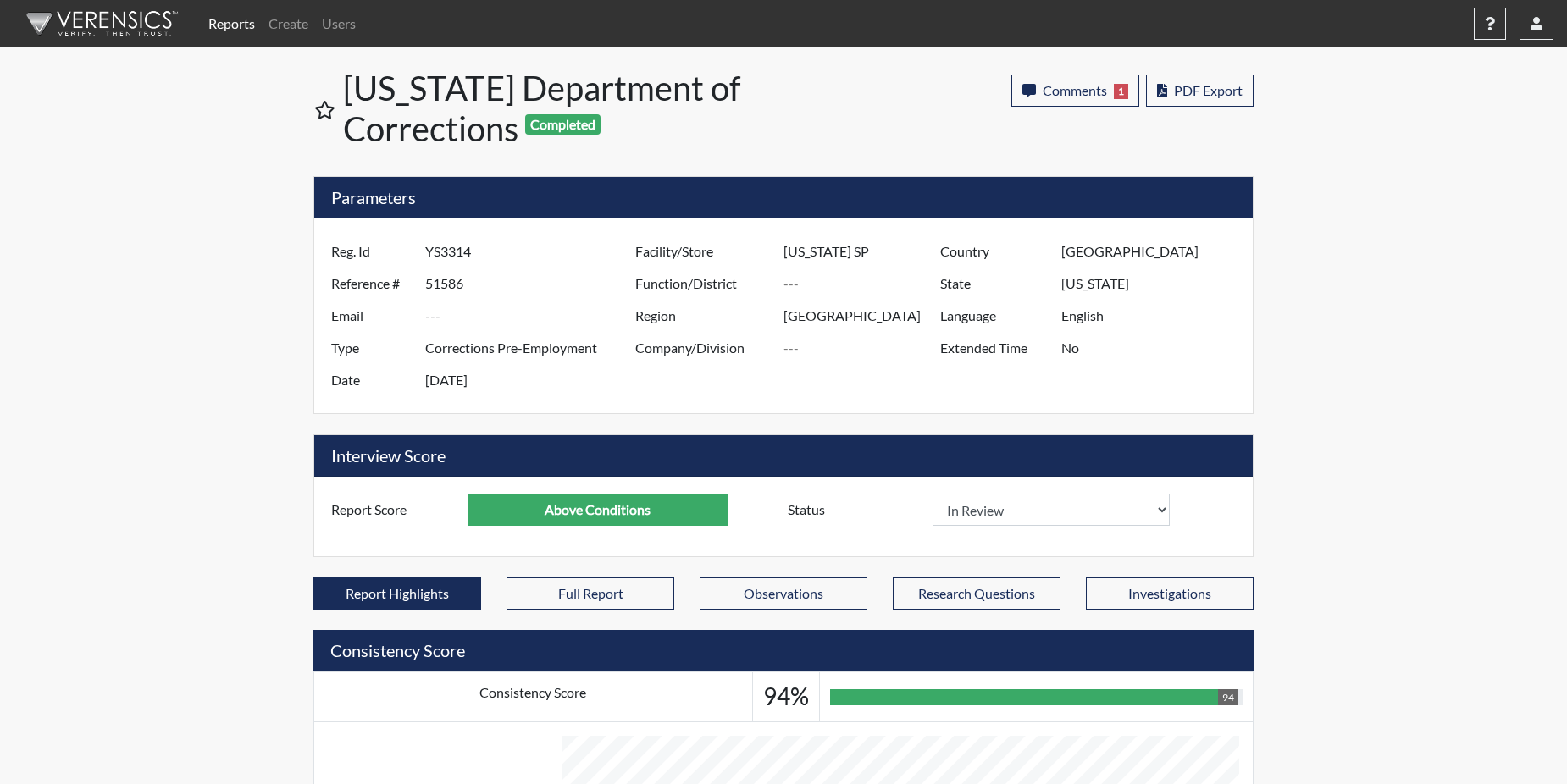
scroll to position [281, 704]
click at [233, 16] on link "Reports" at bounding box center [232, 23] width 60 height 33
